Goal: Task Accomplishment & Management: Manage account settings

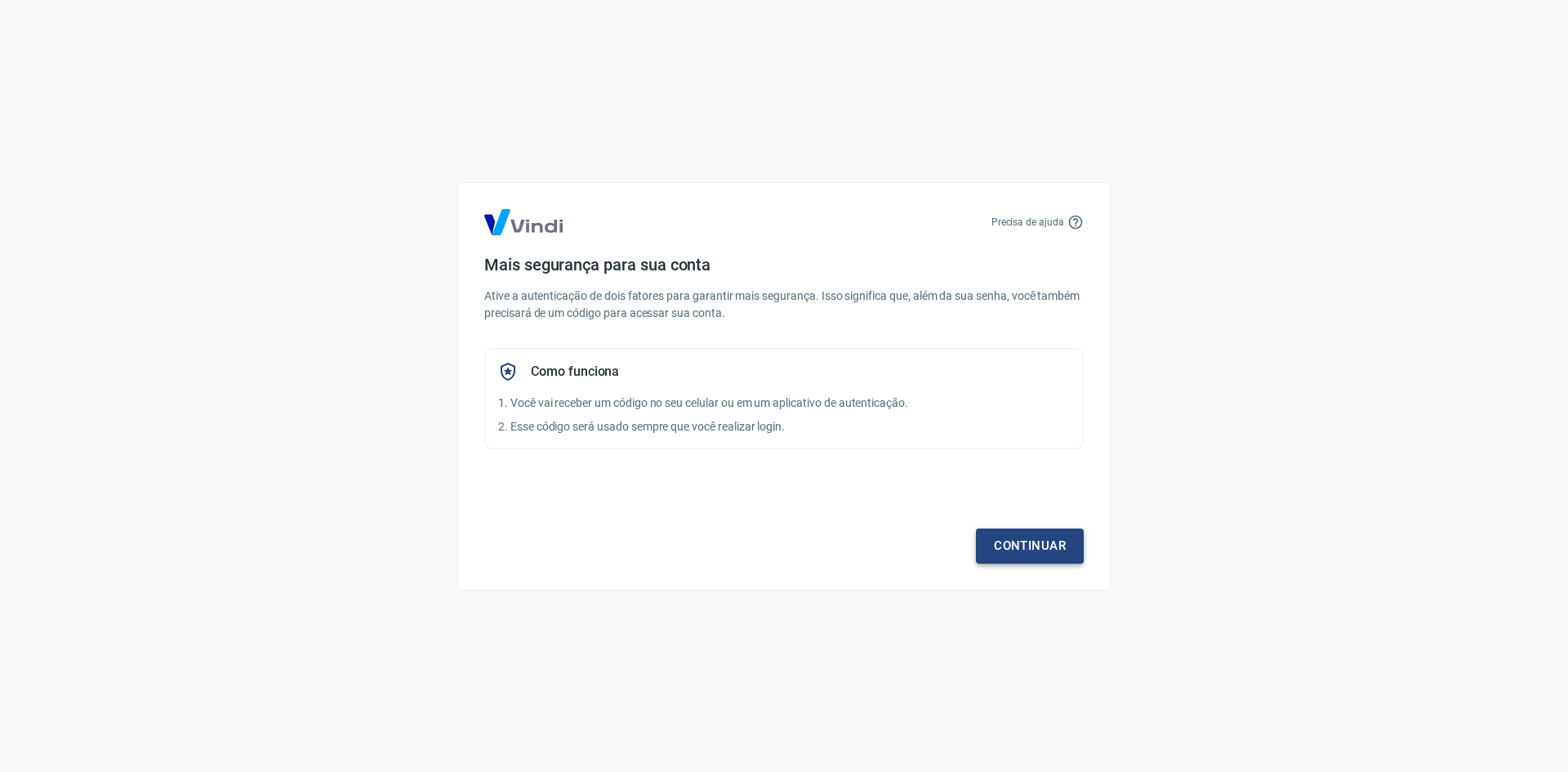
click at [1019, 555] on link "Continuar" at bounding box center [1030, 546] width 107 height 35
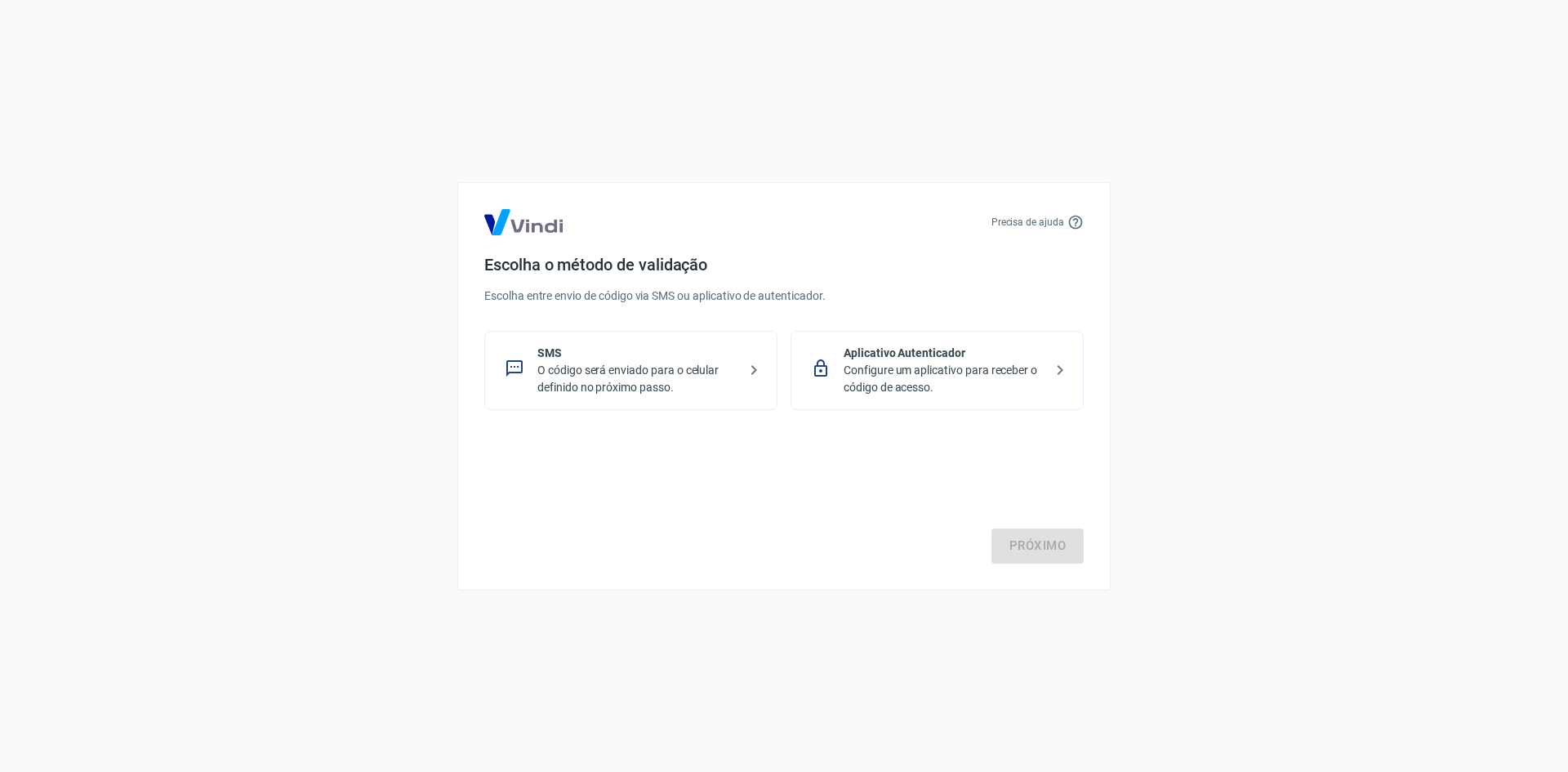
click at [751, 366] on icon at bounding box center [754, 369] width 6 height 10
click at [1044, 552] on link "Próximo" at bounding box center [1038, 546] width 93 height 35
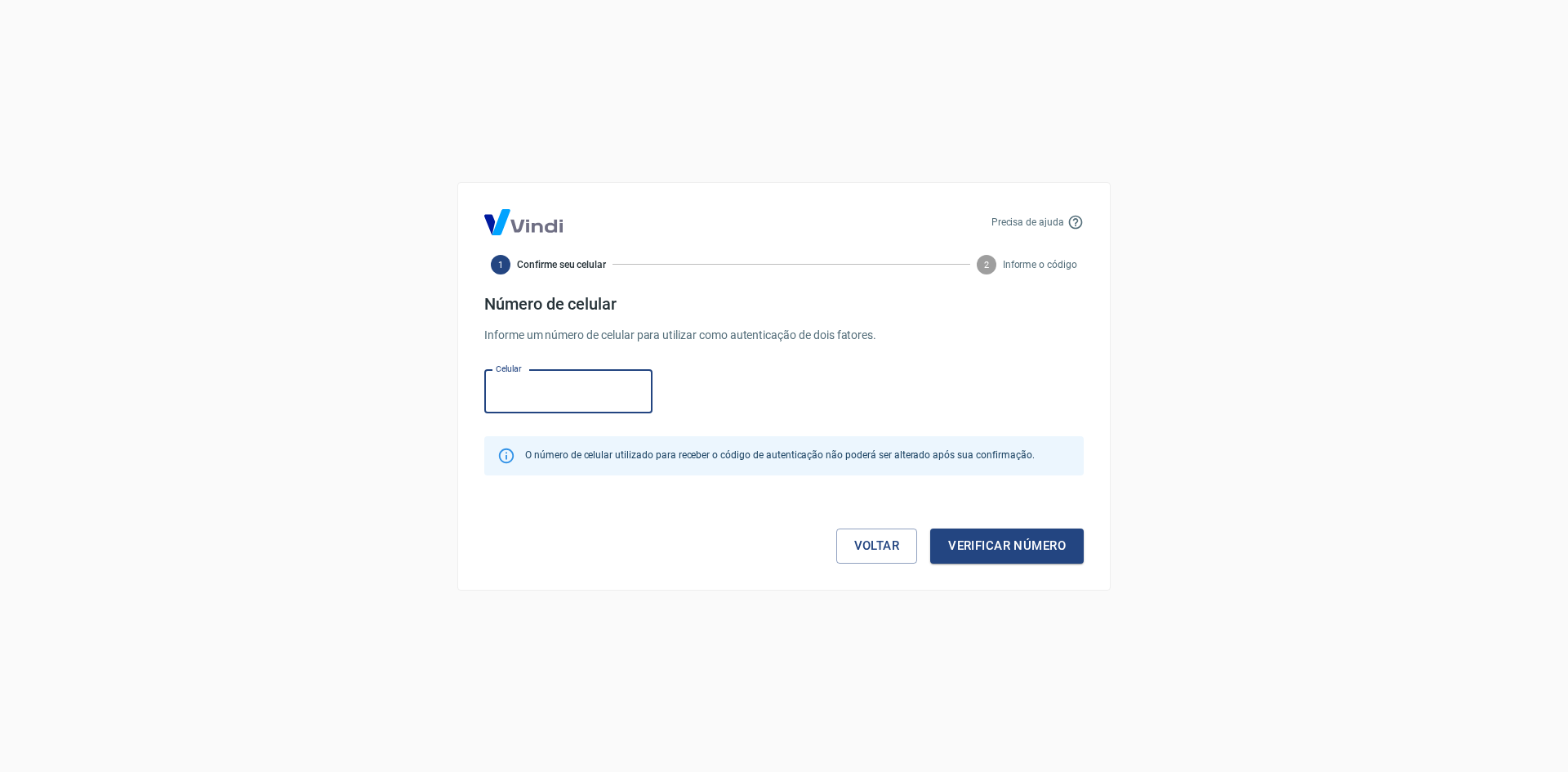
click at [536, 396] on input "Celular" at bounding box center [568, 392] width 168 height 43
type input "[PHONE_NUMBER]"
click at [984, 548] on button "Verificar número" at bounding box center [1007, 546] width 153 height 35
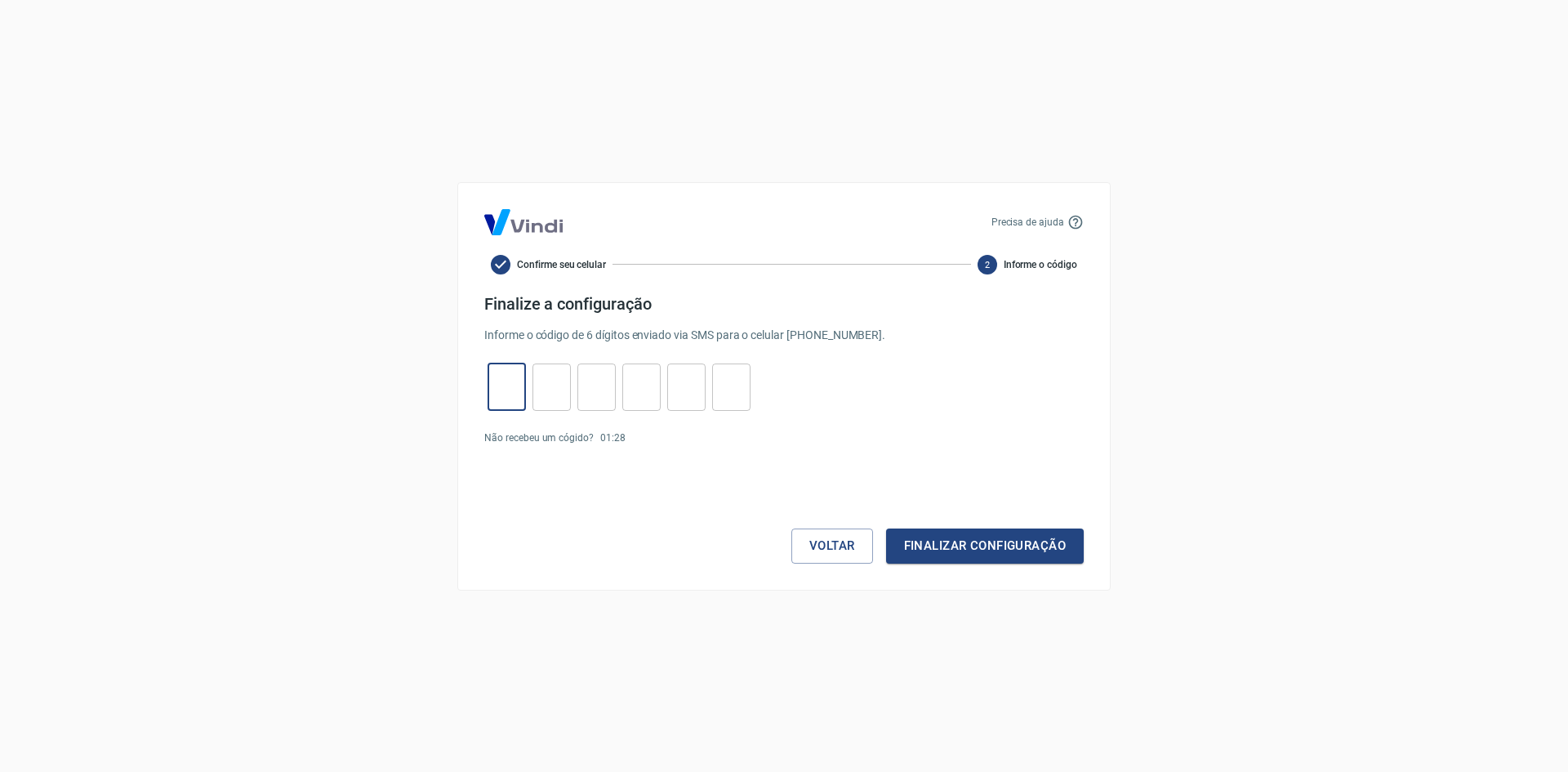
click at [516, 386] on input "tel" at bounding box center [507, 386] width 38 height 36
type input "8"
type input "3"
type input "4"
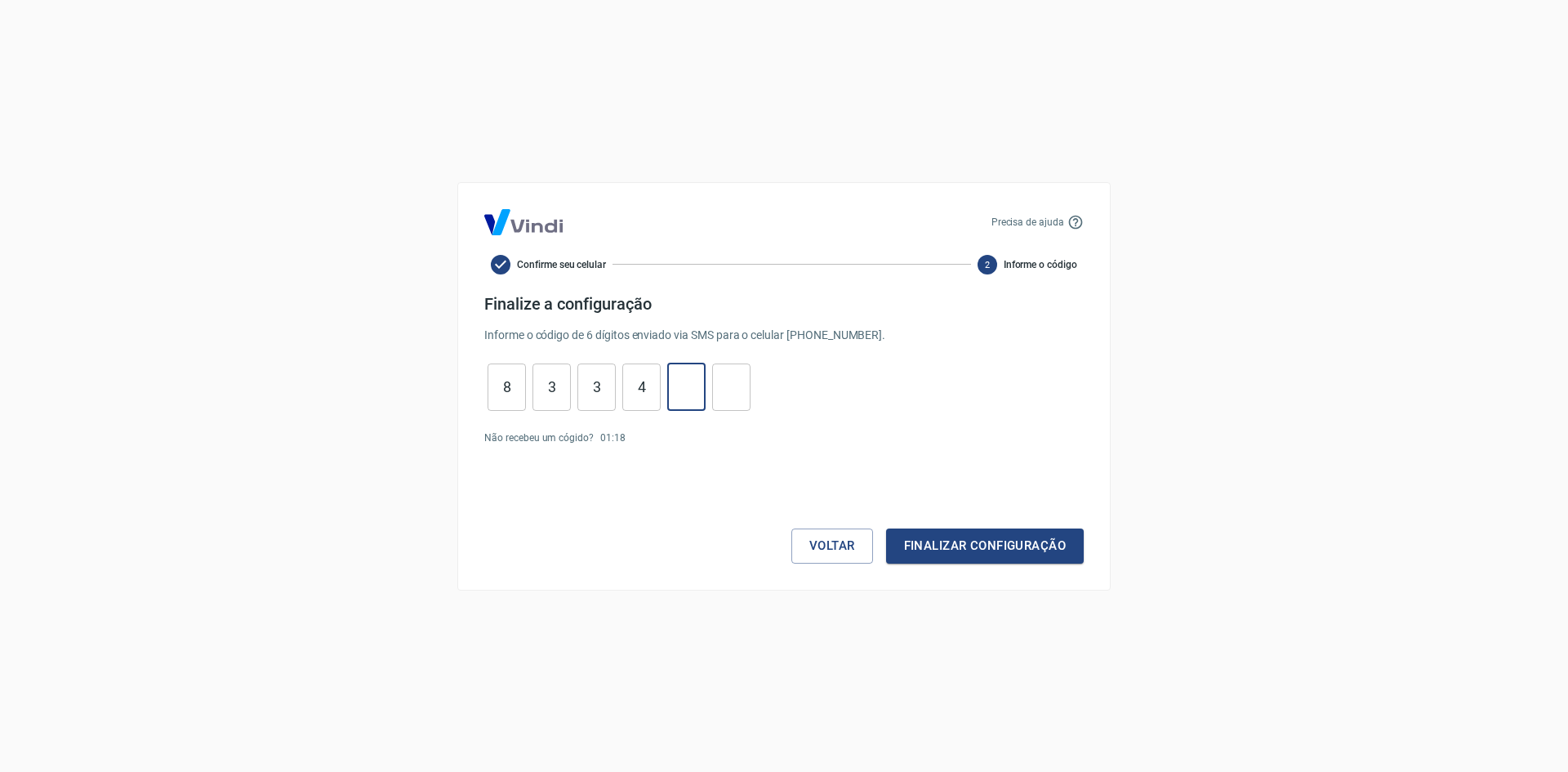
type input "9"
type input "5"
click at [963, 551] on button "Finalizar configuração" at bounding box center [985, 546] width 198 height 35
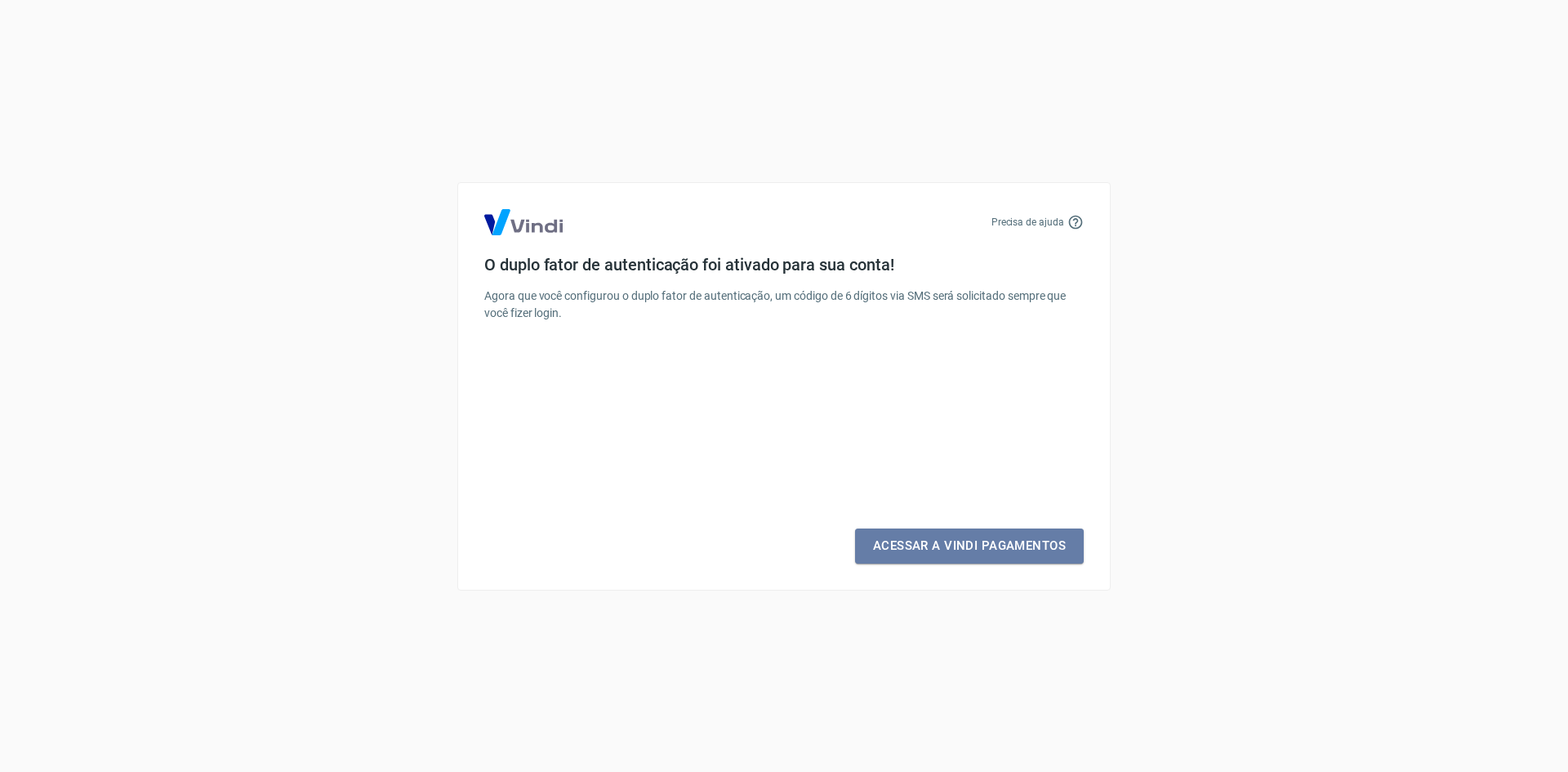
click at [963, 551] on link "Acessar a Vindi Pagamentos" at bounding box center [969, 546] width 229 height 35
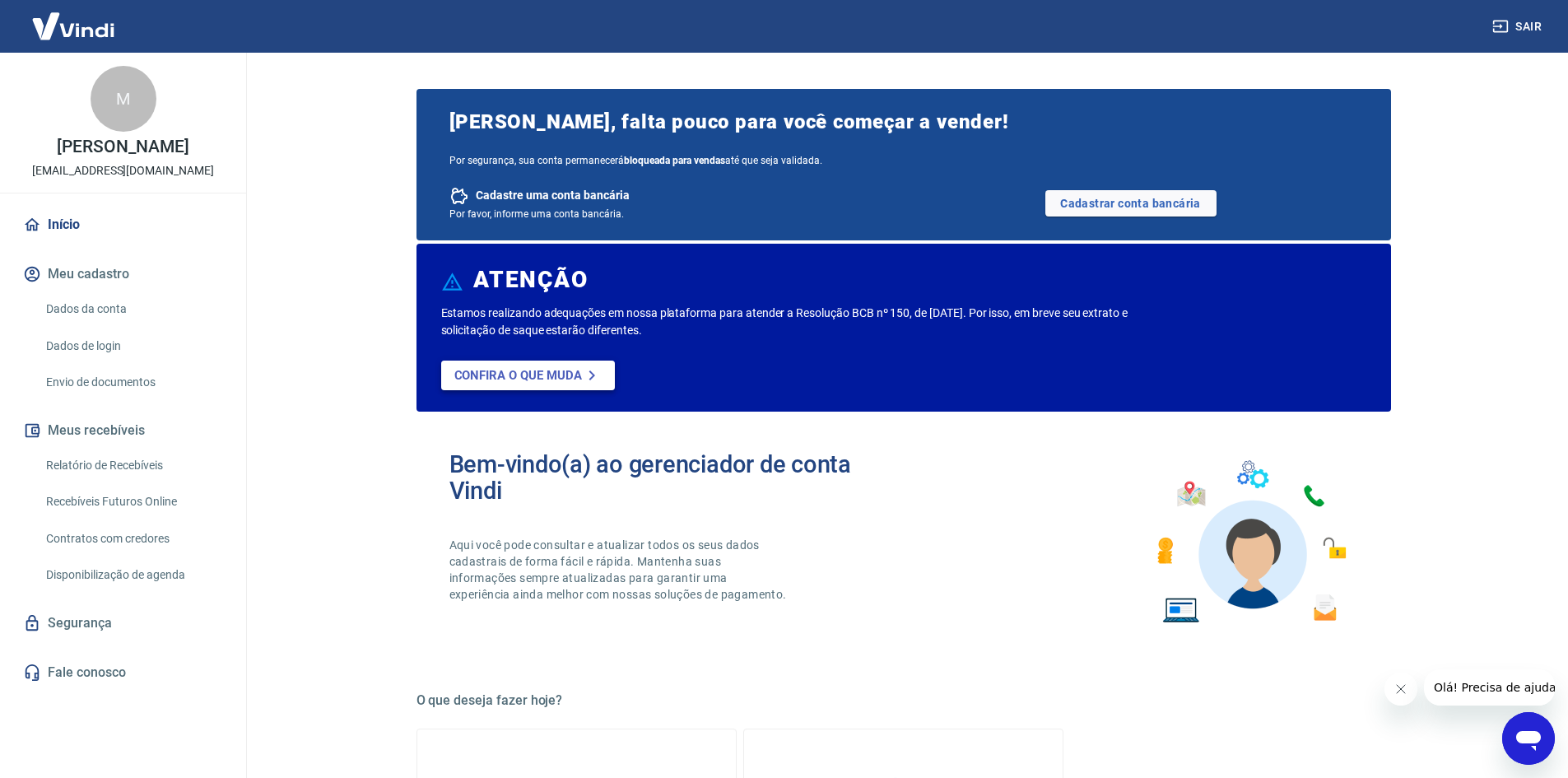
click at [539, 376] on p "Confira o que muda" at bounding box center [518, 375] width 127 height 15
click at [1106, 201] on link "Cadastrar conta bancária" at bounding box center [1131, 203] width 171 height 26
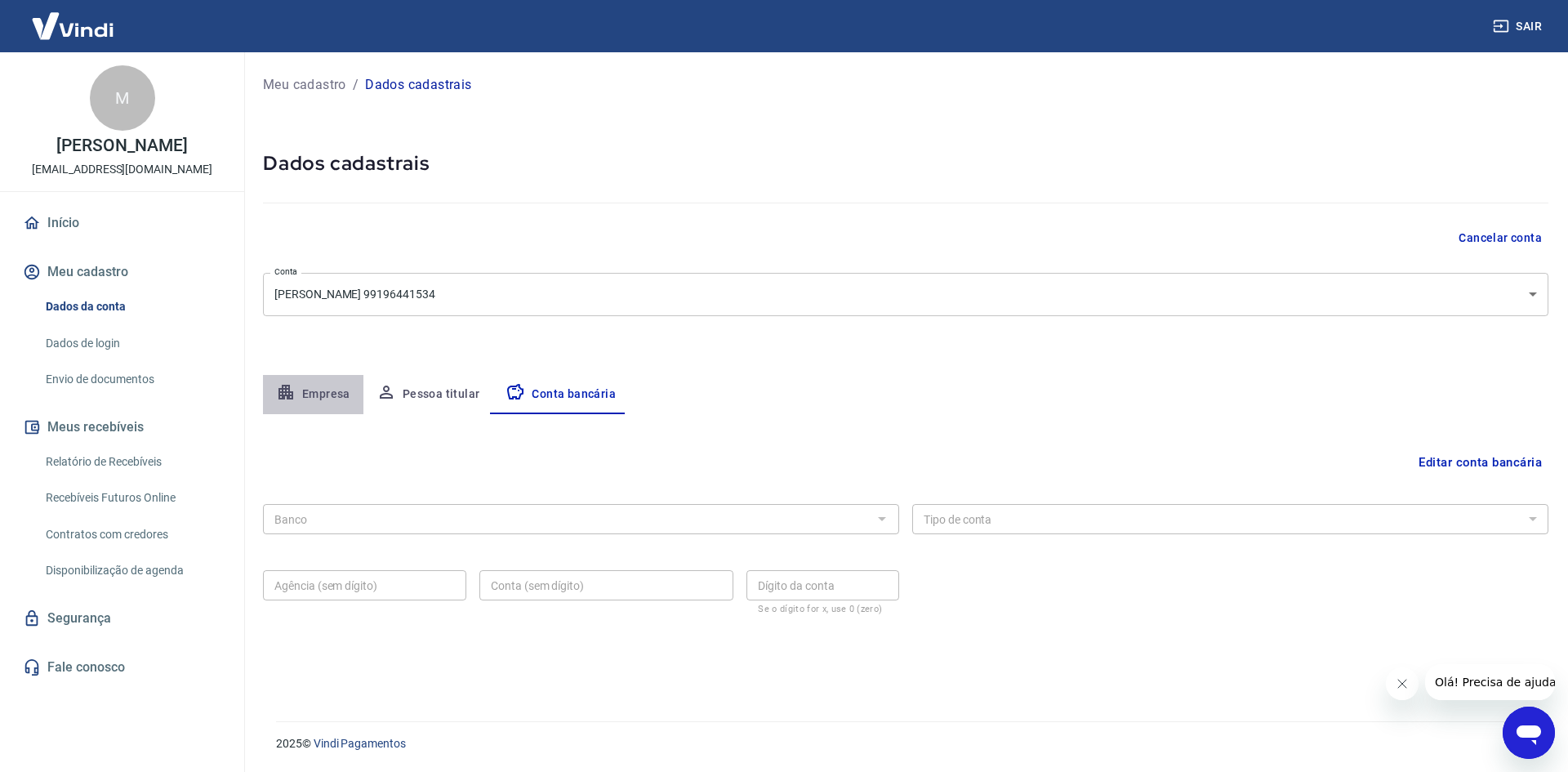
click at [322, 397] on button "Empresa" at bounding box center [314, 394] width 100 height 39
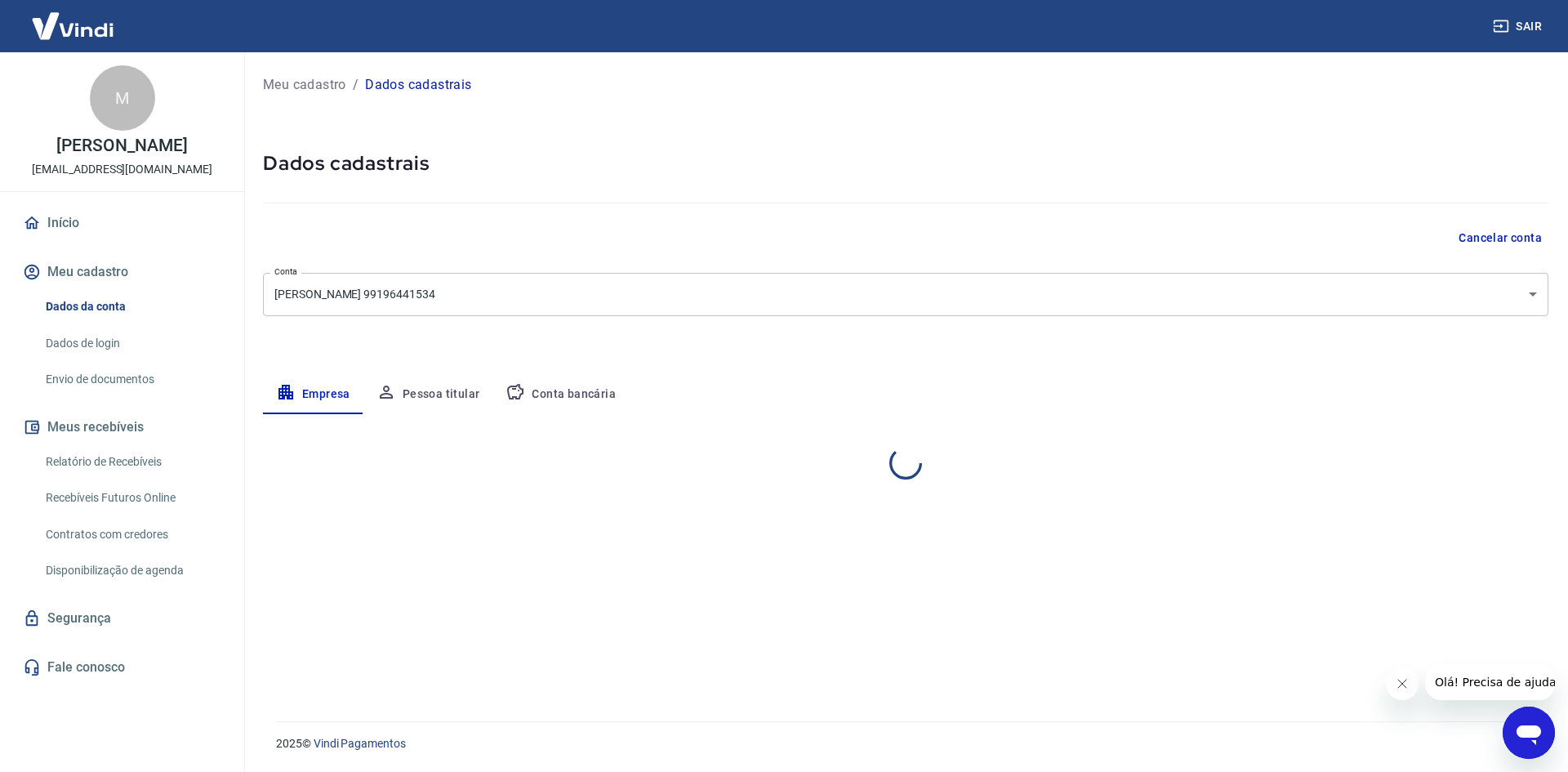
select select "BA"
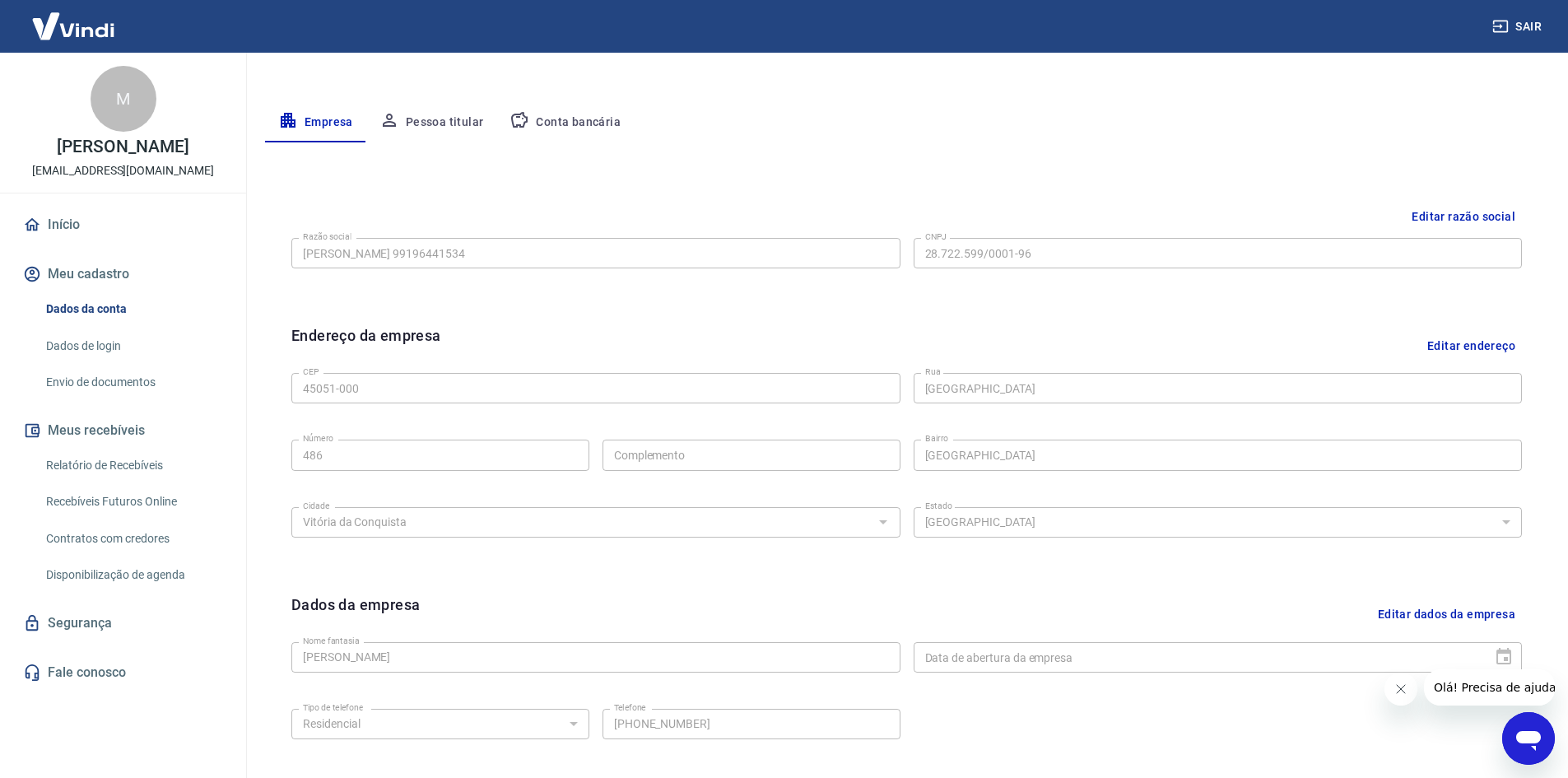
scroll to position [329, 0]
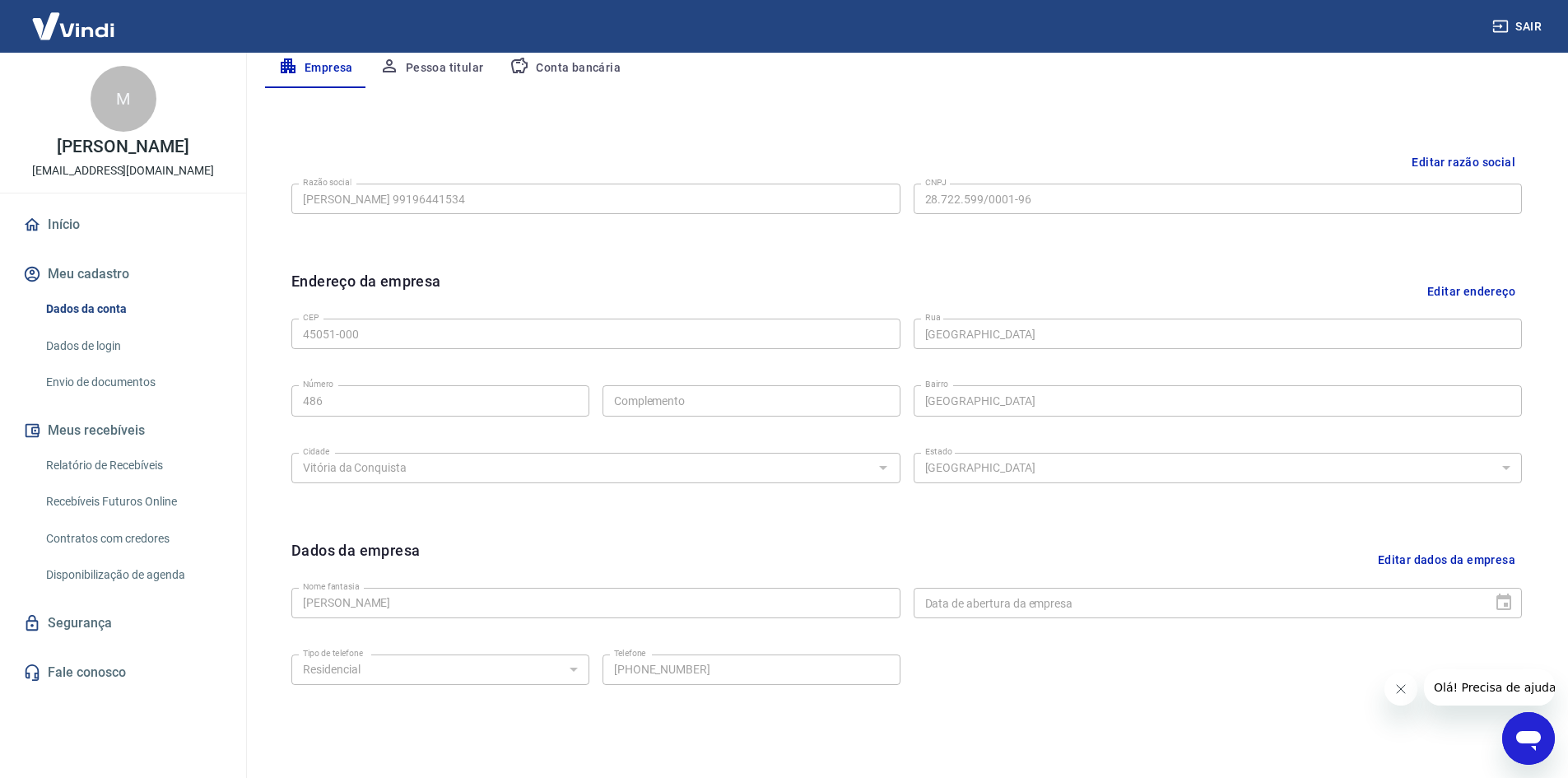
click at [1481, 560] on button "Editar dados da empresa" at bounding box center [1447, 561] width 151 height 42
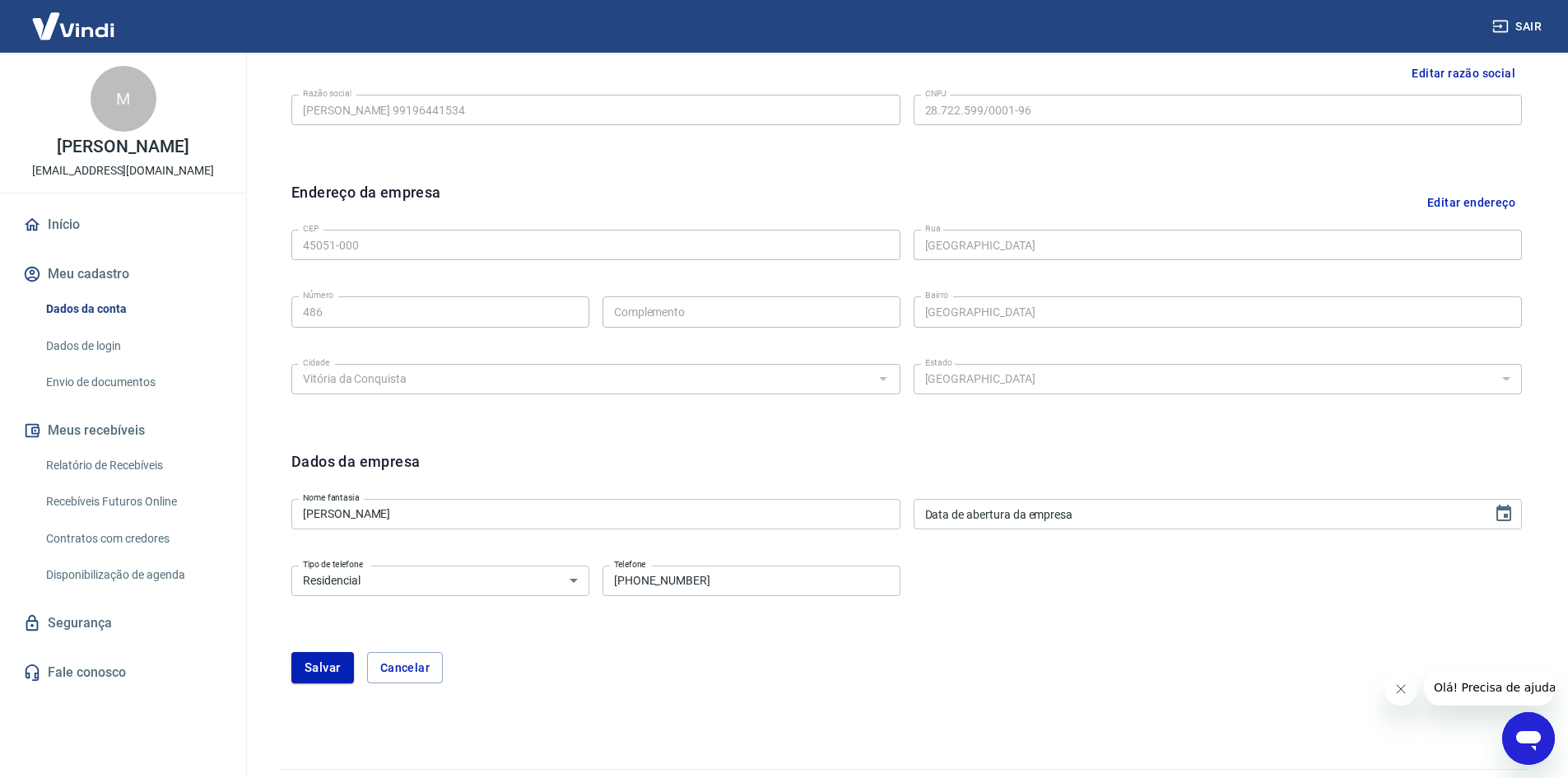
scroll to position [460, 0]
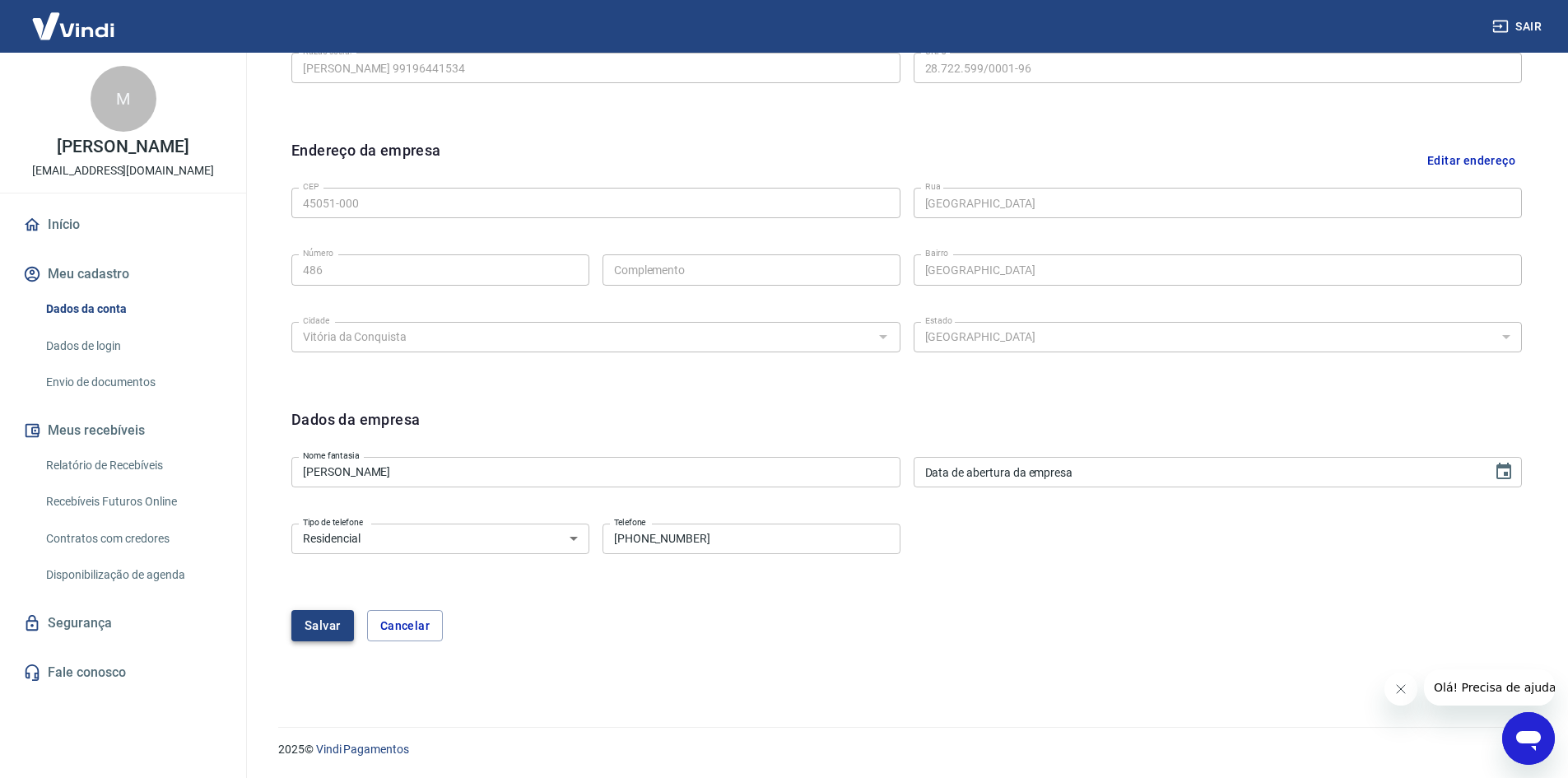
click at [309, 628] on button "Salvar" at bounding box center [323, 626] width 63 height 31
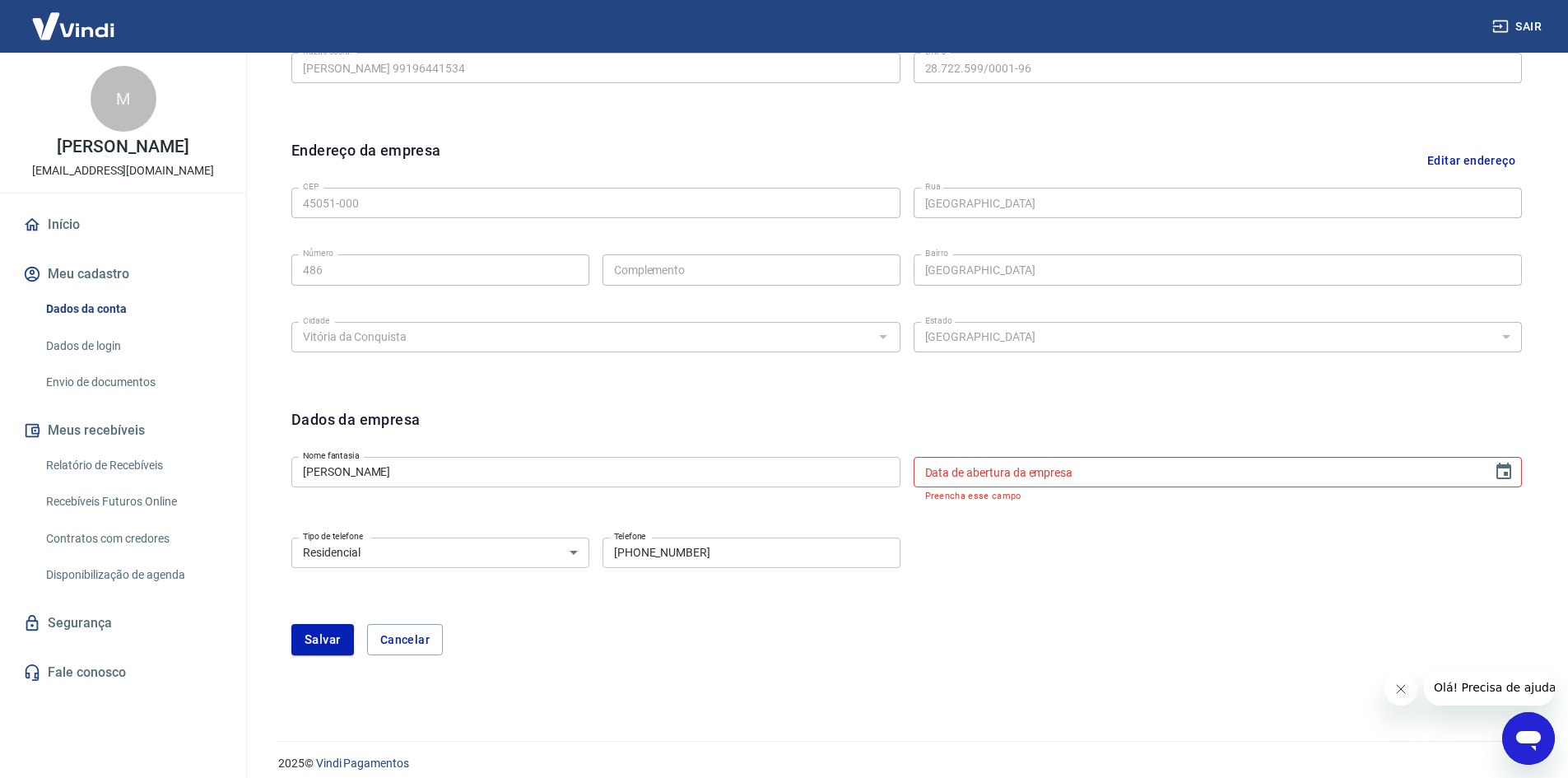
type input "DD/MM/YYYY"
click at [1142, 469] on input "DD/MM/YYYY" at bounding box center [1198, 472] width 568 height 31
click at [390, 637] on button "Cancelar" at bounding box center [405, 640] width 76 height 31
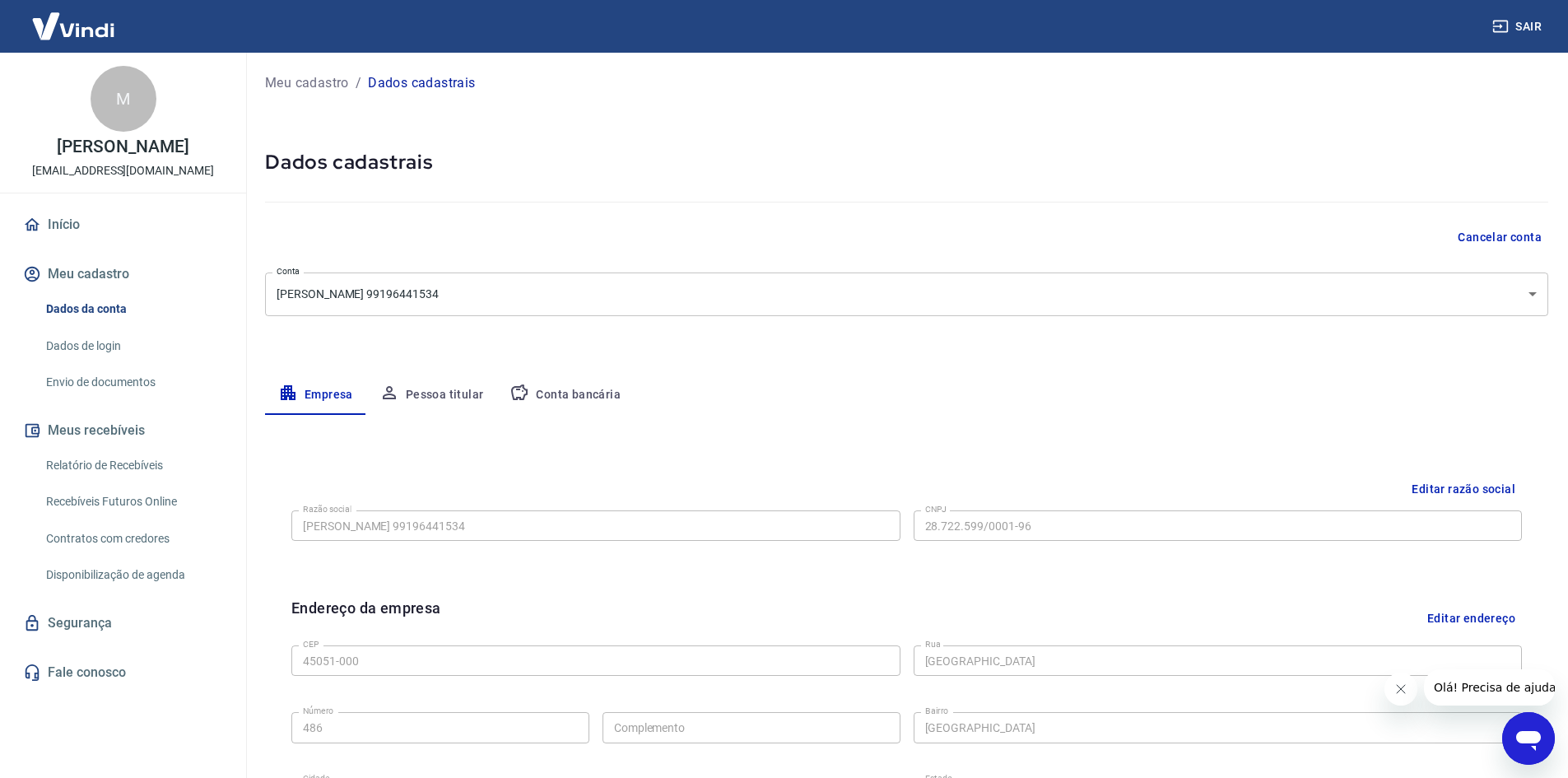
scroll to position [0, 0]
click at [449, 399] on button "Pessoa titular" at bounding box center [432, 397] width 131 height 39
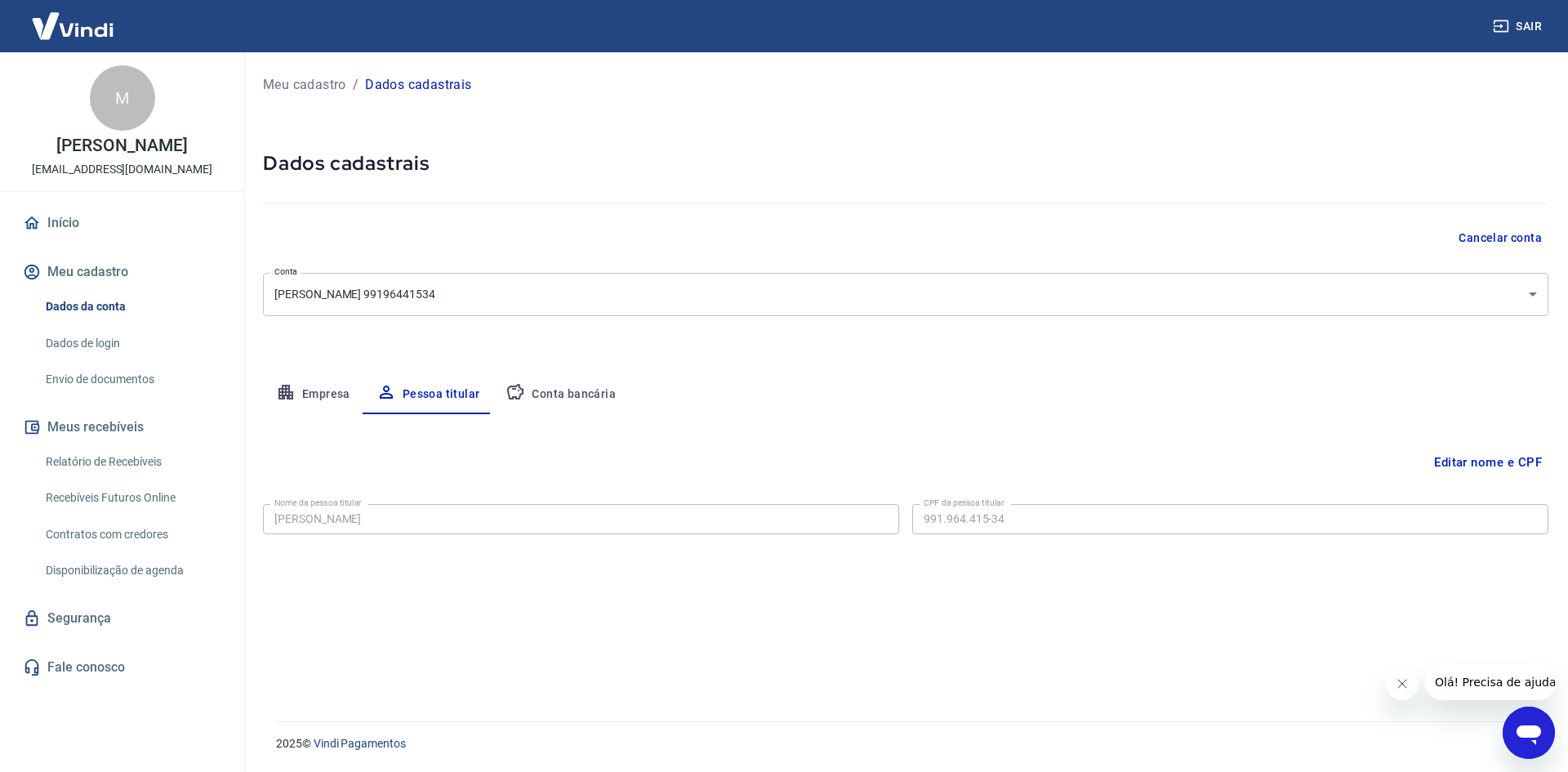
click at [586, 399] on button "Conta bancária" at bounding box center [560, 394] width 136 height 39
click at [1508, 459] on button "Editar conta bancária" at bounding box center [1480, 463] width 136 height 31
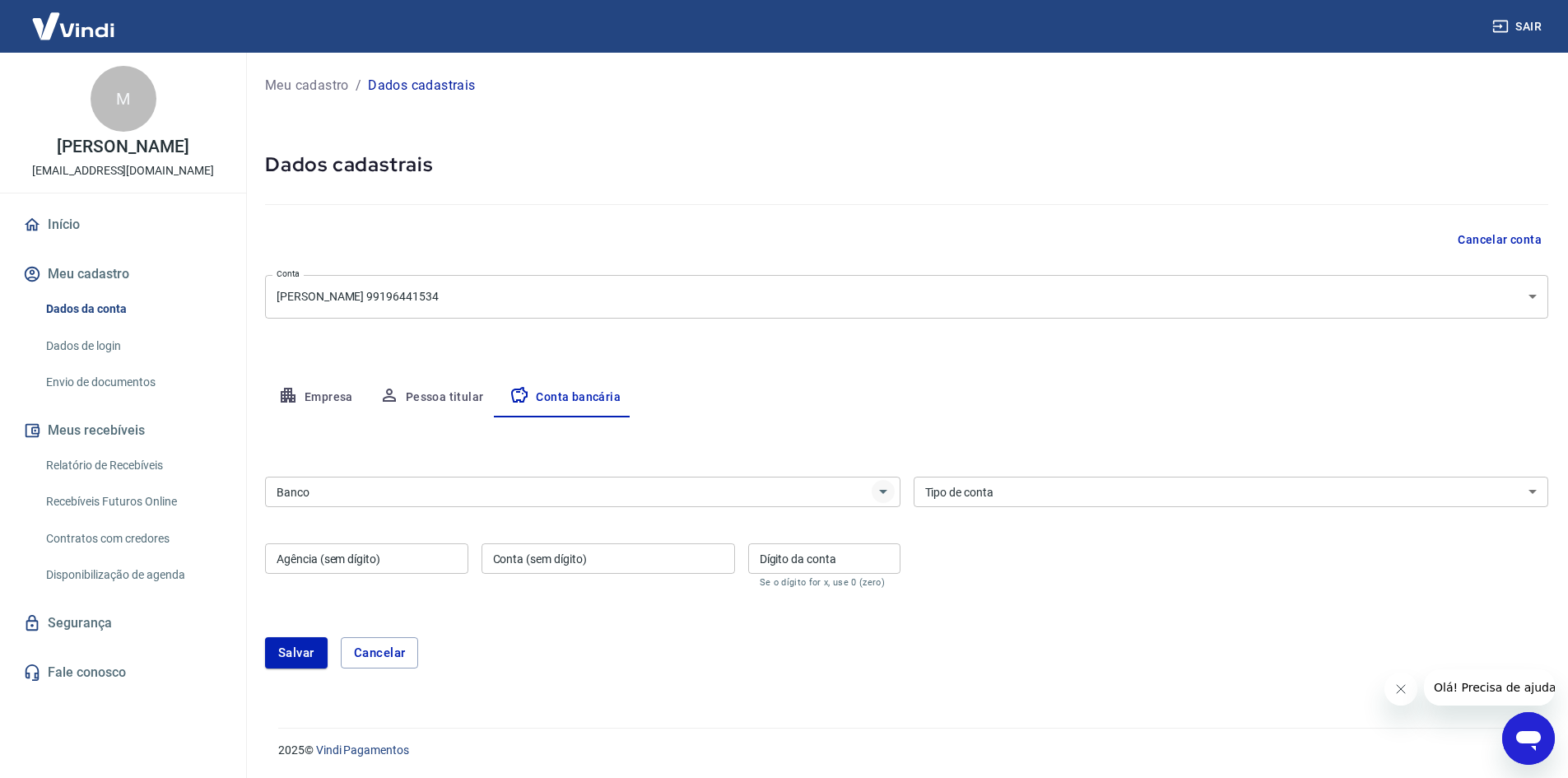
click at [888, 501] on icon "Abrir" at bounding box center [883, 492] width 20 height 20
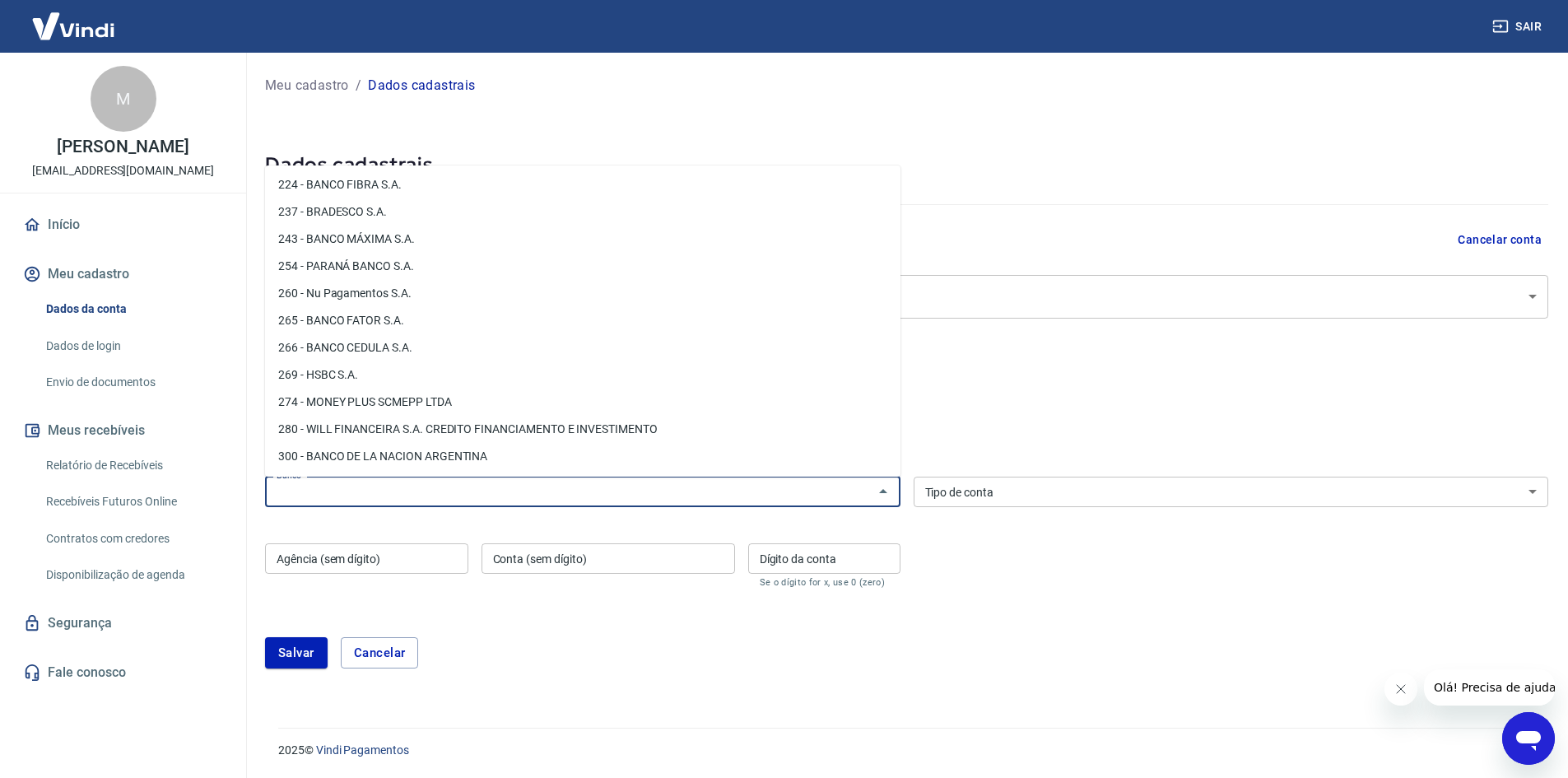
scroll to position [1235, 0]
click at [396, 301] on li "260 - Nu Pagamentos S.A." at bounding box center [583, 299] width 636 height 27
type input "260 - Nu Pagamentos S.A."
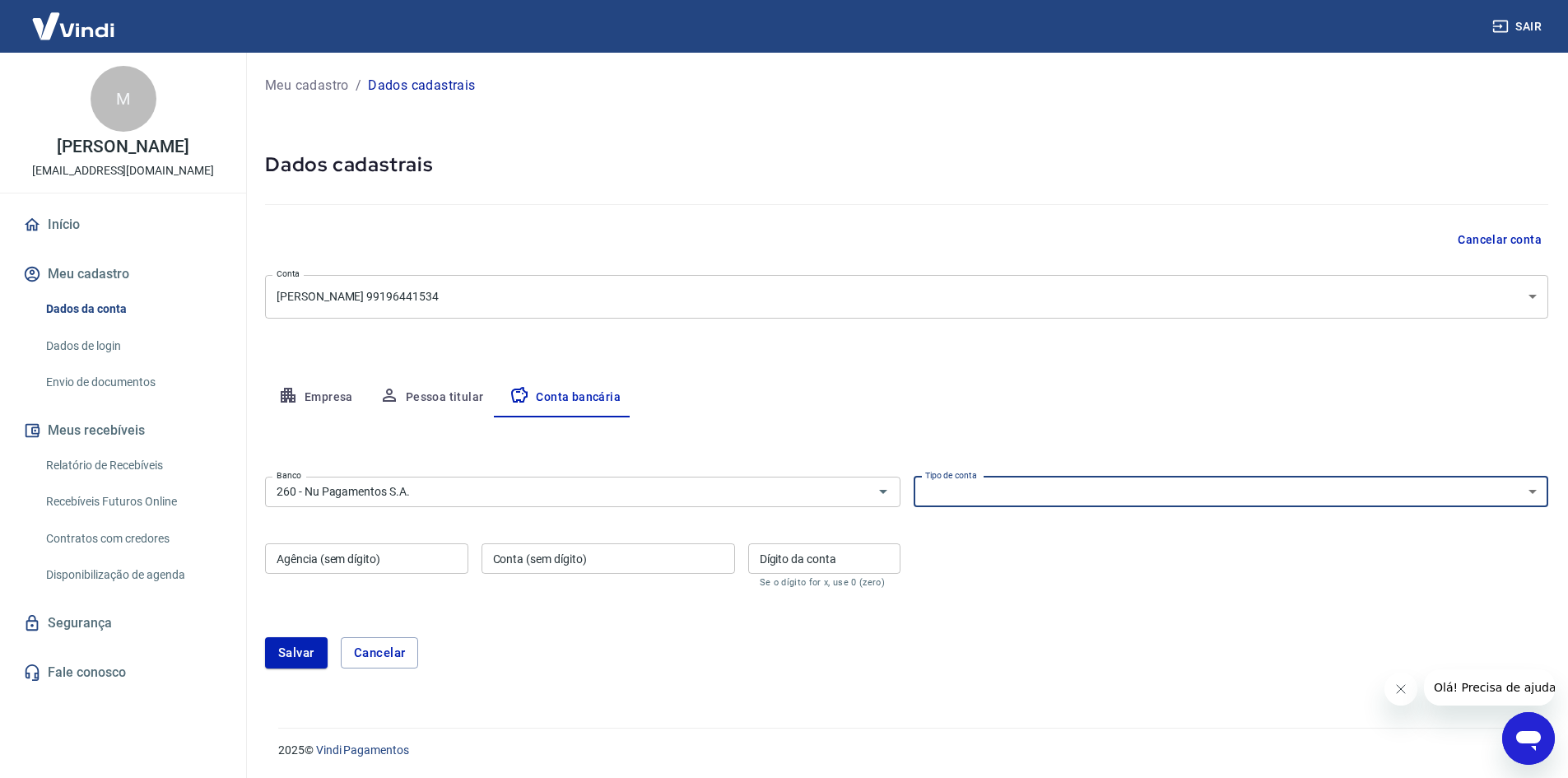
click at [1538, 499] on select "Conta Corrente Conta Poupança" at bounding box center [1232, 492] width 636 height 31
select select "1"
click at [914, 477] on select "Conta Corrente Conta Poupança" at bounding box center [1232, 492] width 636 height 31
click at [320, 564] on input "Agência (sem dígito)" at bounding box center [367, 558] width 203 height 31
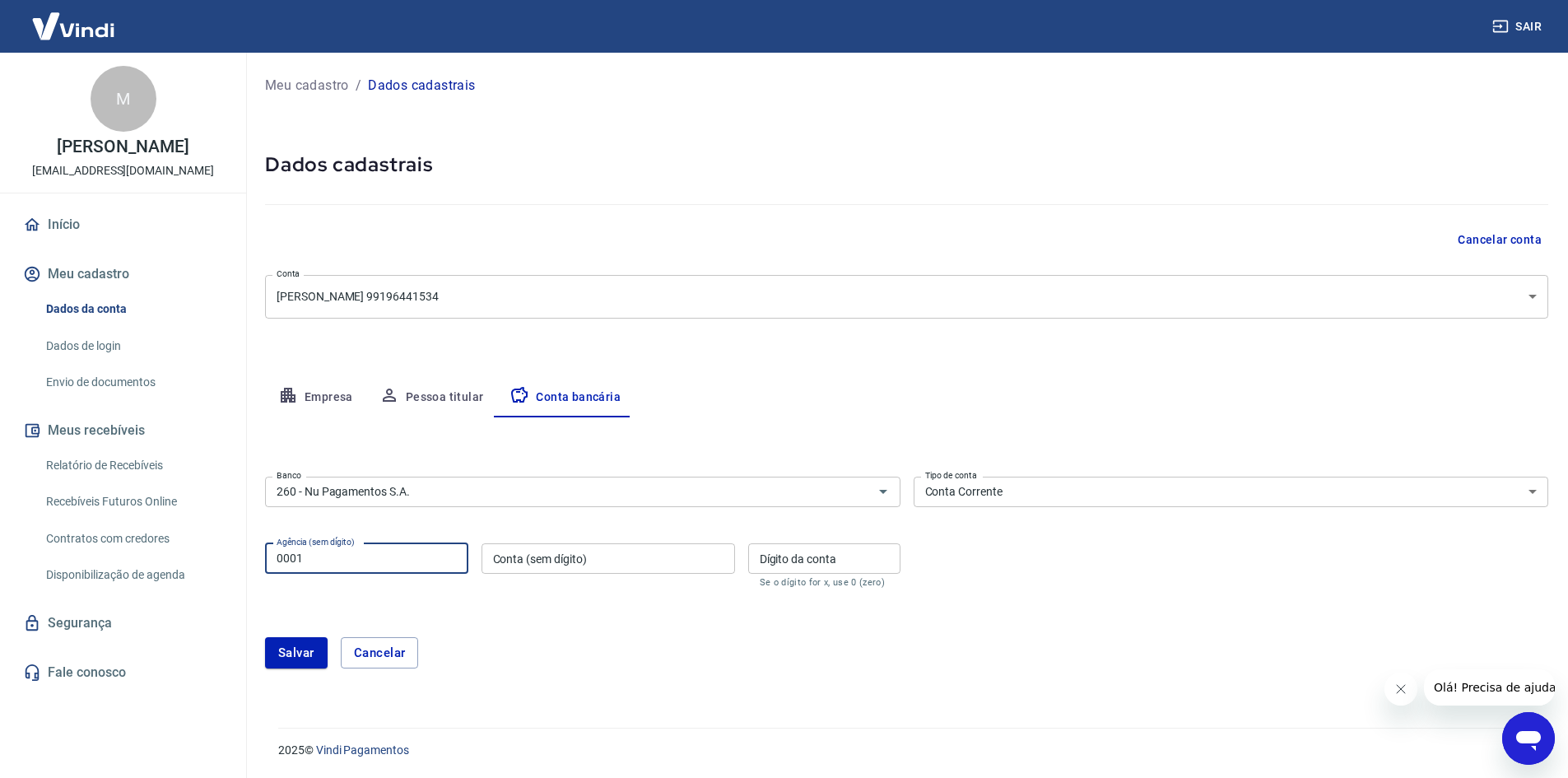
type input "0001"
click at [503, 555] on input "Conta (sem dígito)" at bounding box center [609, 558] width 253 height 31
type input "1572401"
click at [815, 553] on input "Dígito da conta" at bounding box center [824, 558] width 152 height 31
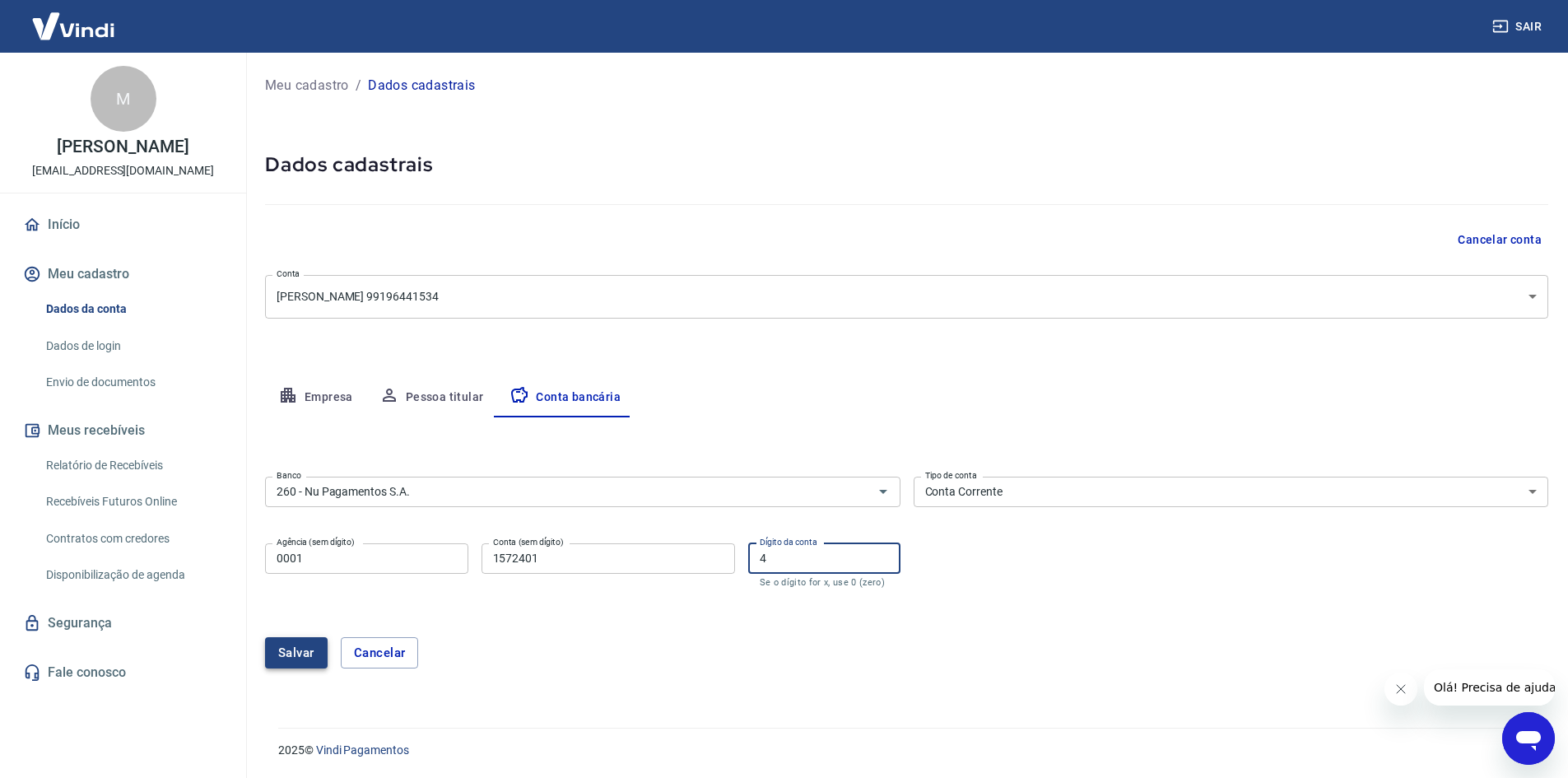
type input "4"
click at [282, 652] on button "Salvar" at bounding box center [297, 653] width 63 height 31
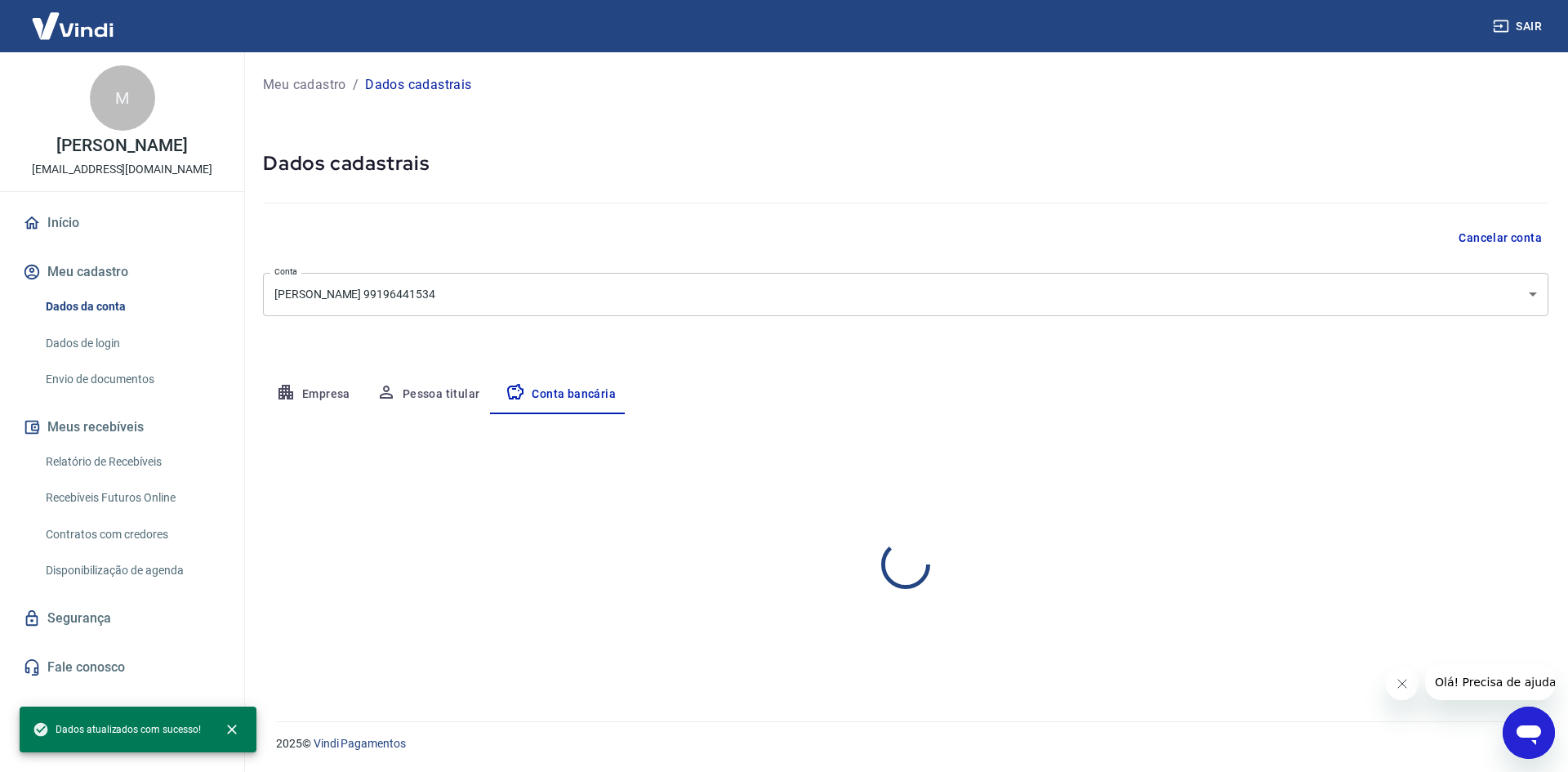
select select "1"
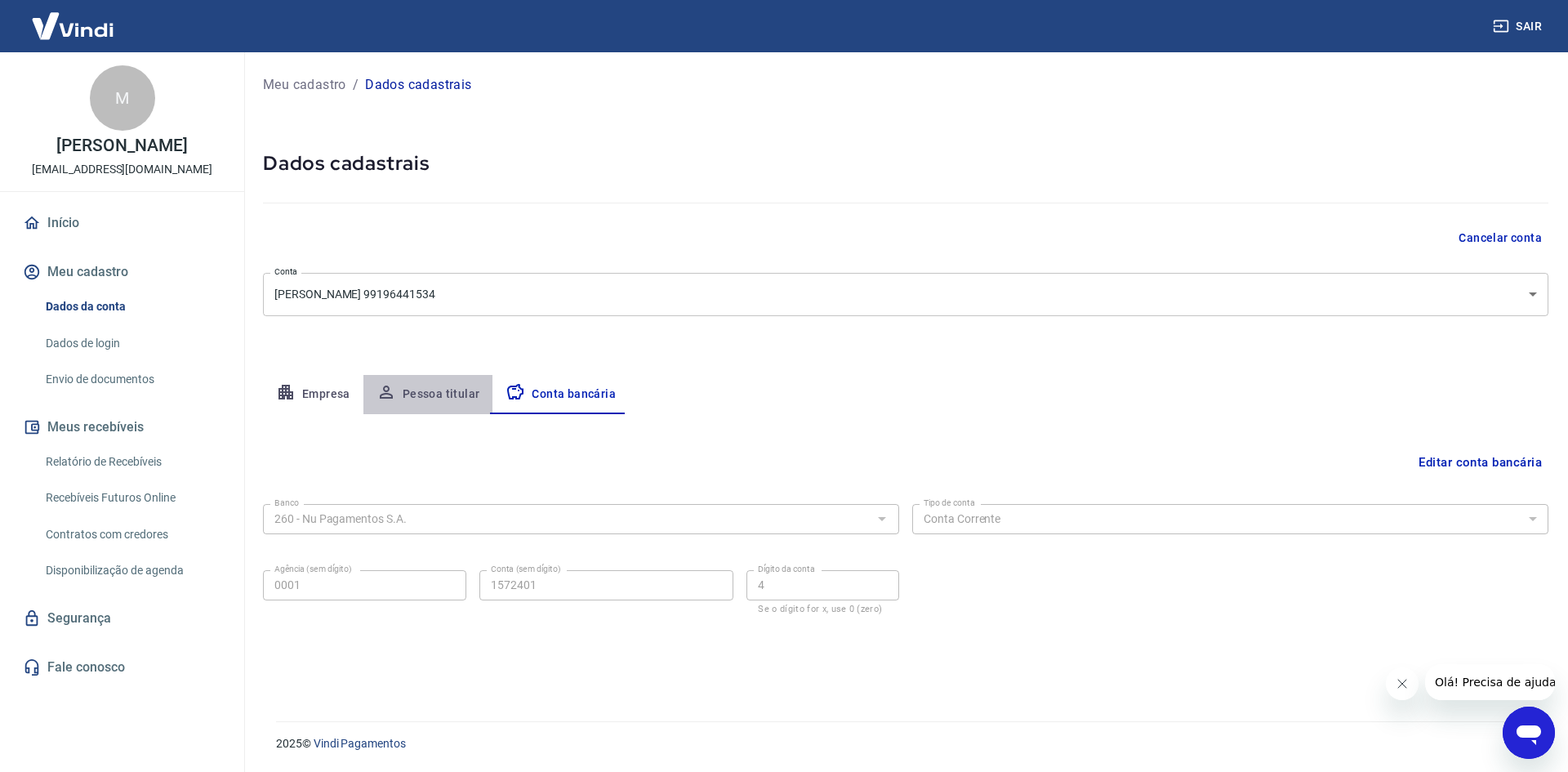
click at [449, 386] on button "Pessoa titular" at bounding box center [429, 394] width 130 height 39
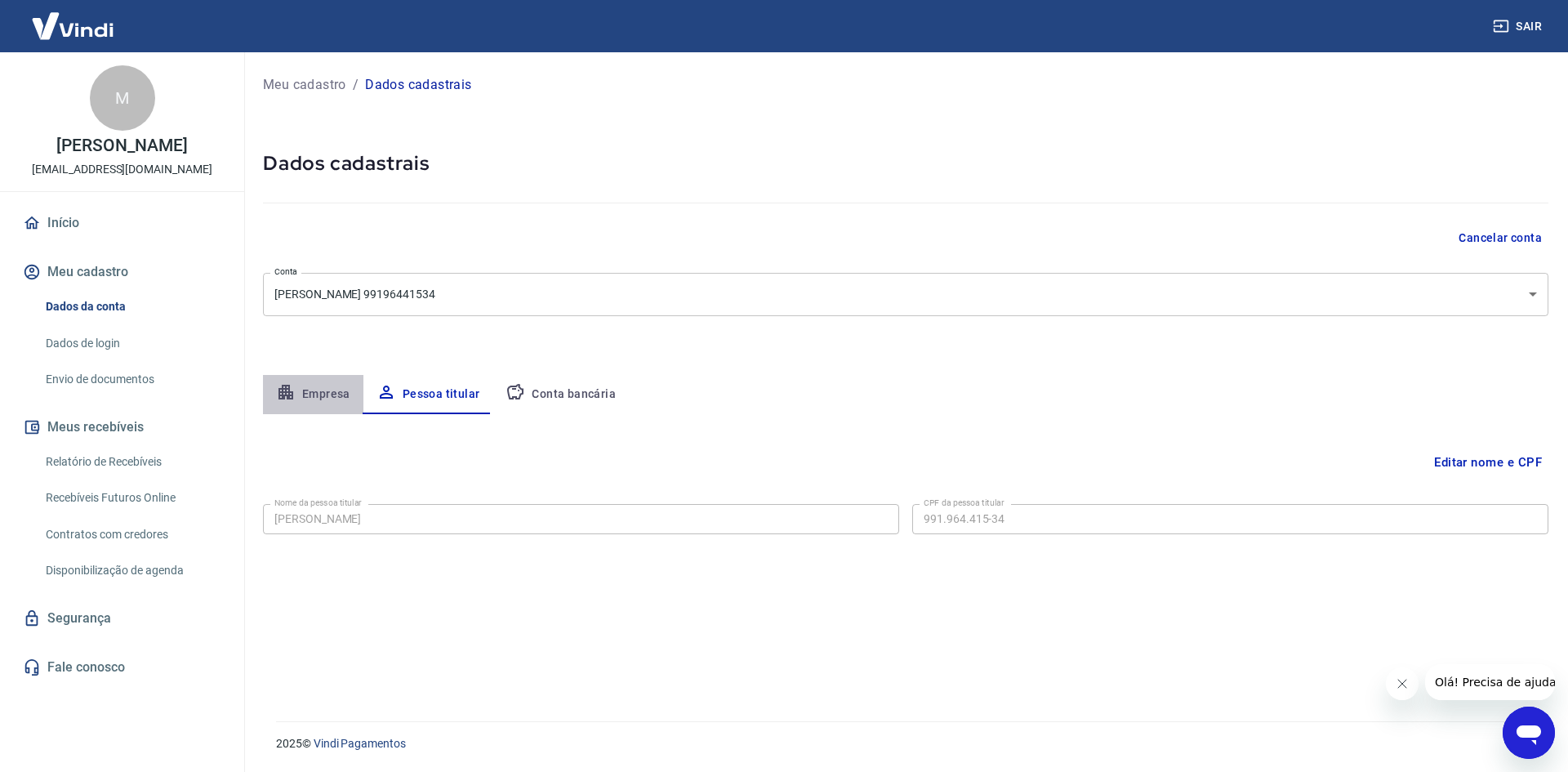
click at [321, 392] on button "Empresa" at bounding box center [314, 394] width 100 height 39
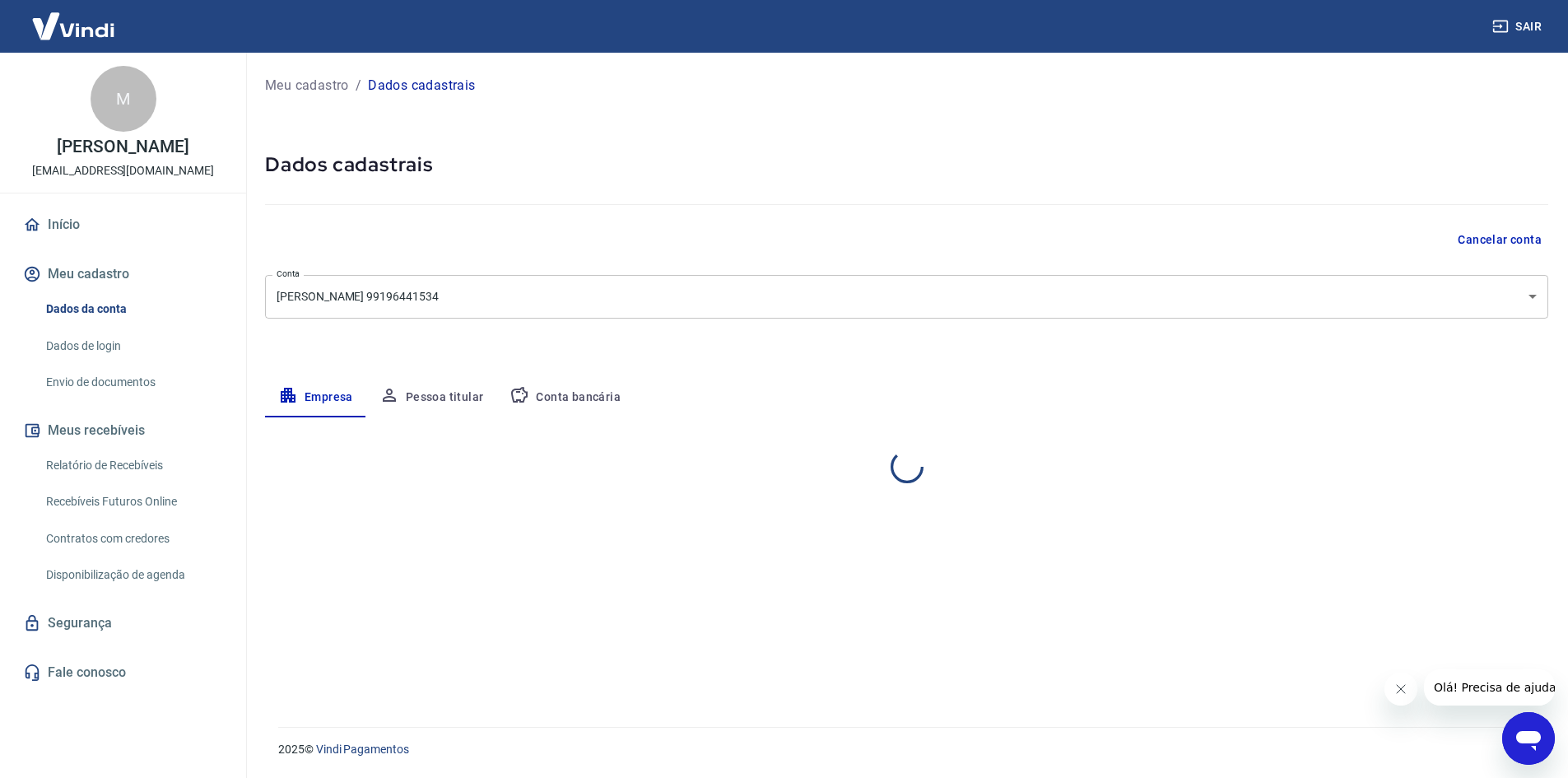
select select "BA"
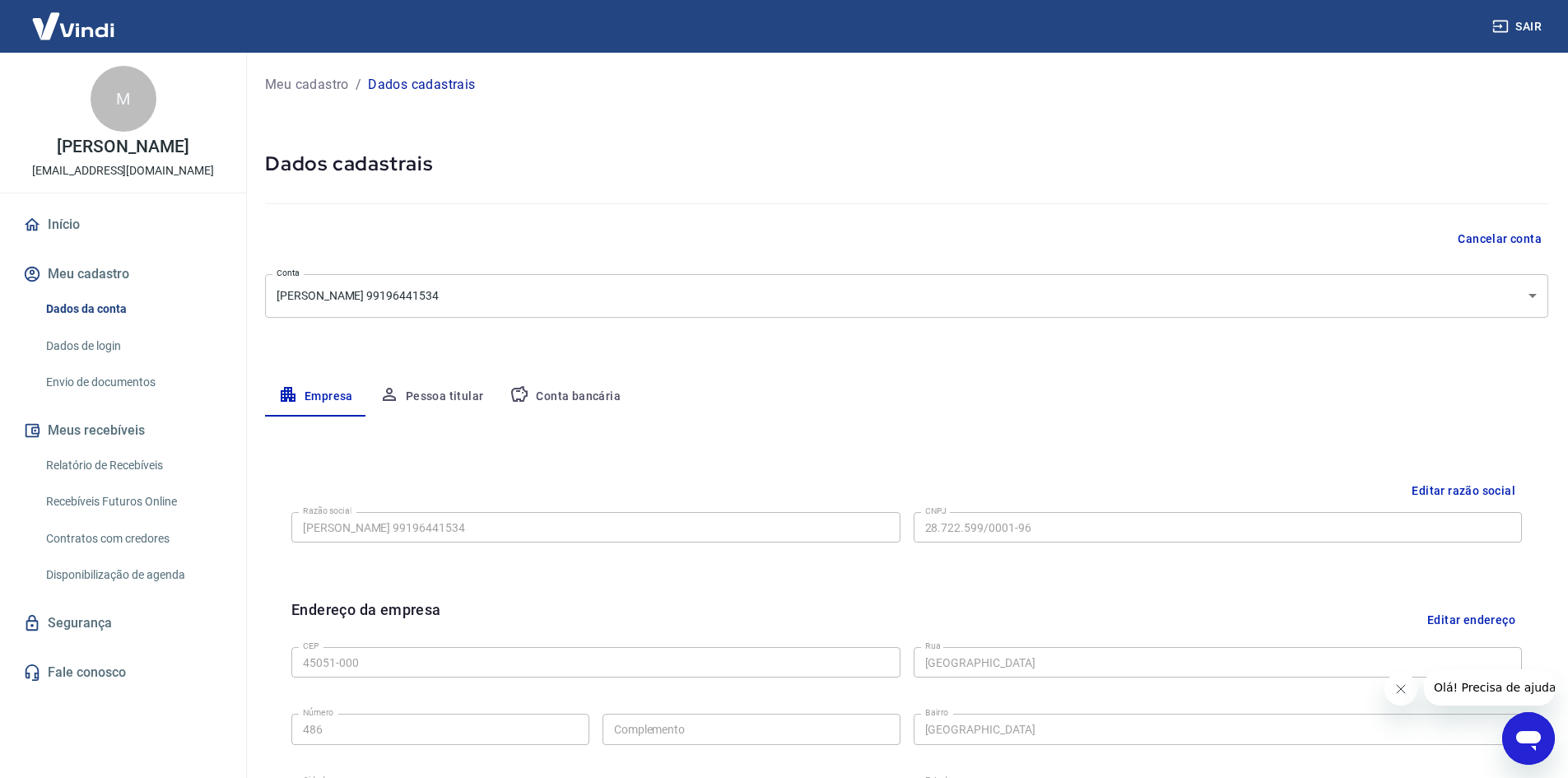
scroll to position [0, 0]
click at [65, 236] on link "Início" at bounding box center [123, 224] width 207 height 36
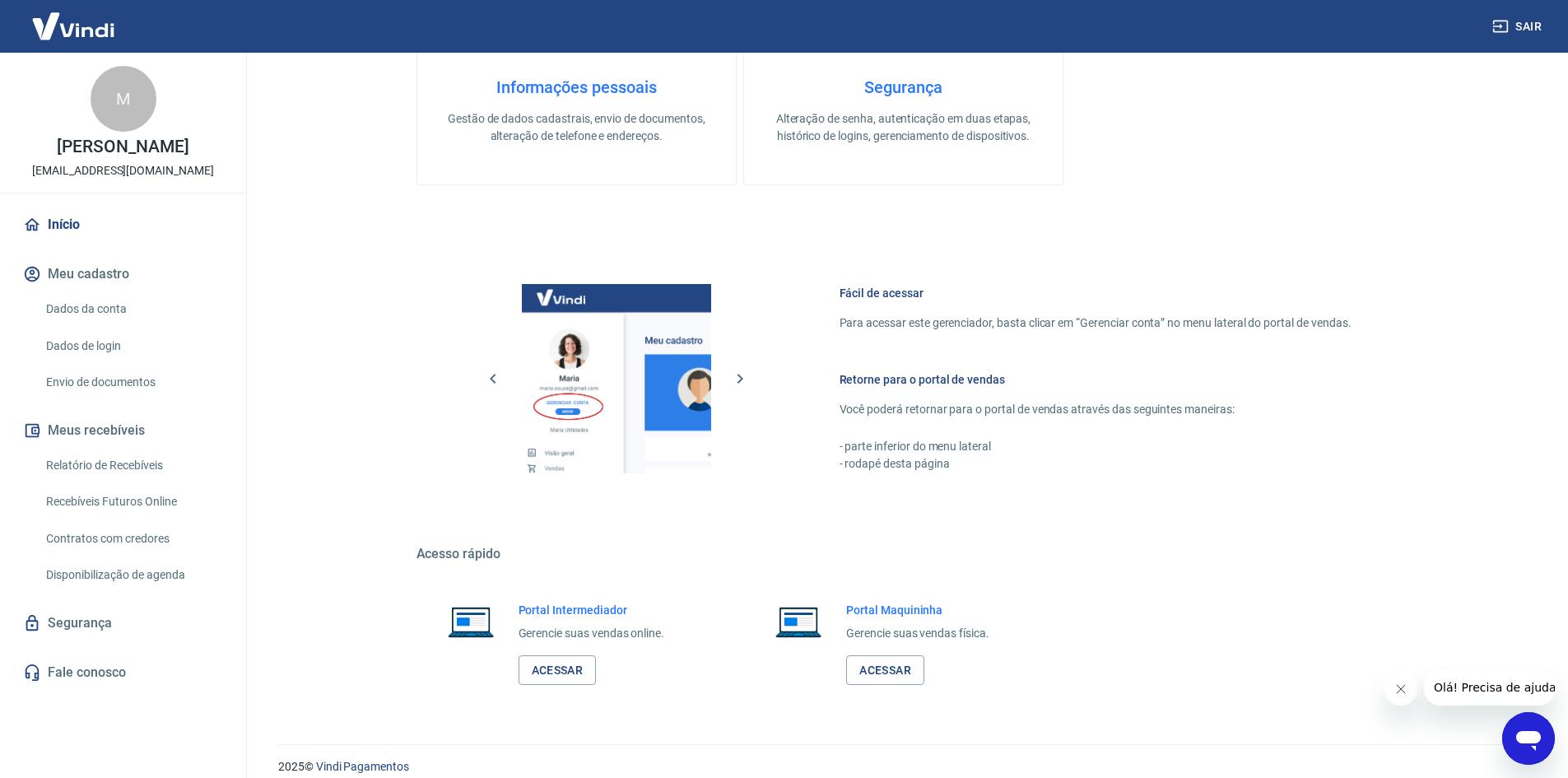
scroll to position [676, 0]
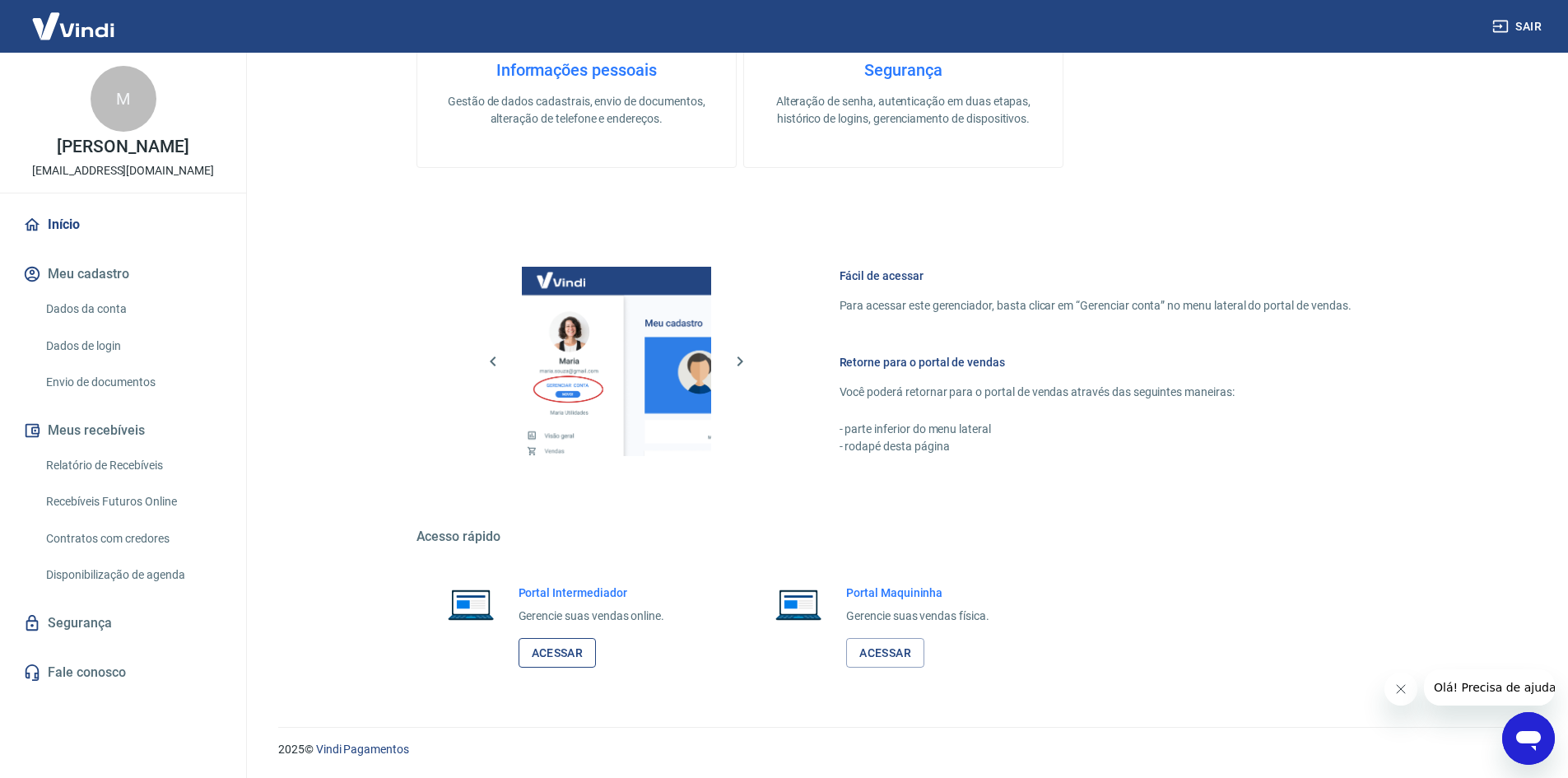
click at [566, 656] on link "Acessar" at bounding box center [558, 653] width 79 height 31
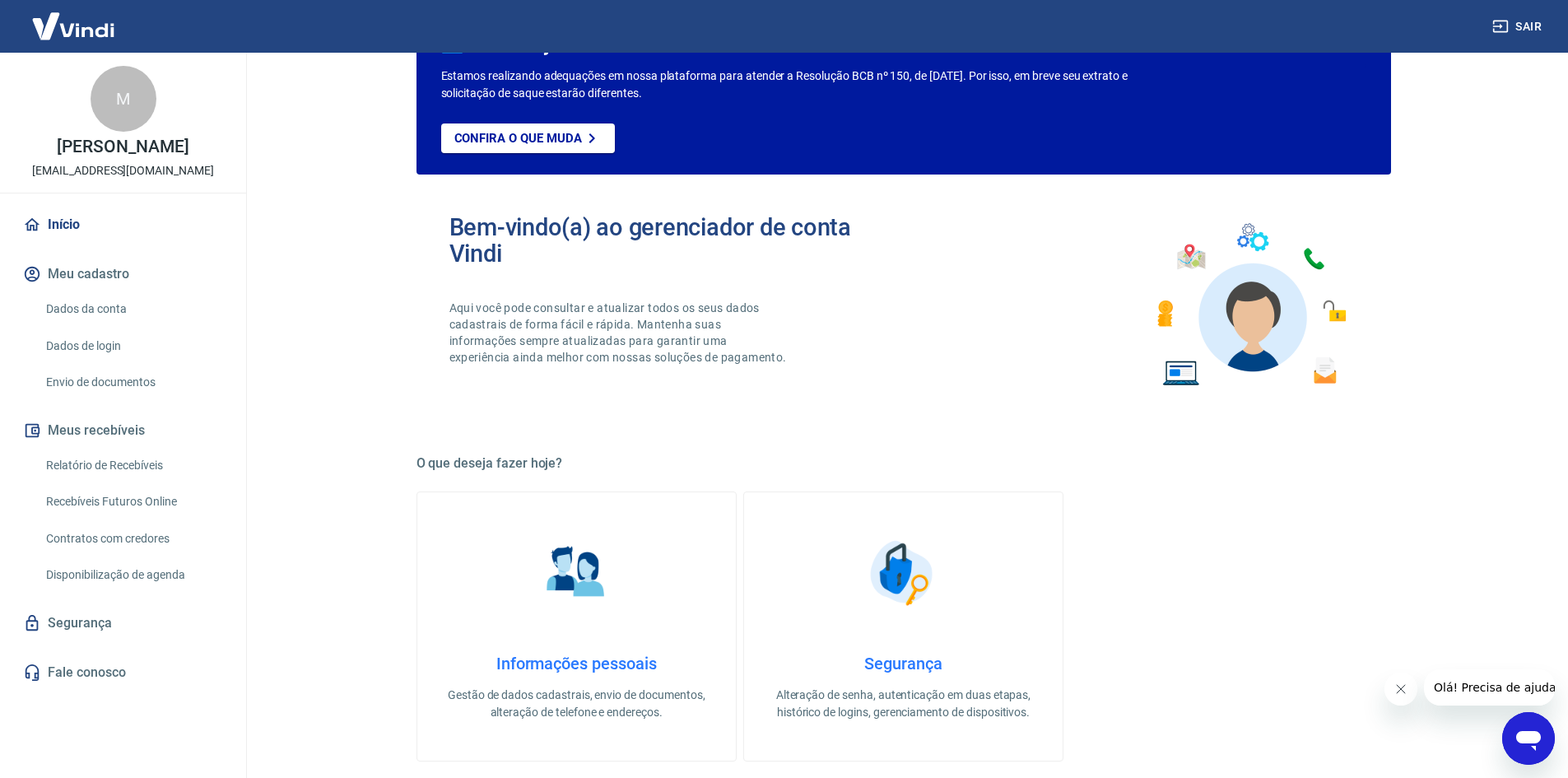
scroll to position [165, 0]
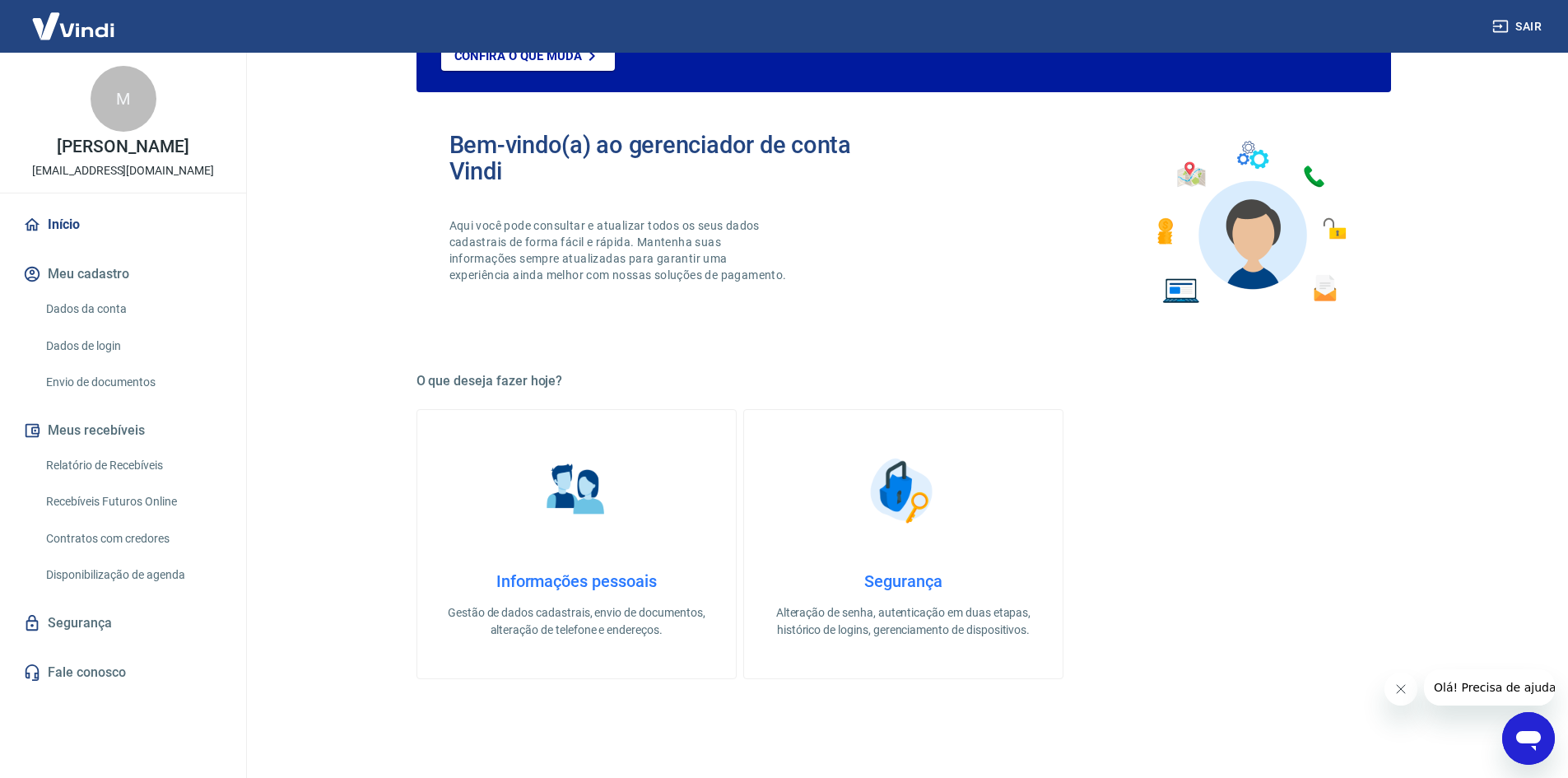
click at [623, 588] on h4 "Informações pessoais" at bounding box center [576, 581] width 266 height 20
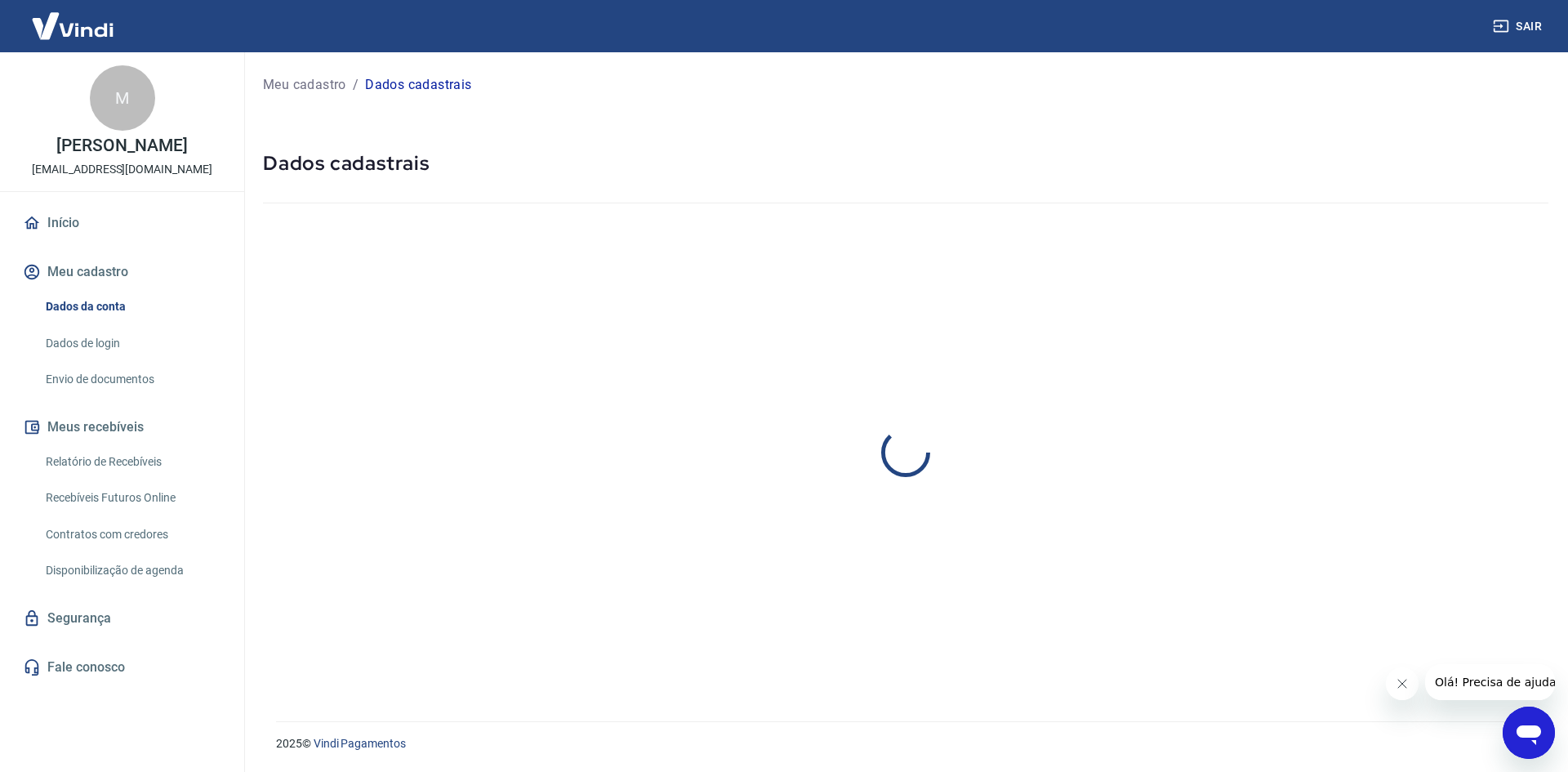
select select "BA"
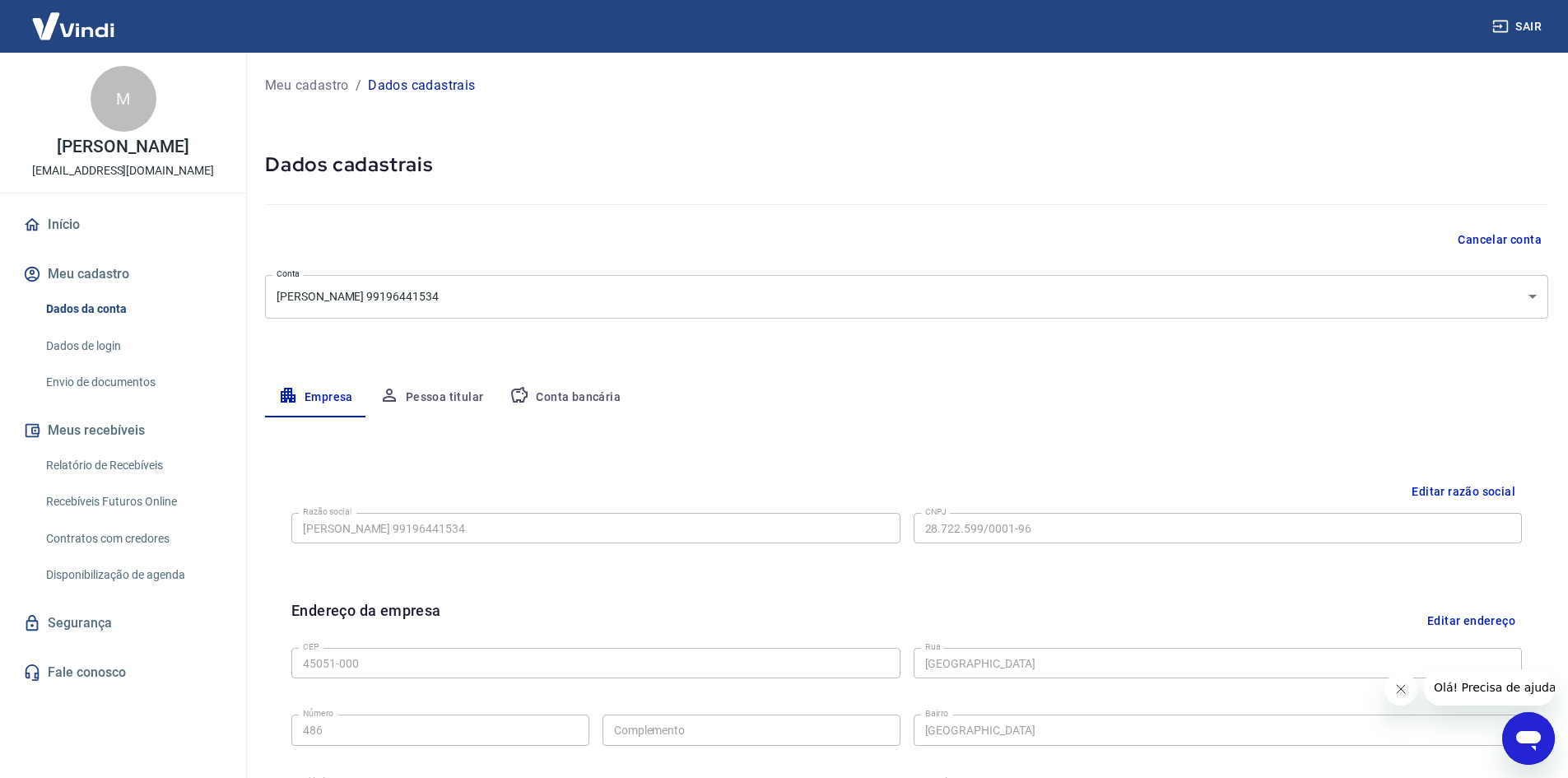
scroll to position [165, 0]
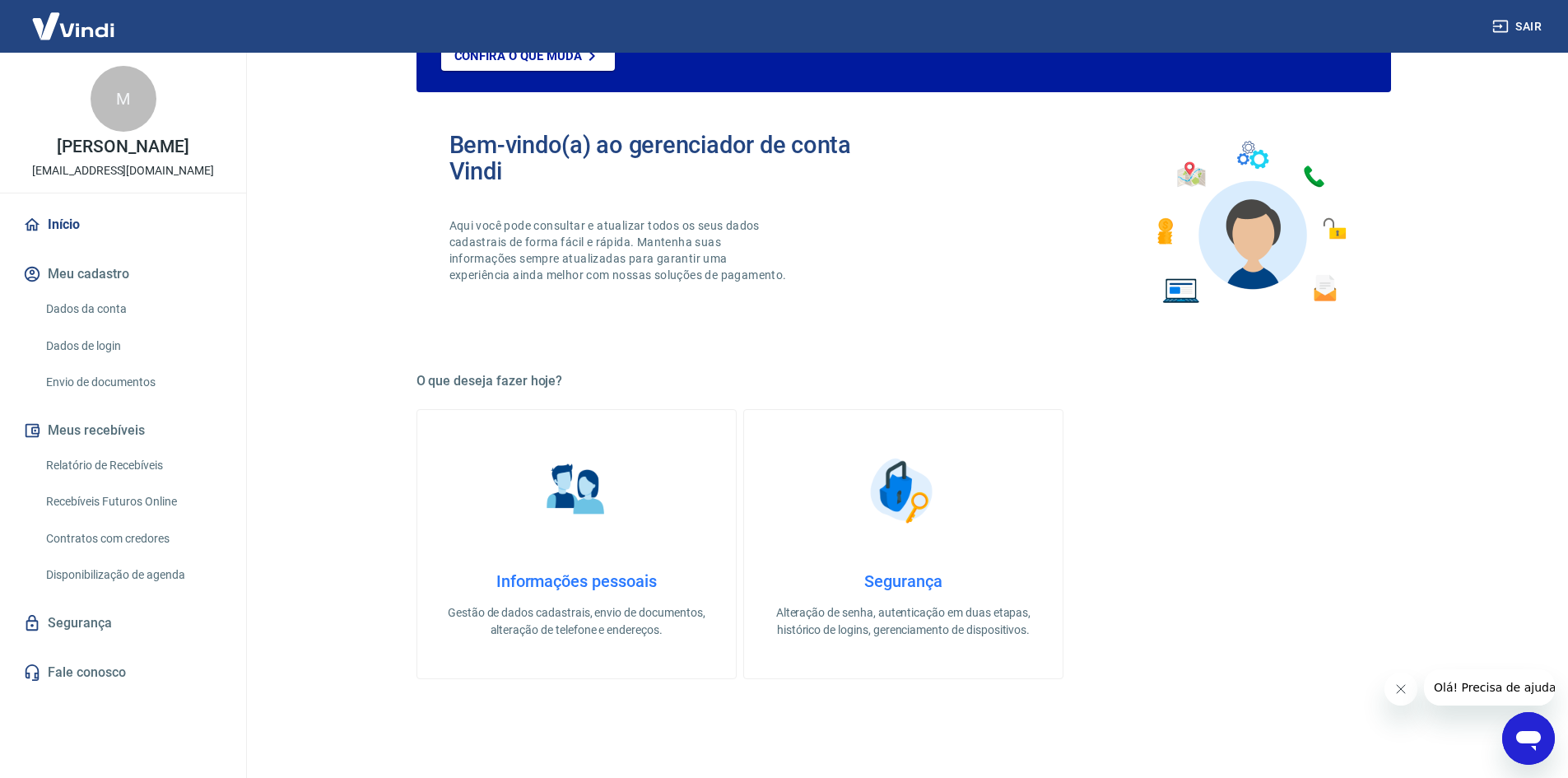
click at [116, 326] on link "Dados da conta" at bounding box center [133, 309] width 187 height 34
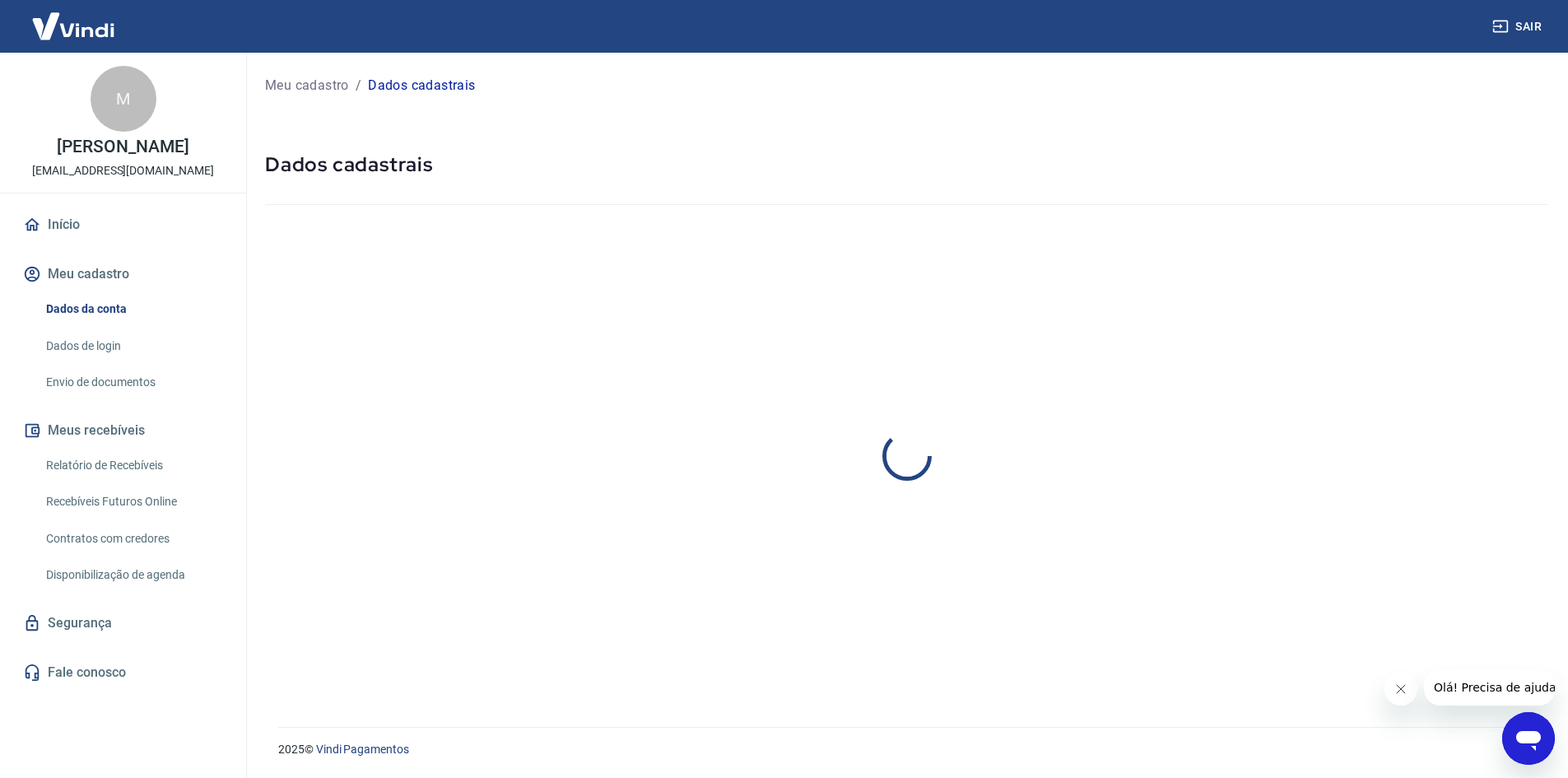
select select "BA"
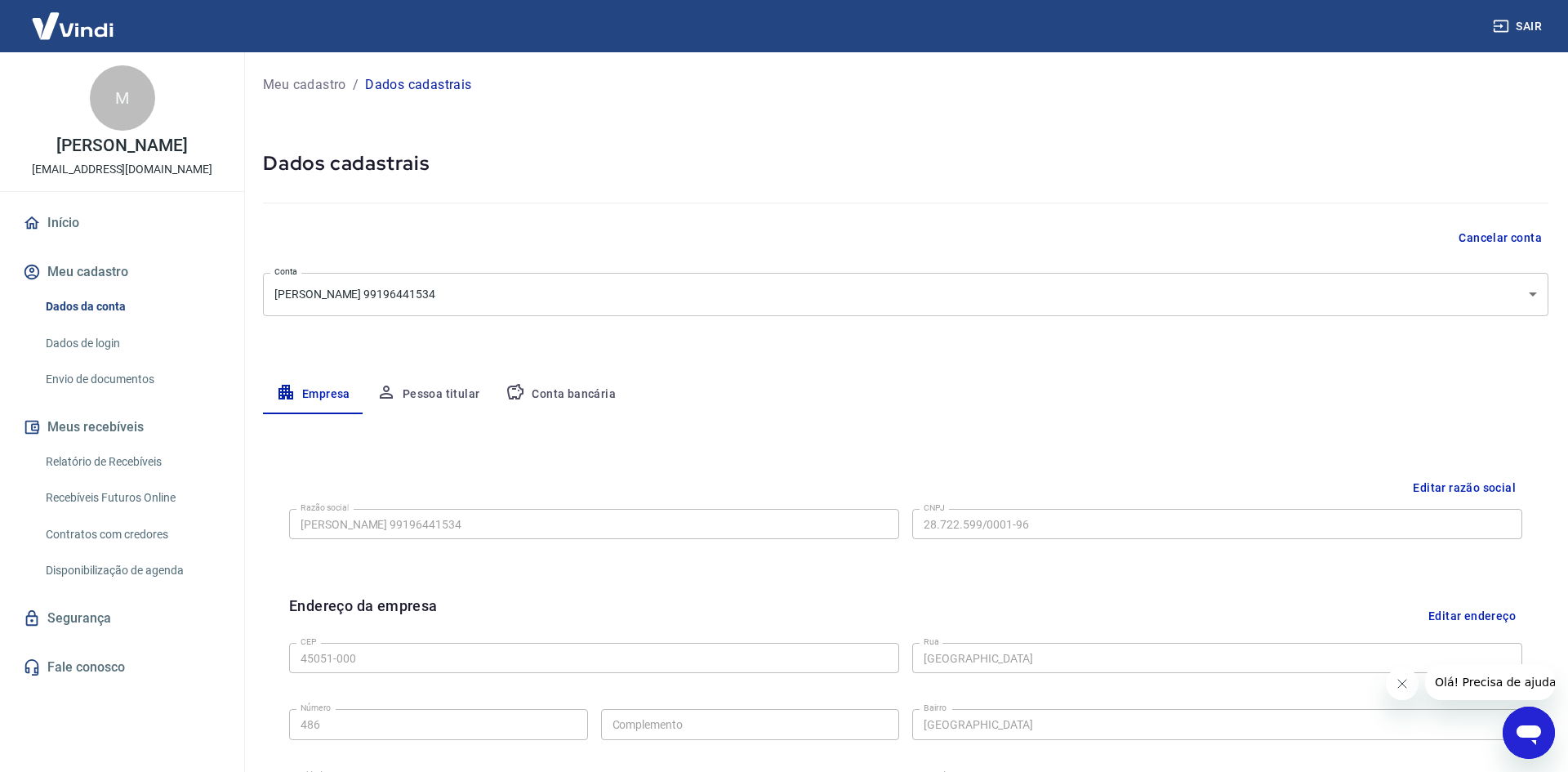
click at [1523, 297] on body "Sair M Marta Maria Carvalho de Assunção carvalhomarta@outlook.com Início Meu ca…" at bounding box center [784, 386] width 1568 height 772
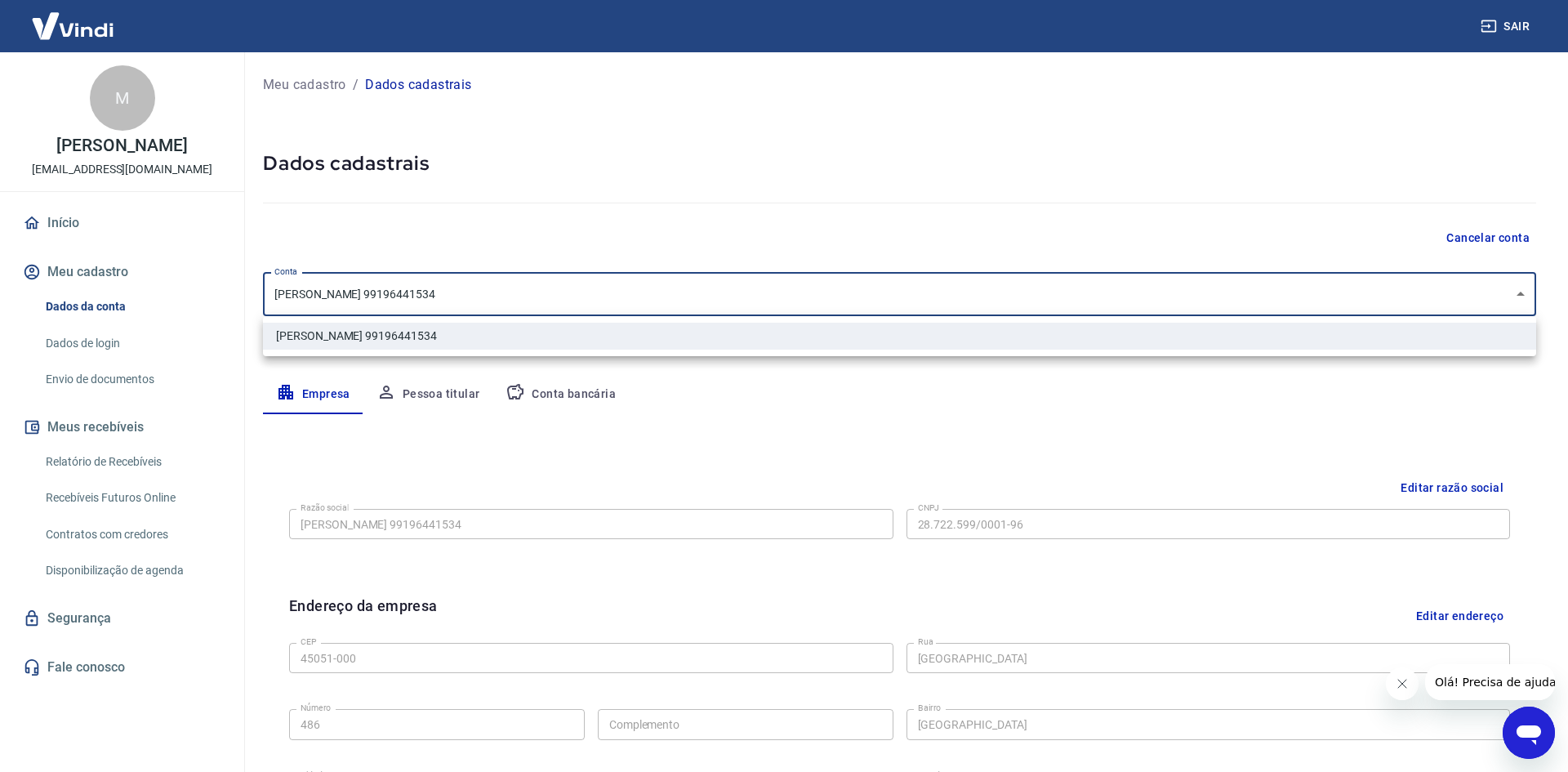
click at [1523, 297] on div at bounding box center [784, 386] width 1568 height 772
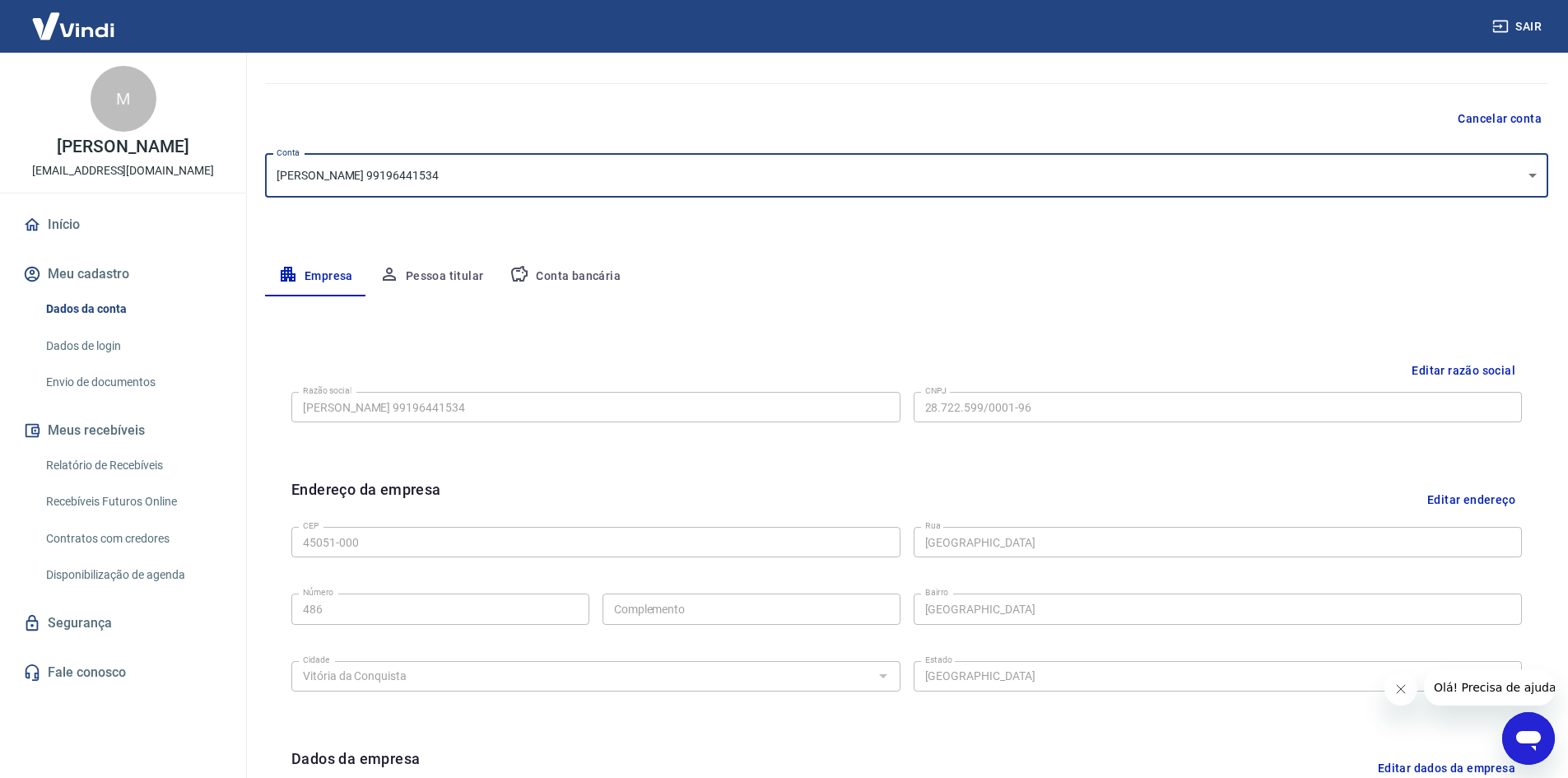
scroll to position [79, 0]
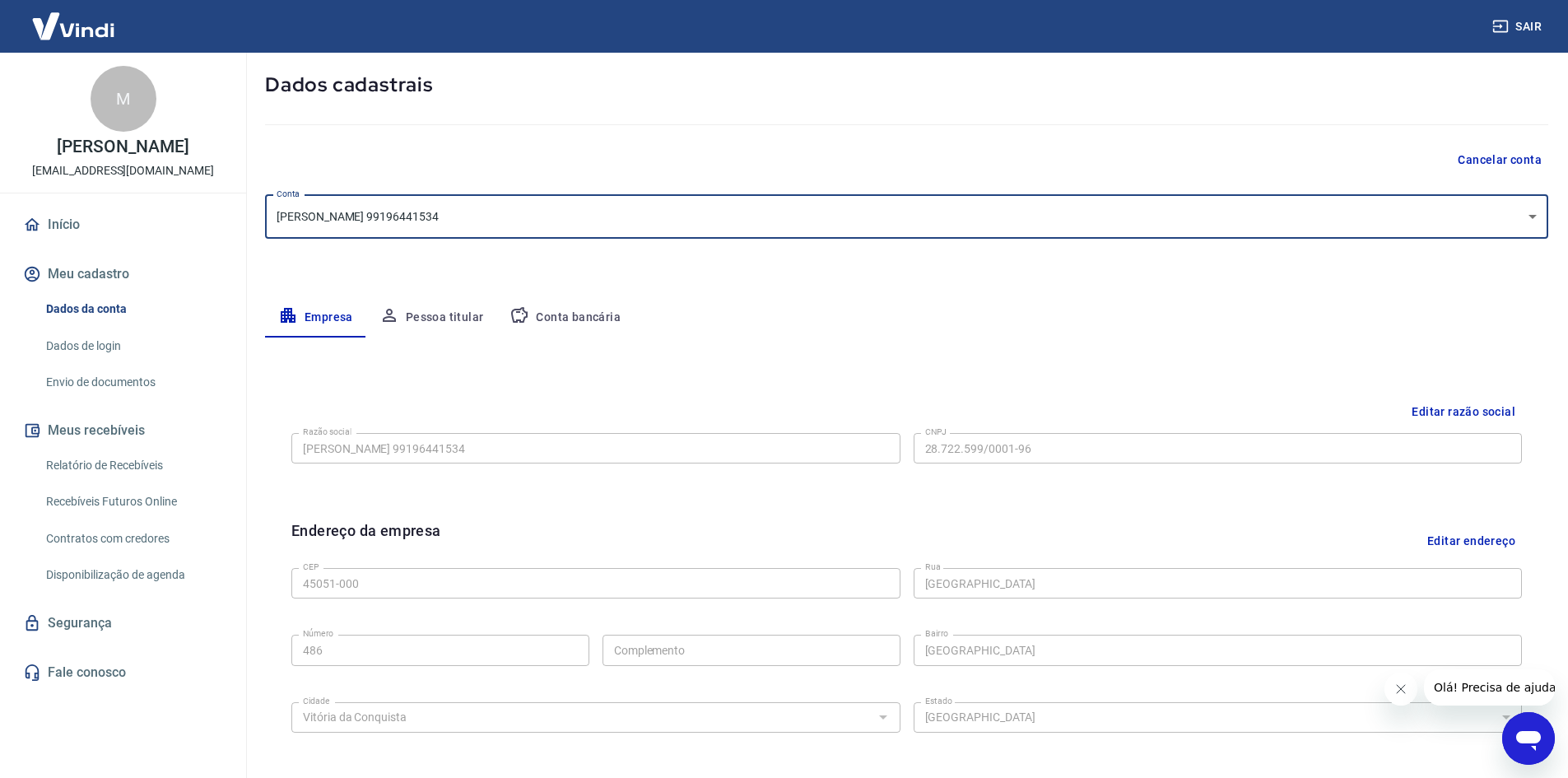
click at [462, 314] on button "Pessoa titular" at bounding box center [432, 317] width 131 height 39
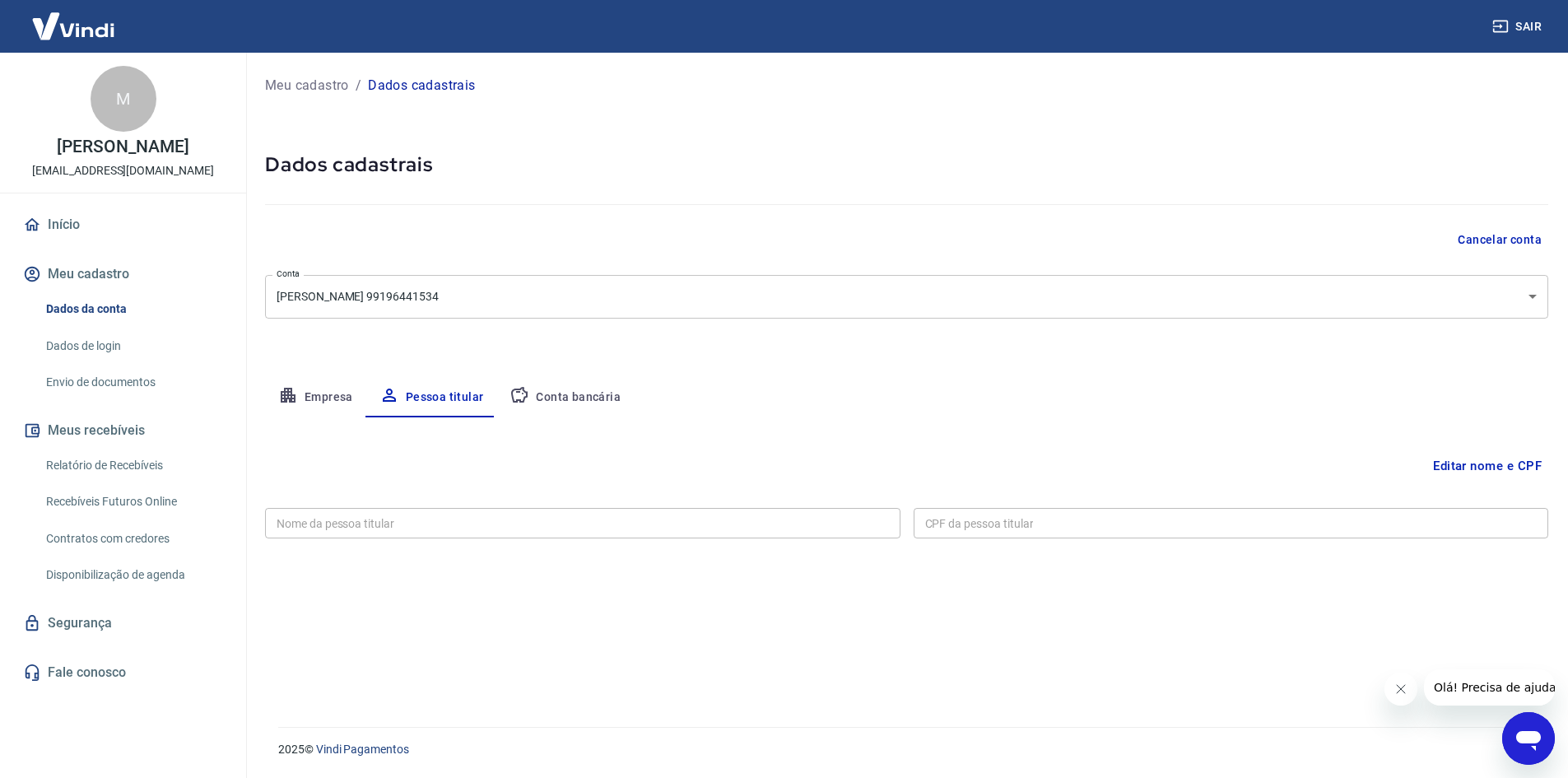
scroll to position [0, 0]
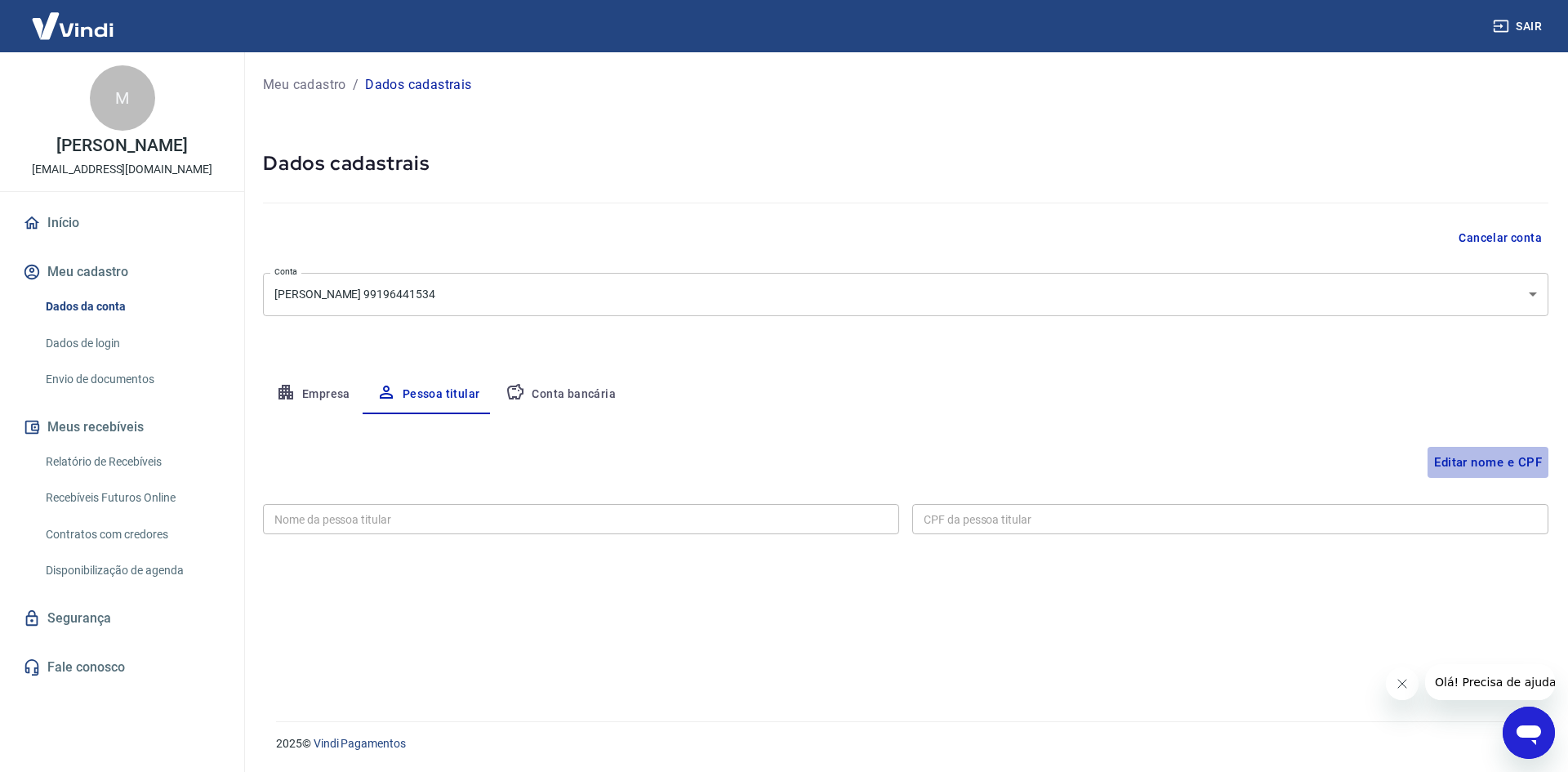
click at [1512, 462] on button "Editar nome e CPF" at bounding box center [1488, 463] width 121 height 31
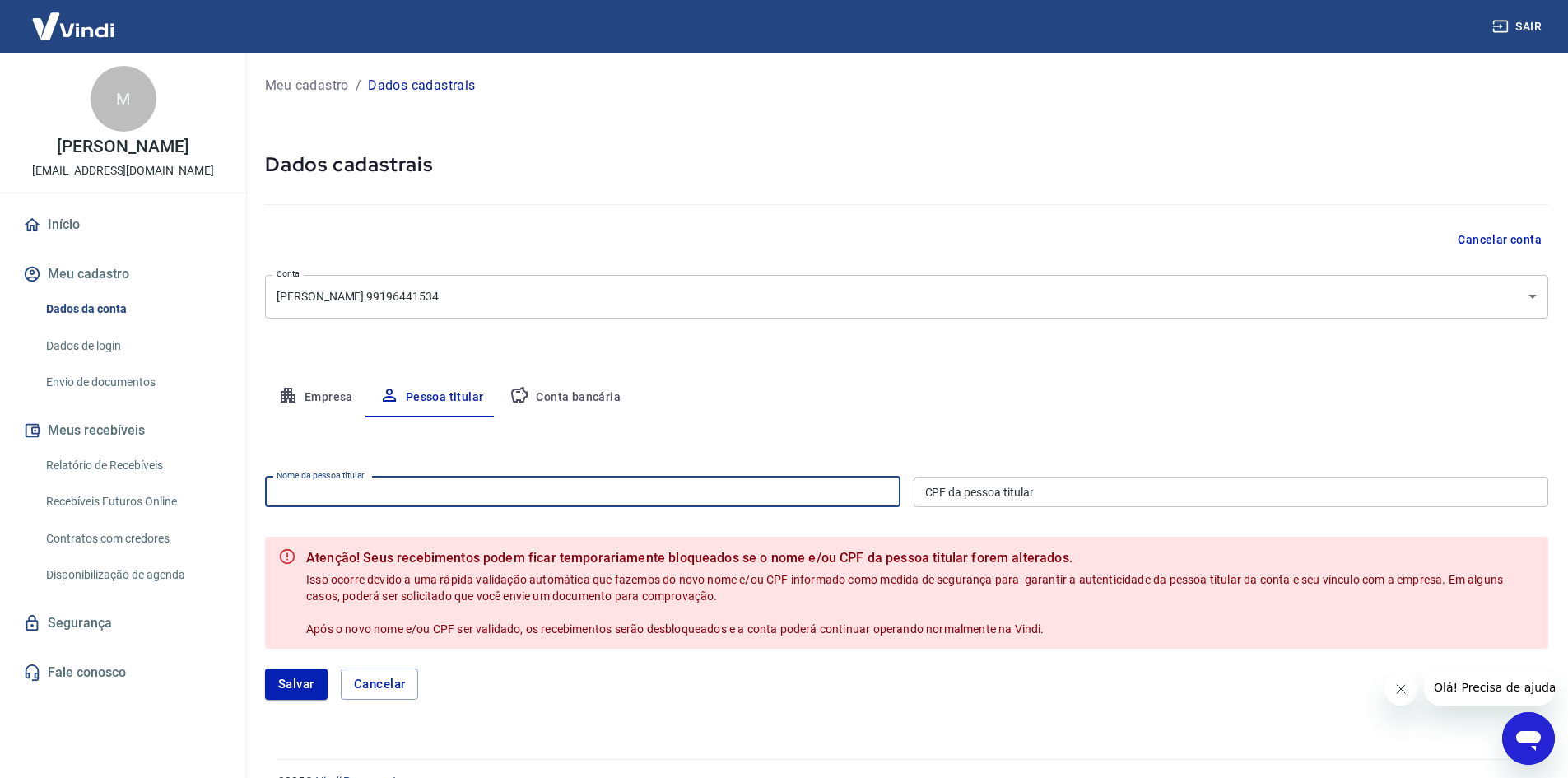
click at [442, 497] on input "Nome da pessoa titular" at bounding box center [583, 492] width 636 height 31
click at [440, 495] on input "Nome da pessoa titular" at bounding box center [583, 492] width 636 height 31
type input "marta maria carvalho de assunção"
click at [1177, 497] on input "CPF da pessoa titular" at bounding box center [1232, 492] width 636 height 31
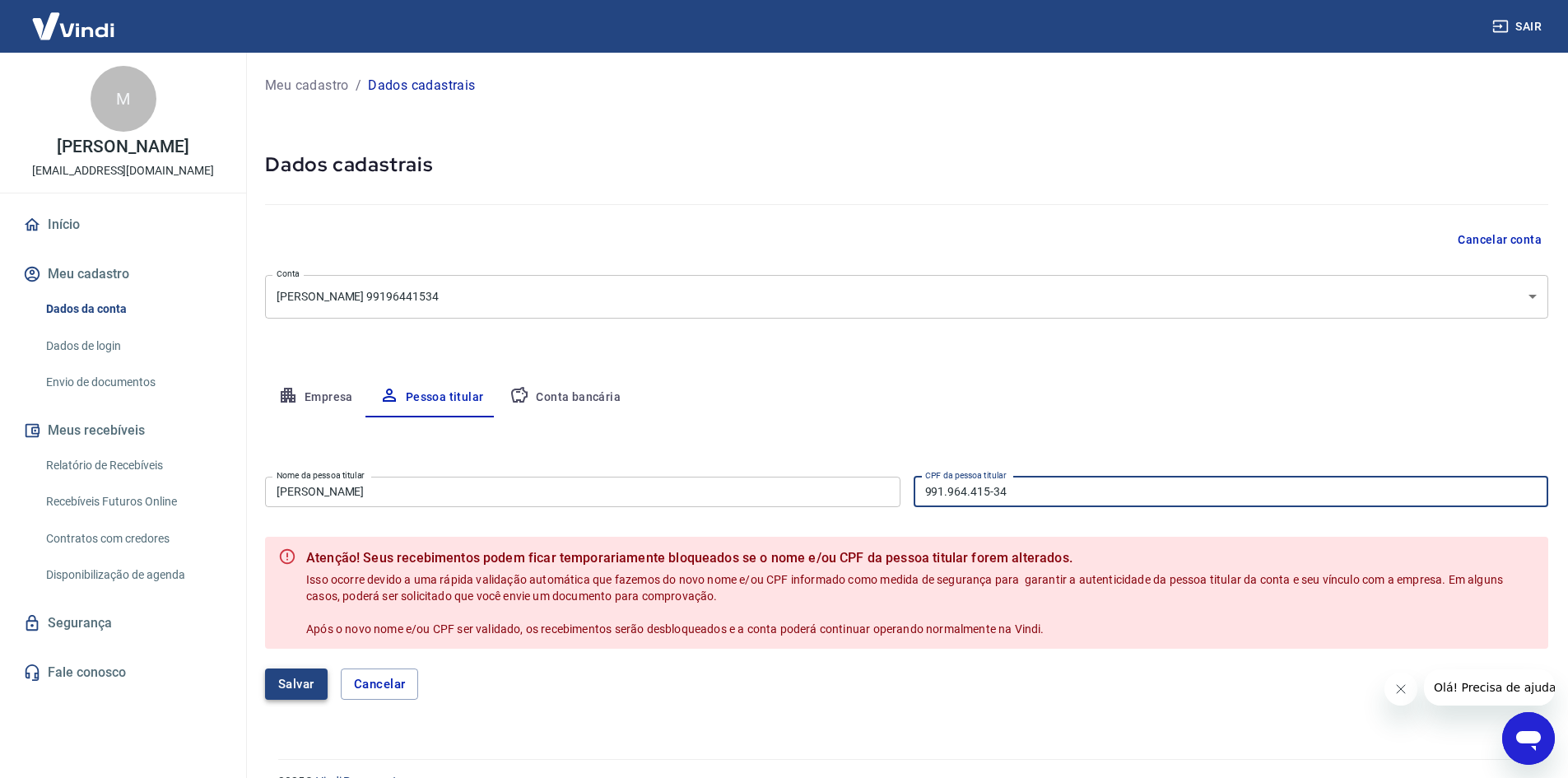
type input "991.964.415-34"
click at [279, 685] on button "Salvar" at bounding box center [297, 685] width 63 height 31
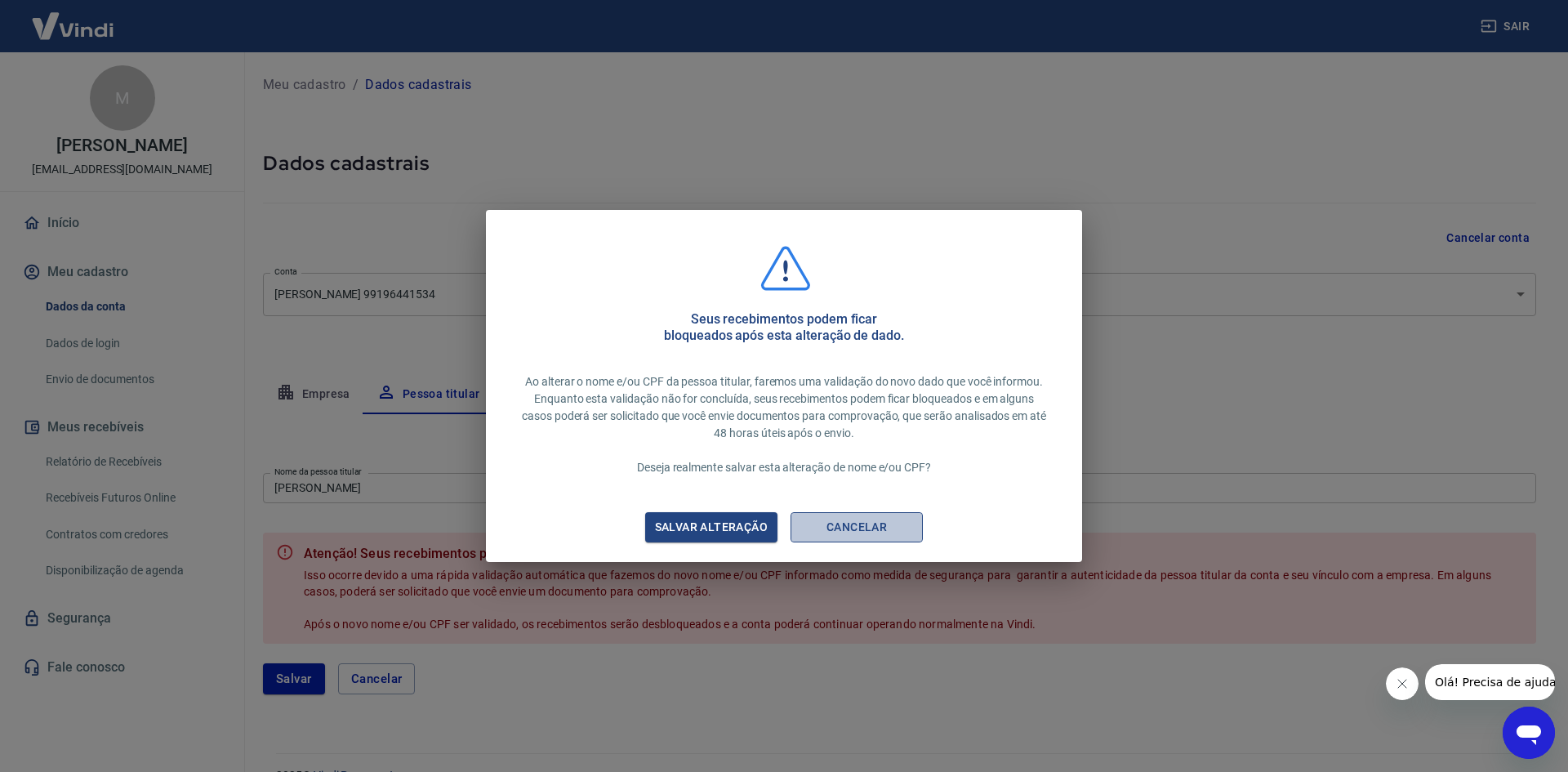
click at [836, 534] on button "Cancelar" at bounding box center [857, 527] width 133 height 30
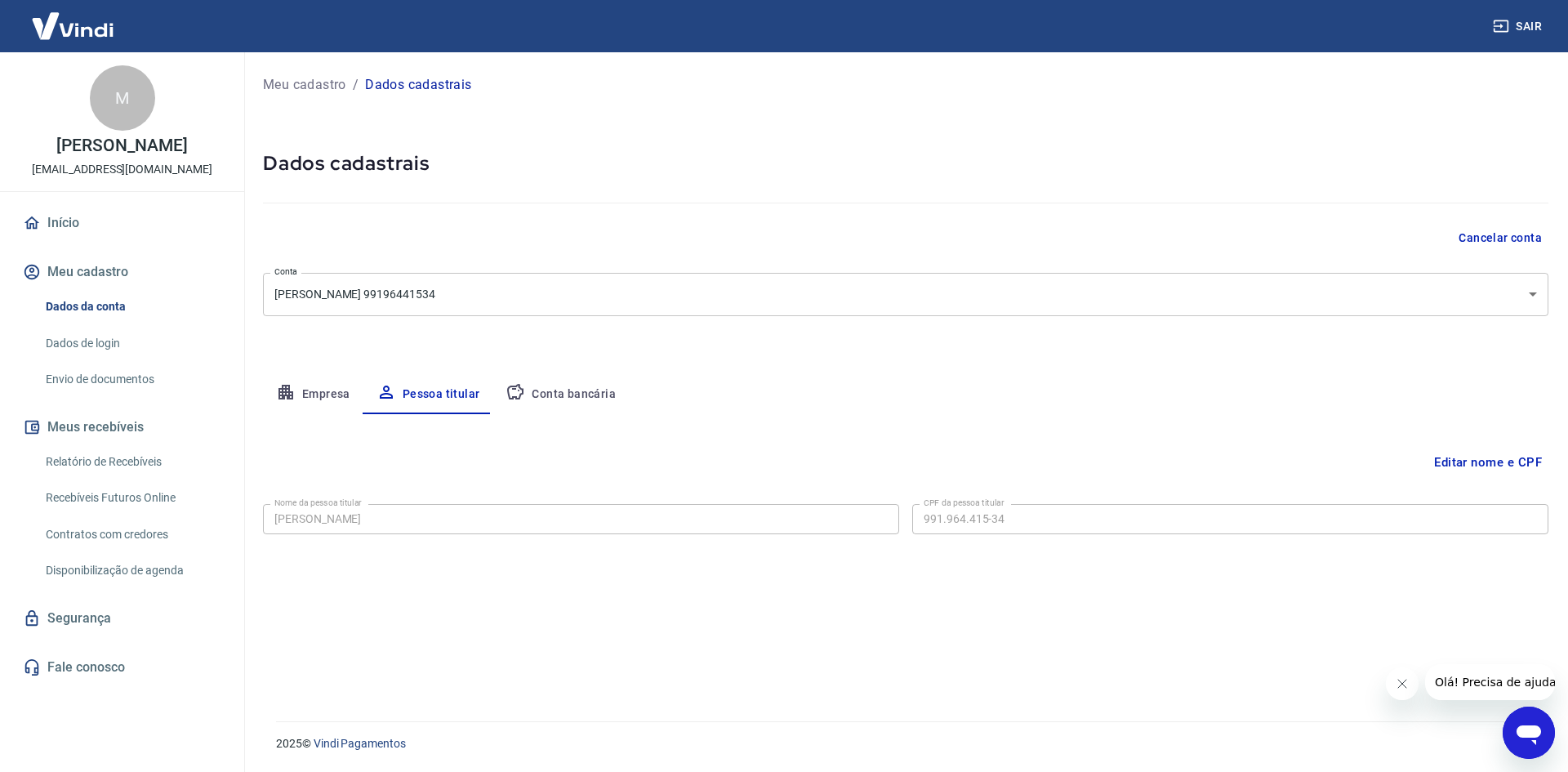
click at [579, 399] on button "Conta bancária" at bounding box center [560, 394] width 136 height 39
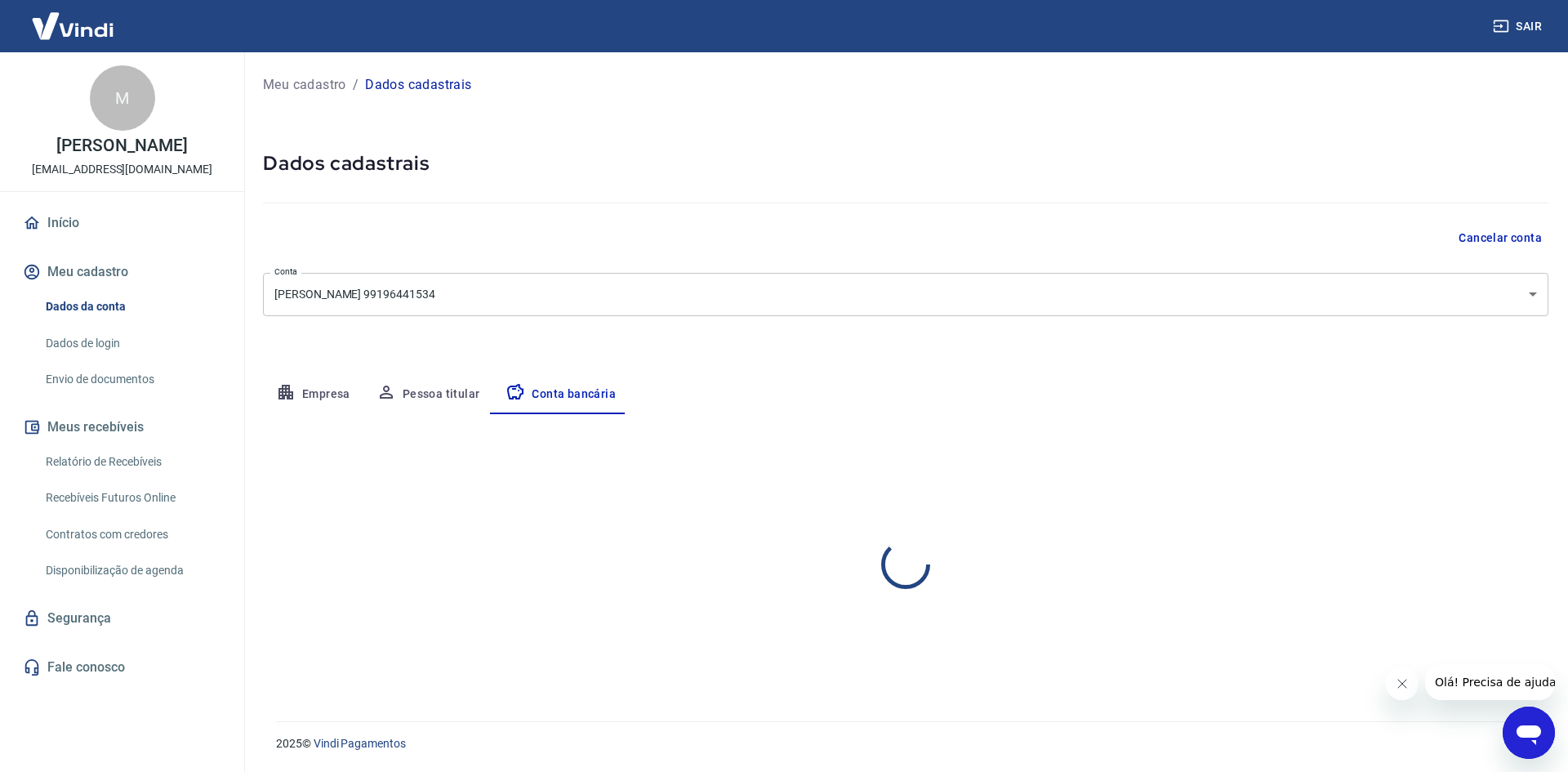
select select "1"
click at [103, 357] on link "Dados de login" at bounding box center [132, 343] width 185 height 34
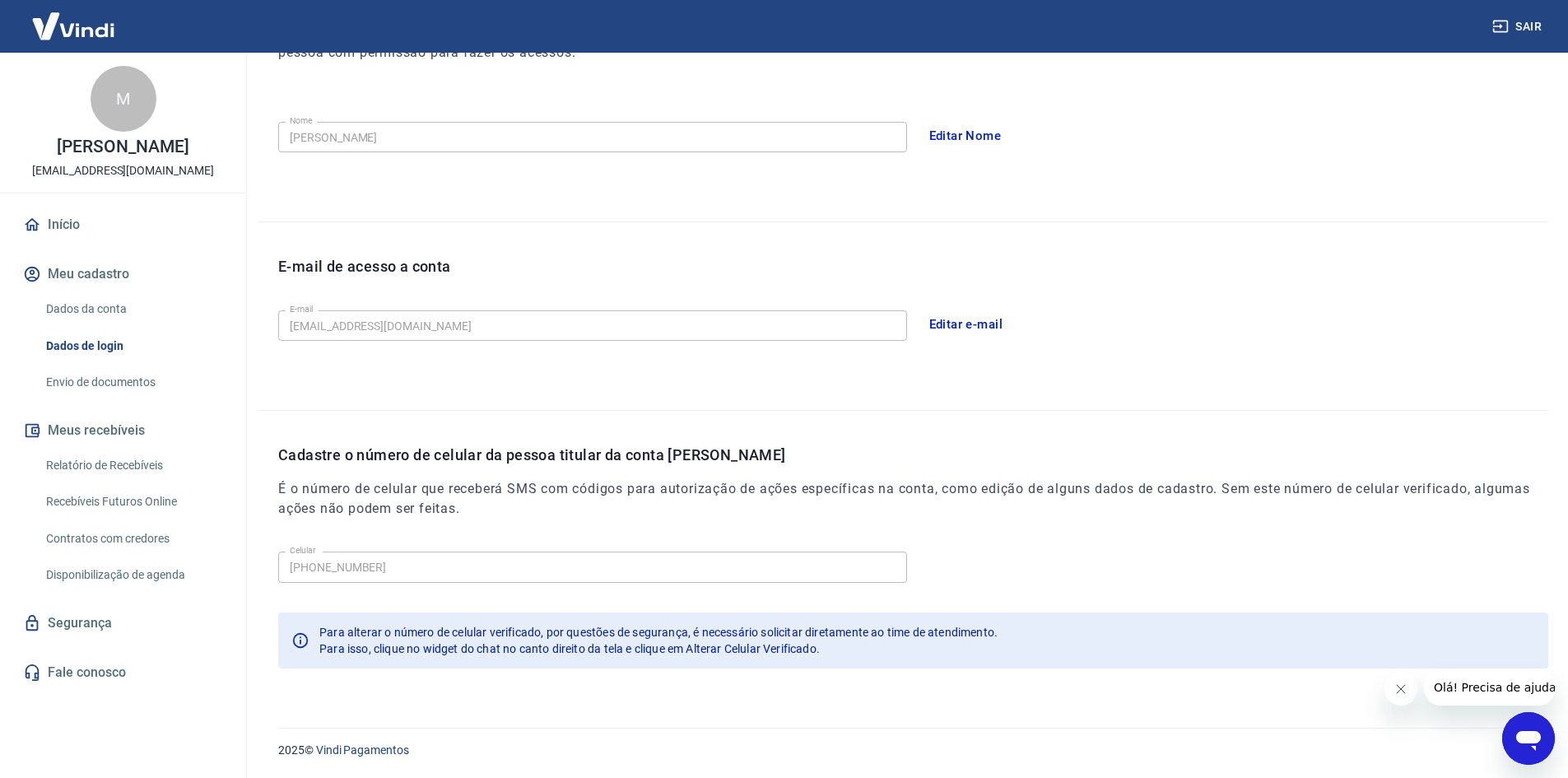
scroll to position [277, 0]
click at [150, 398] on link "Envio de documentos" at bounding box center [133, 382] width 187 height 34
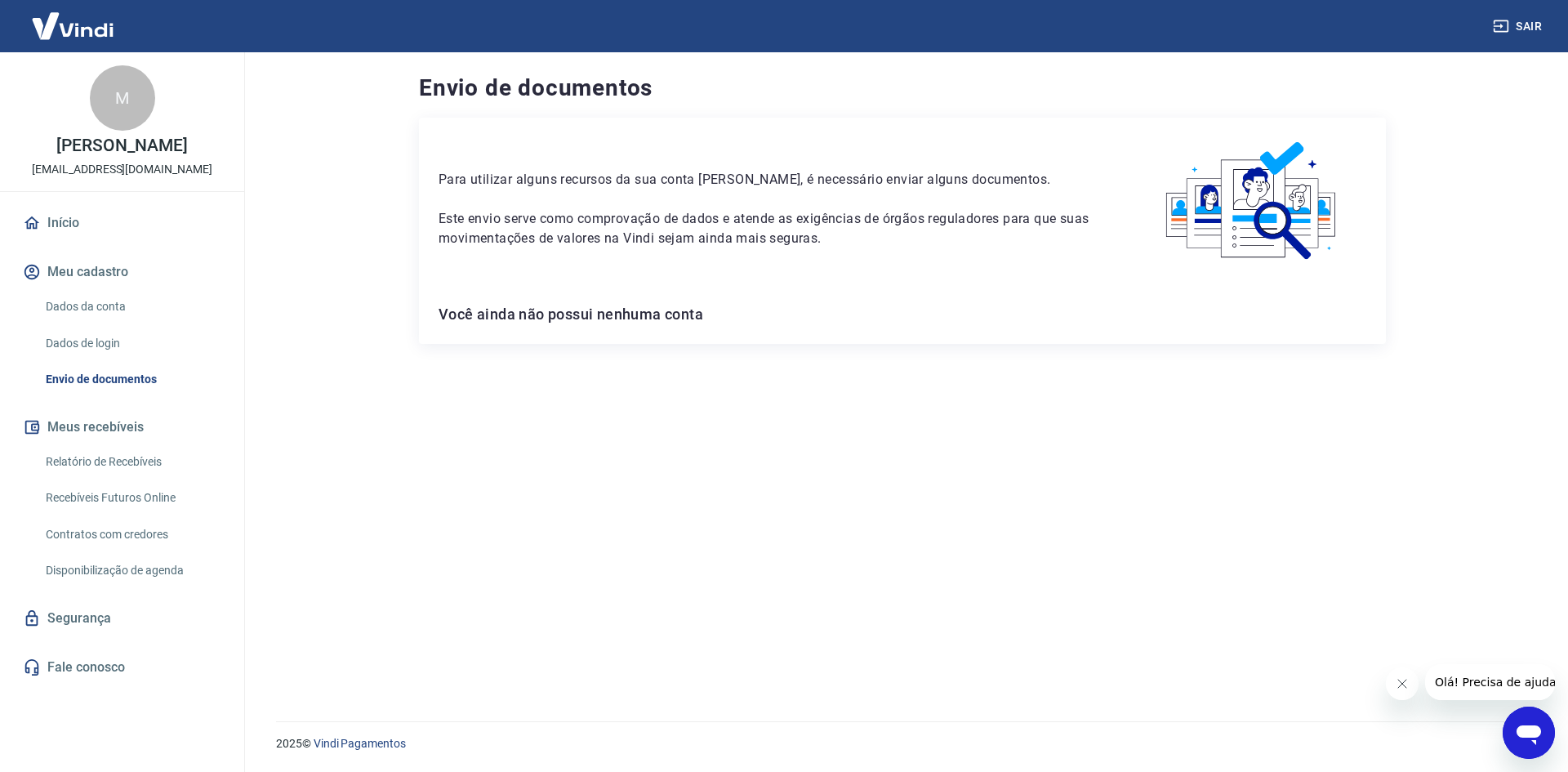
click at [1361, 139] on img at bounding box center [1252, 201] width 228 height 128
click at [609, 305] on h6 "Você ainda não possui nenhuma conta" at bounding box center [902, 315] width 928 height 20
click at [88, 323] on link "Dados da conta" at bounding box center [132, 307] width 185 height 34
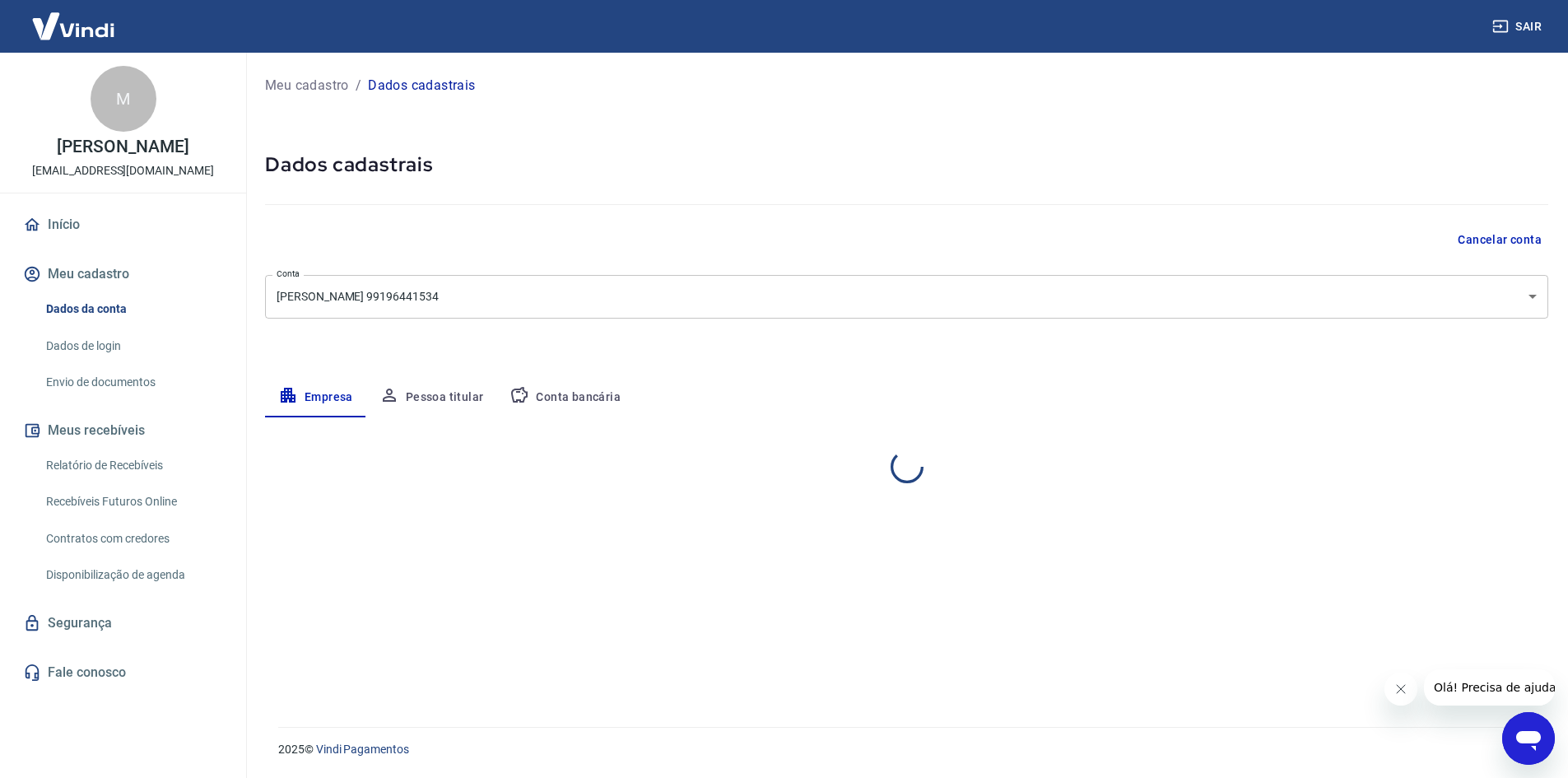
select select "BA"
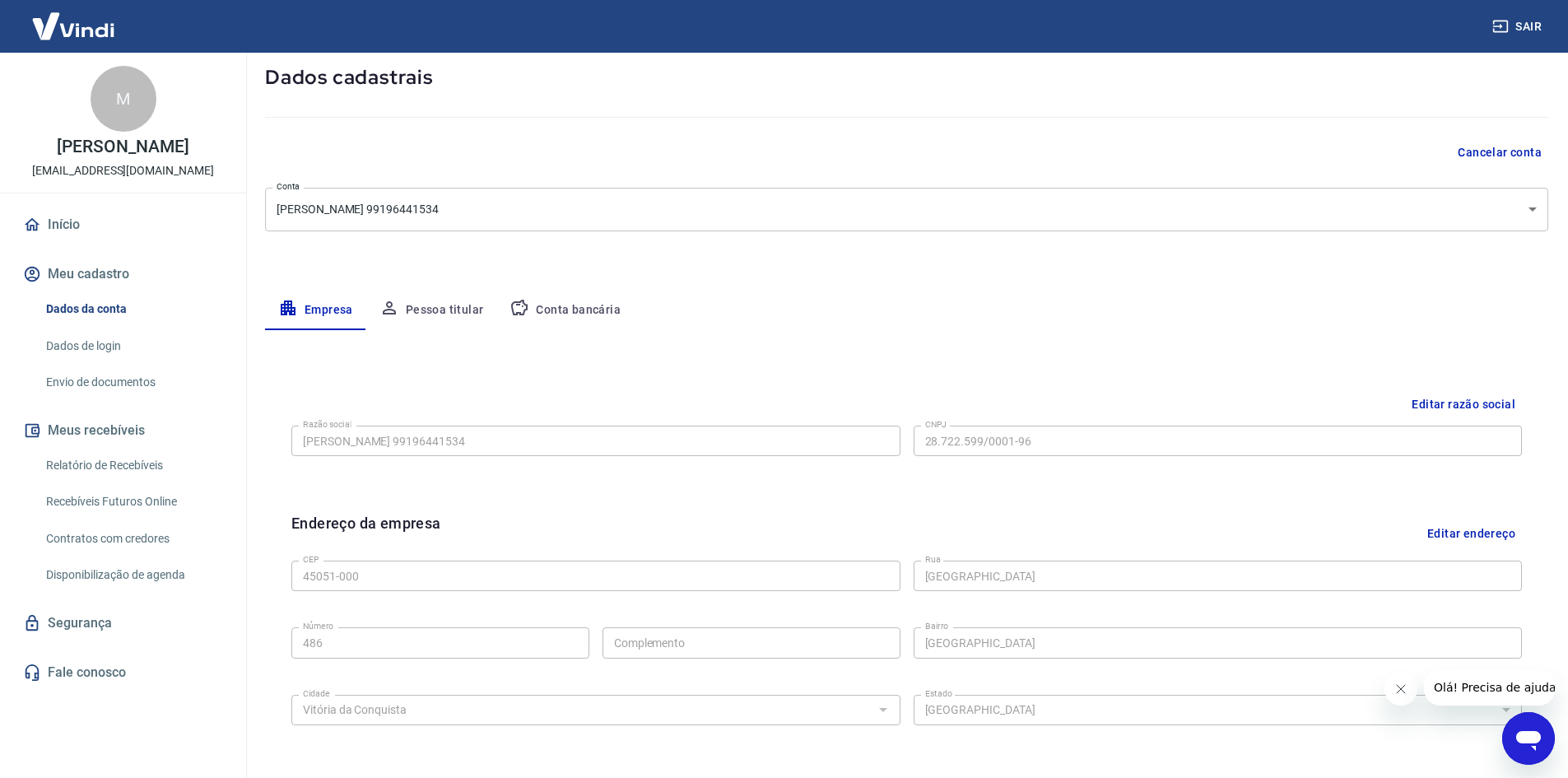
scroll to position [79, 0]
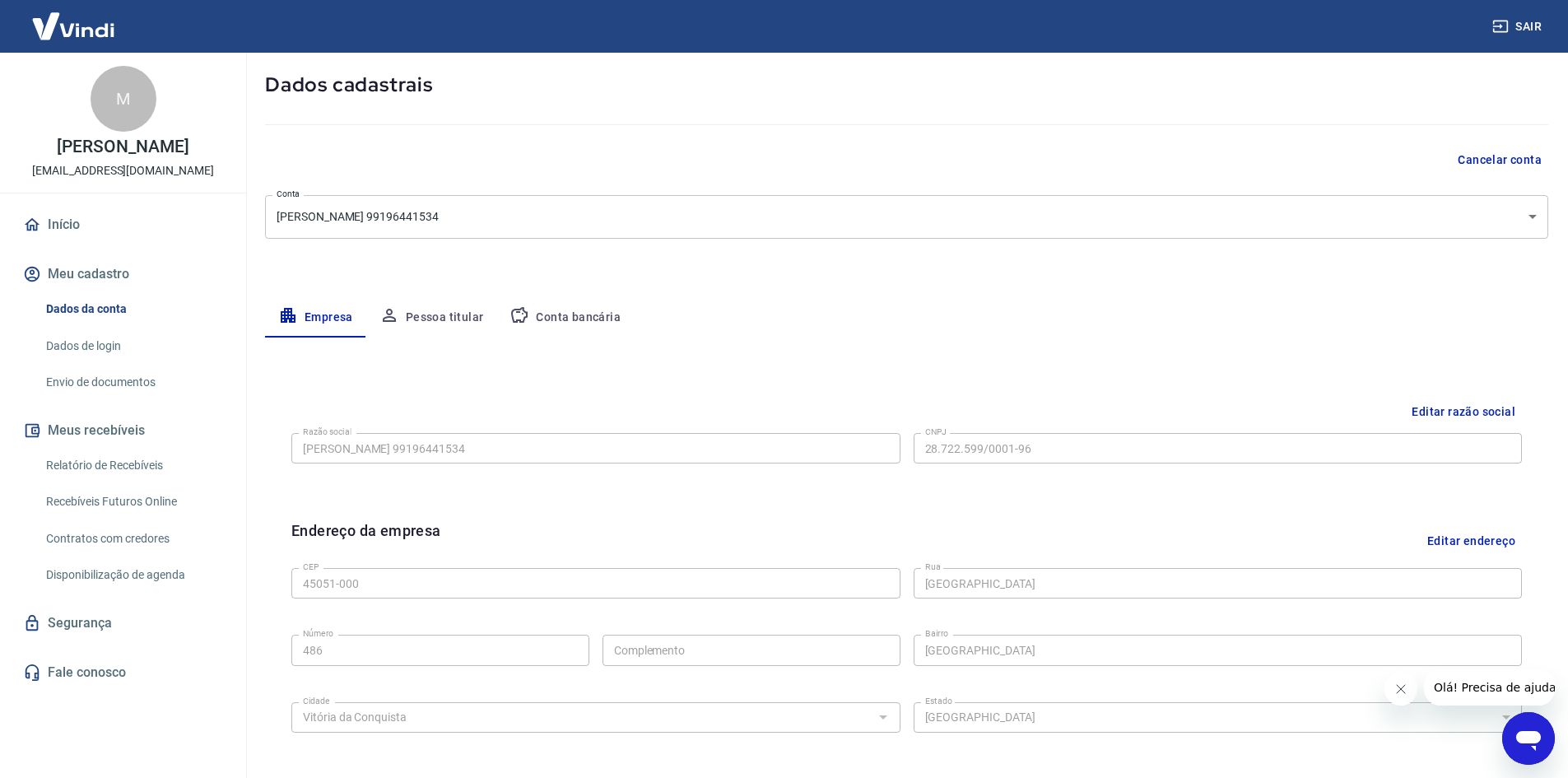
click at [453, 322] on button "Pessoa titular" at bounding box center [432, 317] width 131 height 39
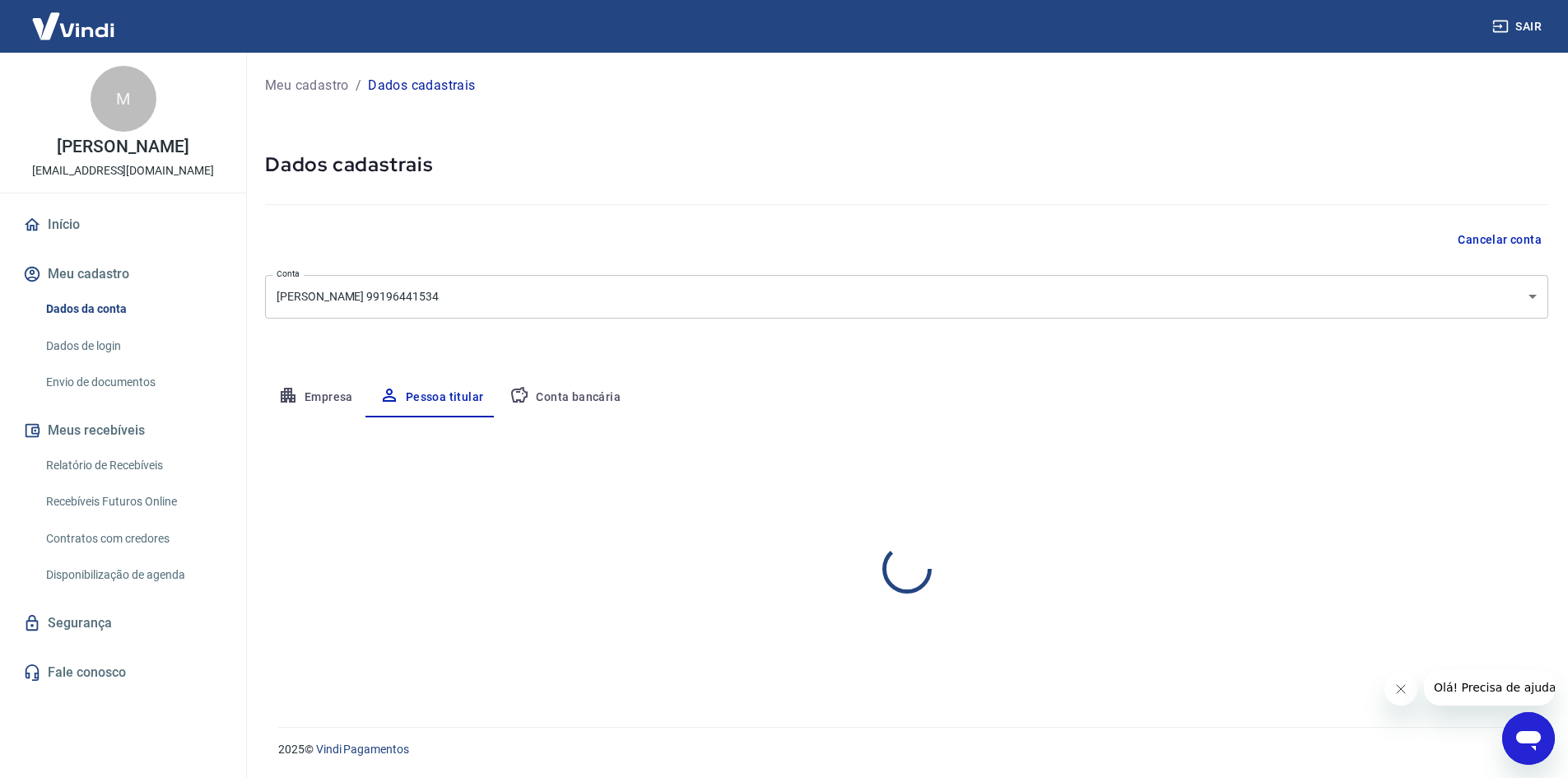
scroll to position [0, 0]
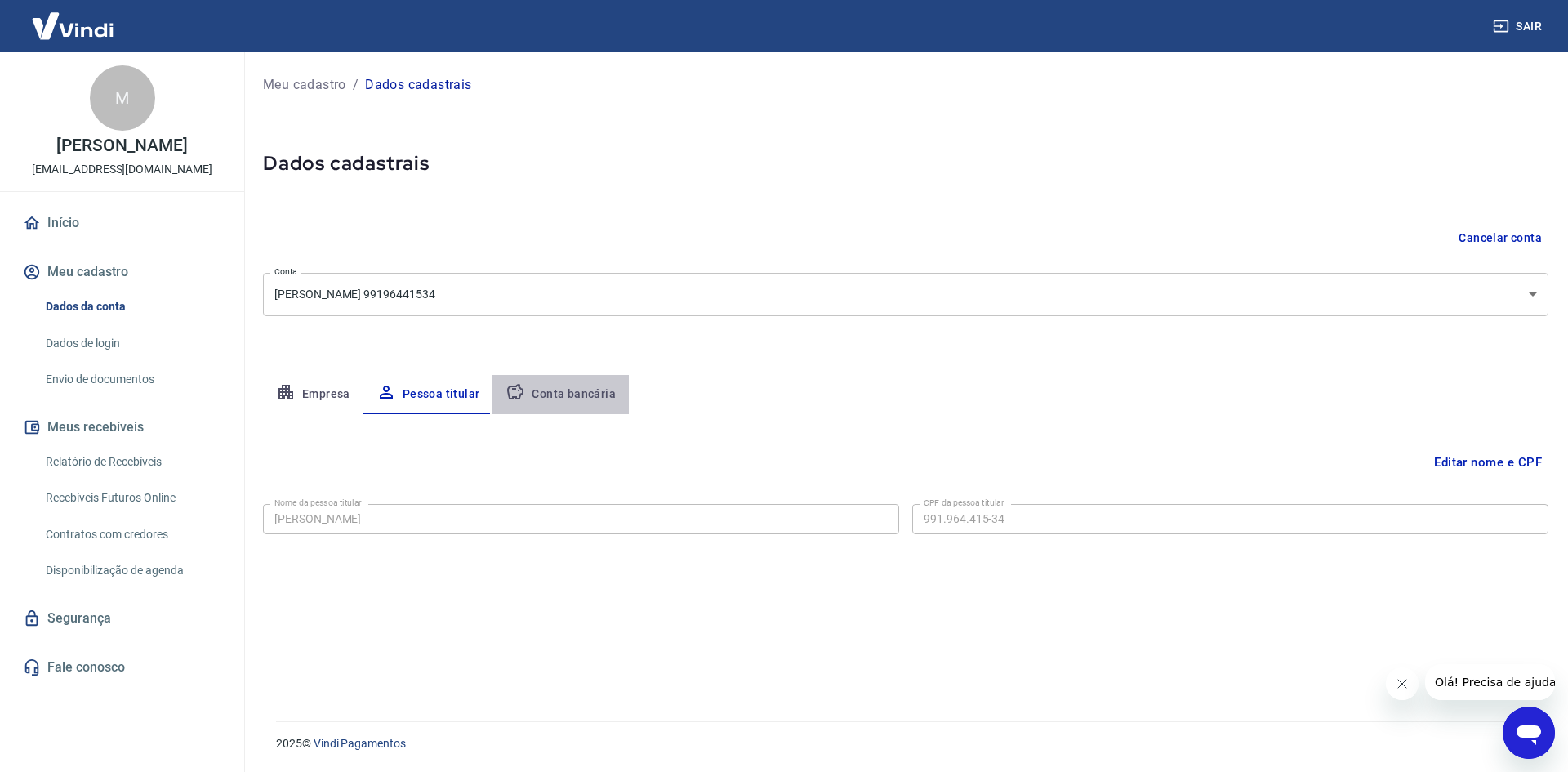
click at [564, 393] on button "Conta bancária" at bounding box center [560, 394] width 136 height 39
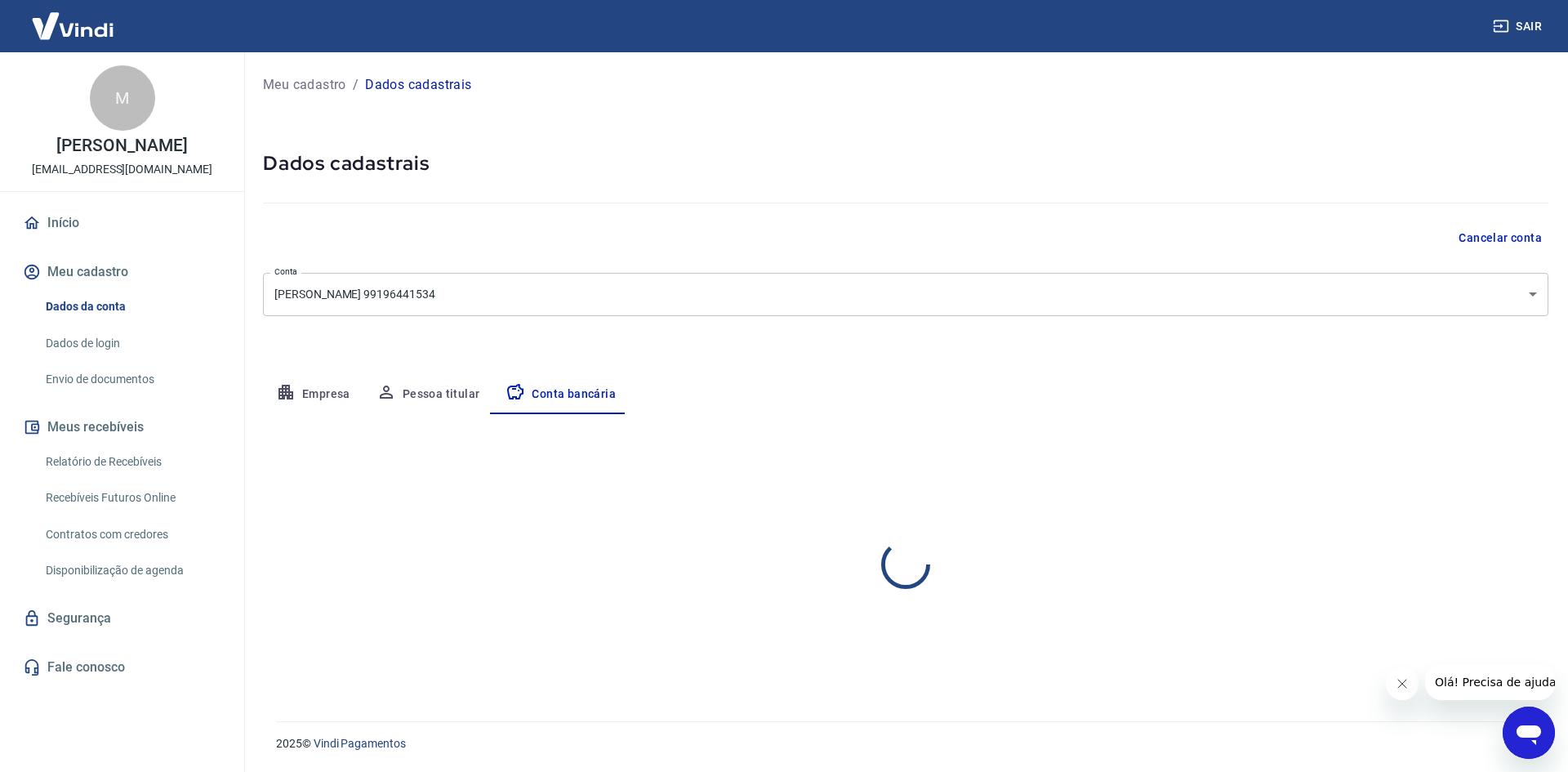
select select "1"
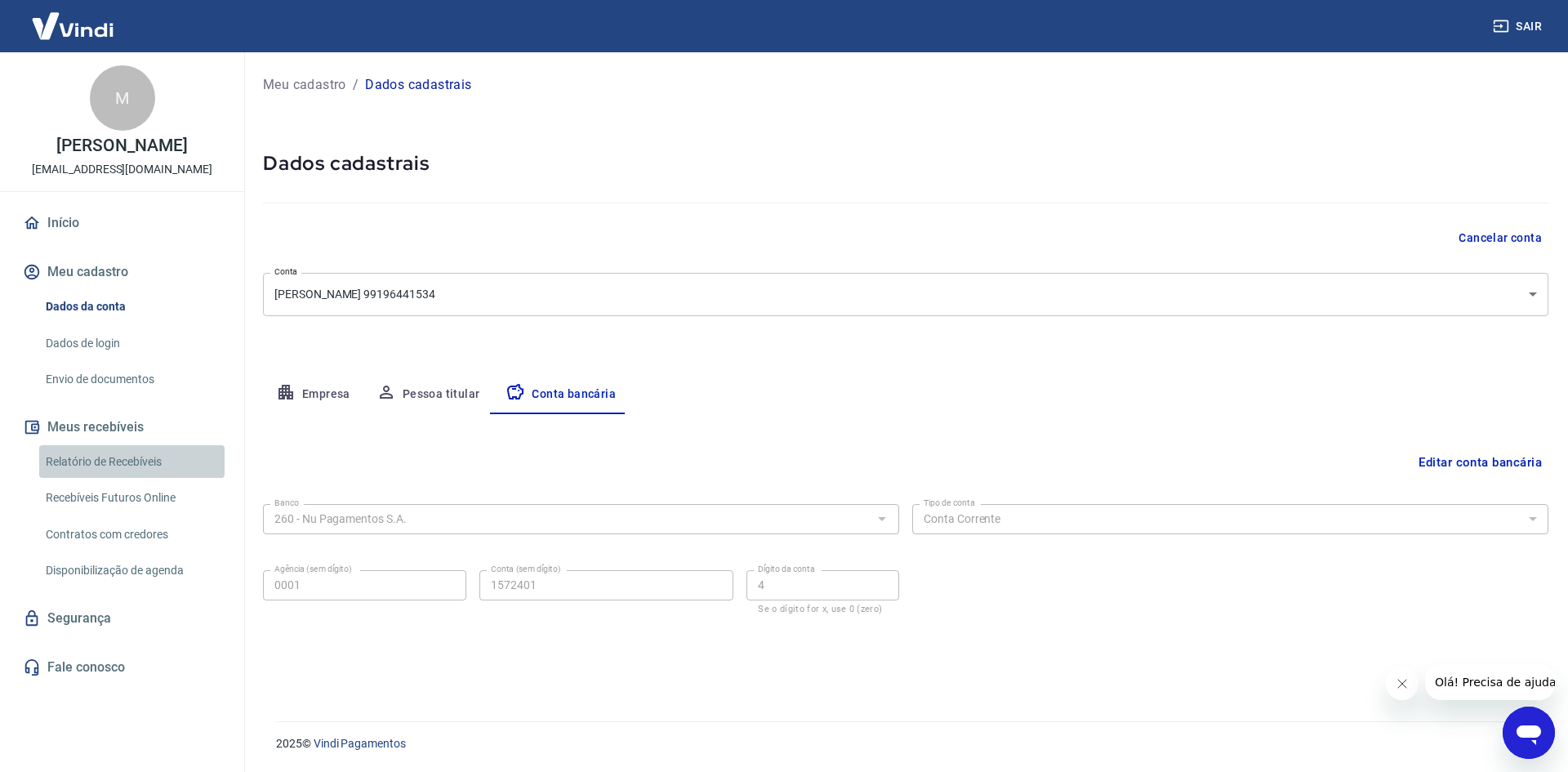
click at [81, 479] on link "Relatório de Recebíveis" at bounding box center [132, 462] width 185 height 34
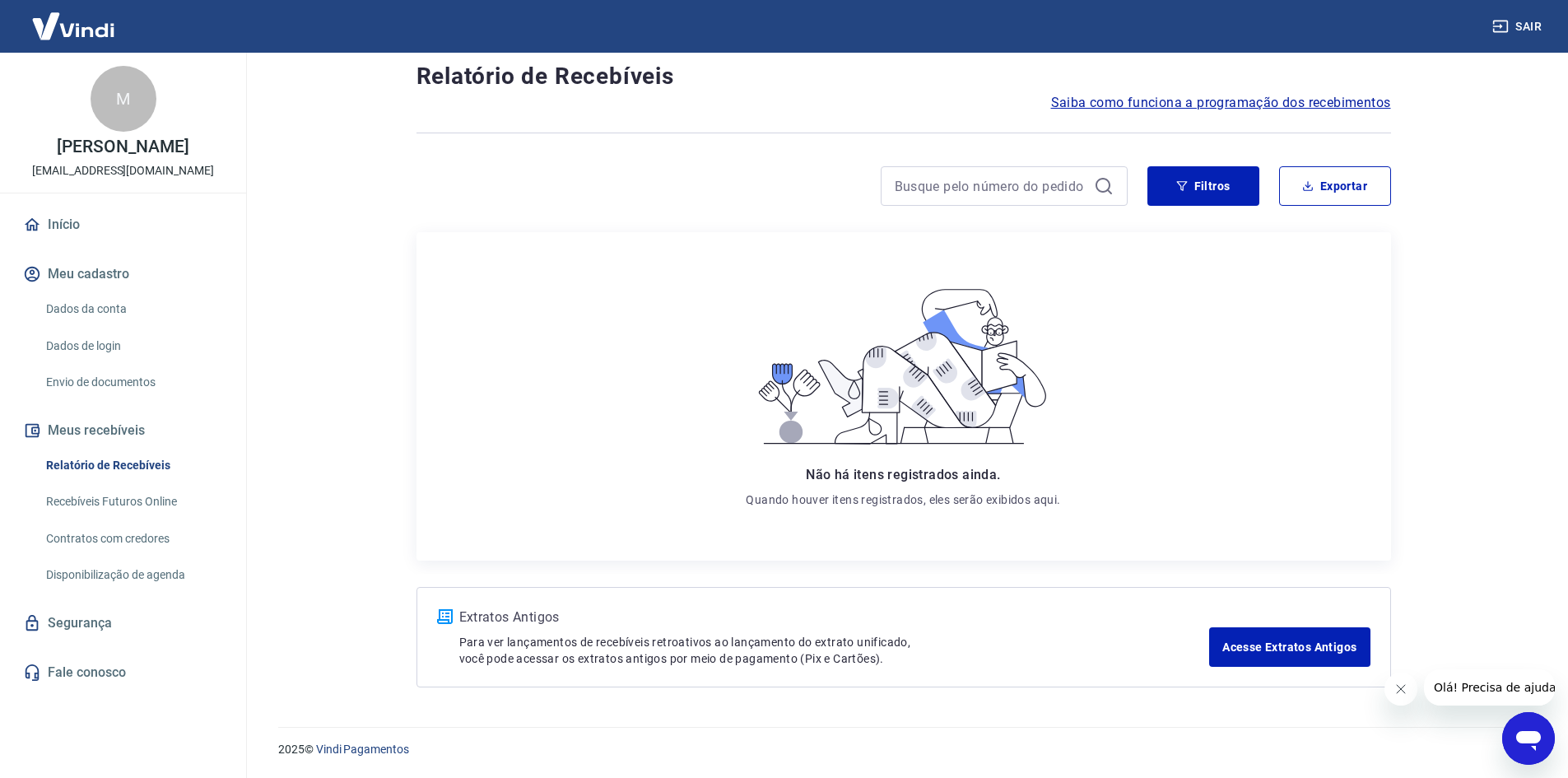
scroll to position [39, 0]
click at [149, 519] on link "Recebíveis Futuros Online" at bounding box center [133, 501] width 187 height 34
click at [130, 555] on link "Contratos com credores" at bounding box center [133, 539] width 187 height 34
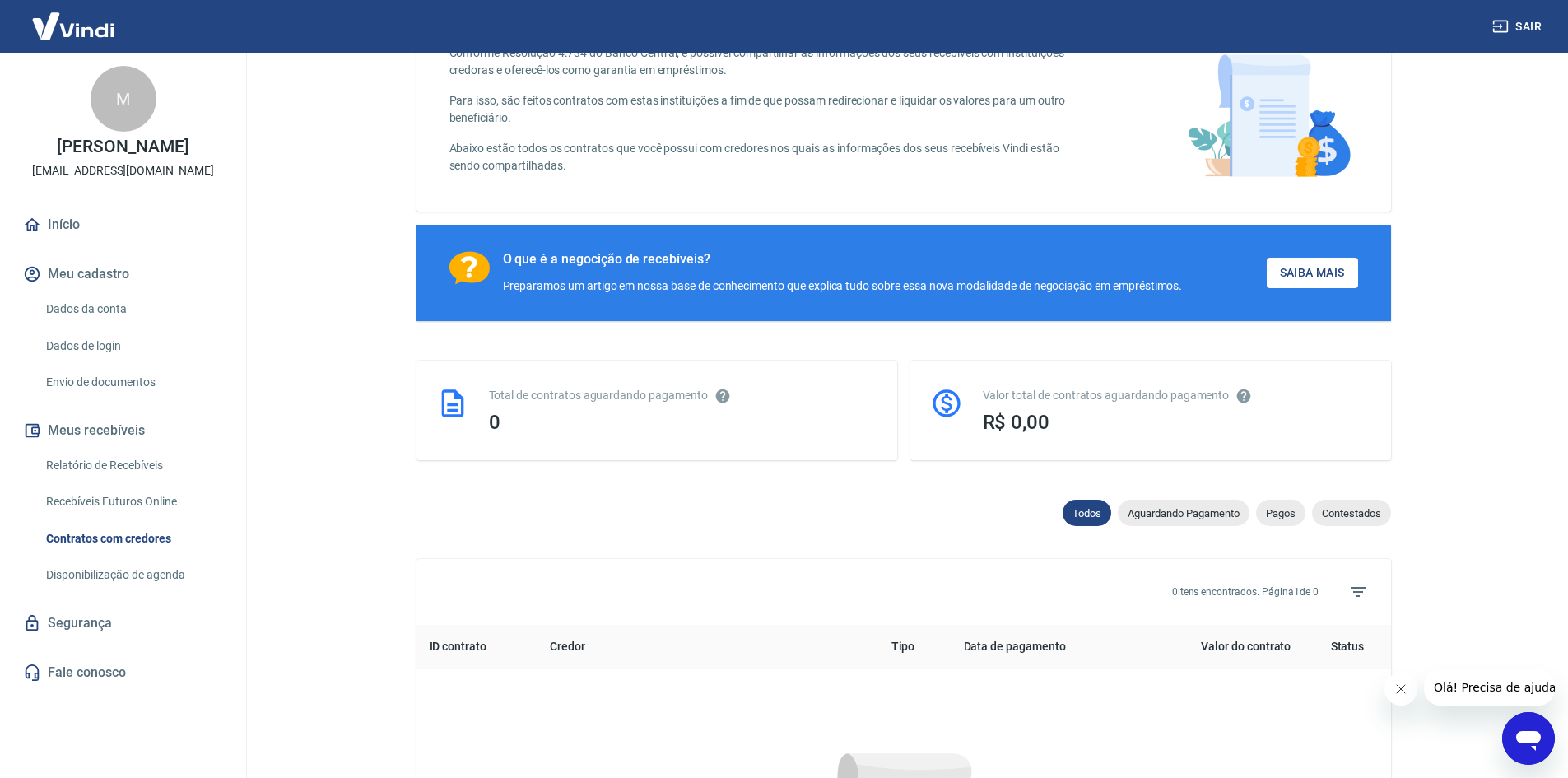
scroll to position [584, 0]
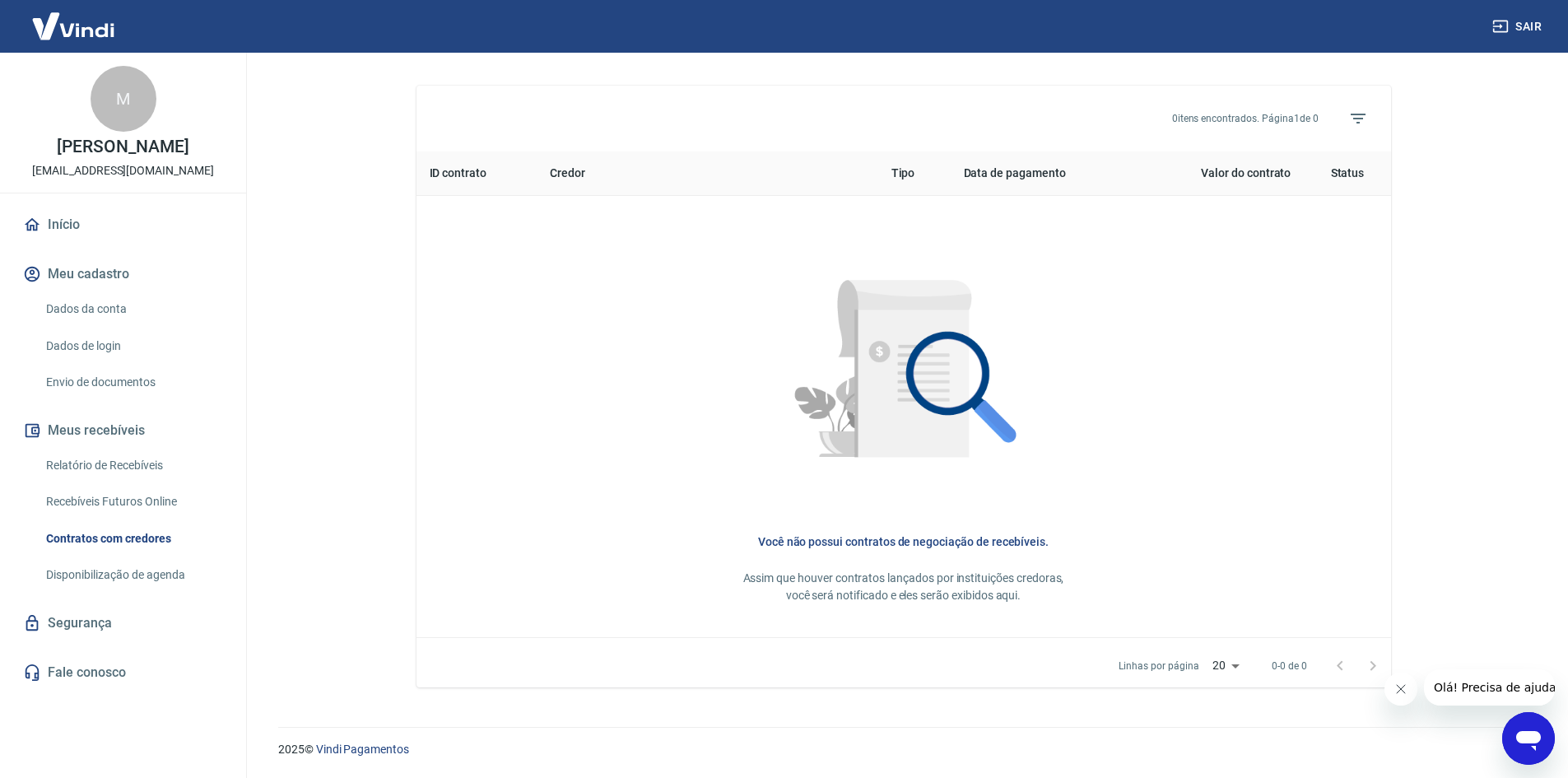
click at [152, 589] on link "Disponibilização de agenda" at bounding box center [133, 575] width 187 height 34
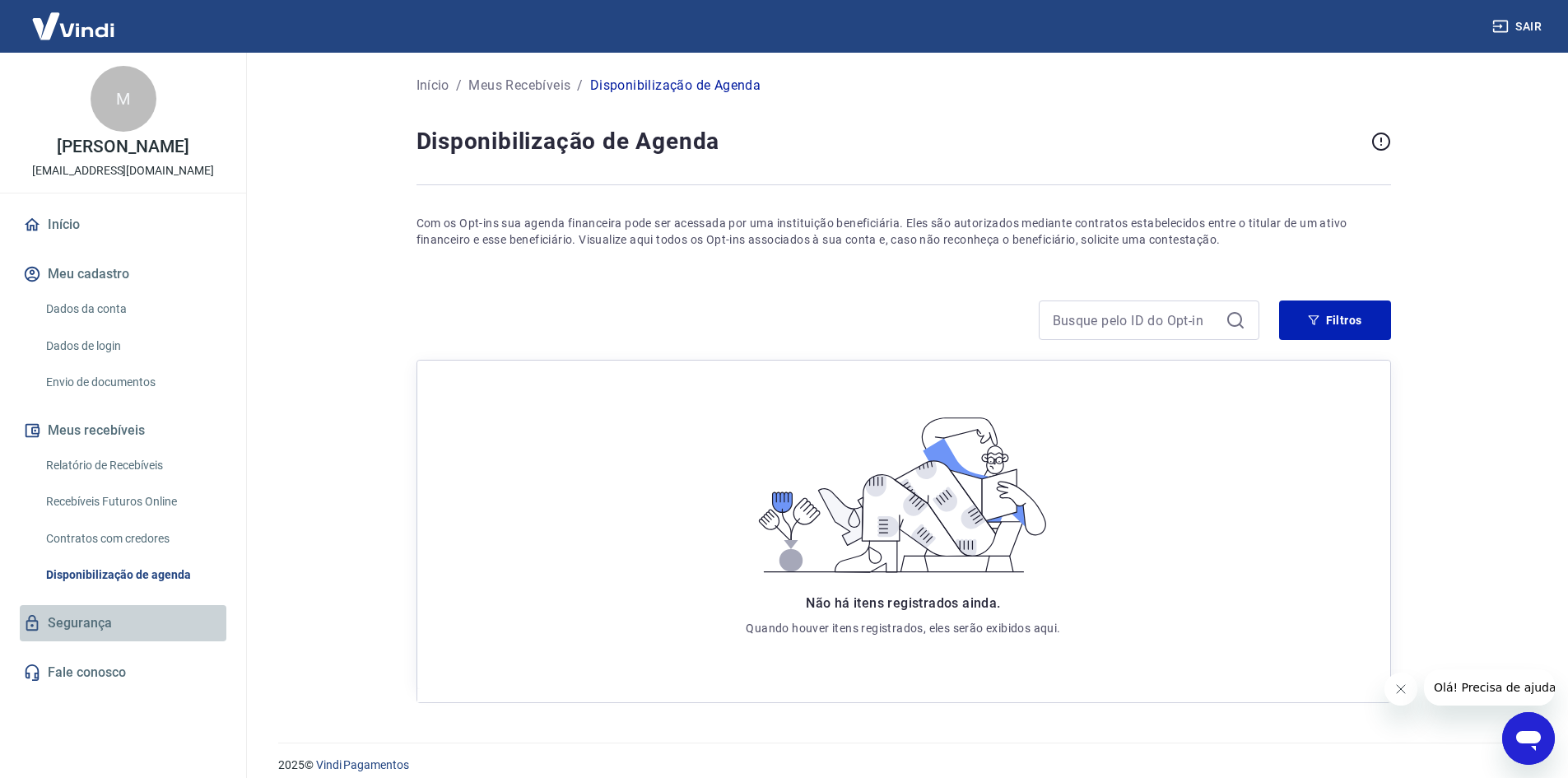
click at [122, 642] on link "Segurança" at bounding box center [123, 623] width 207 height 36
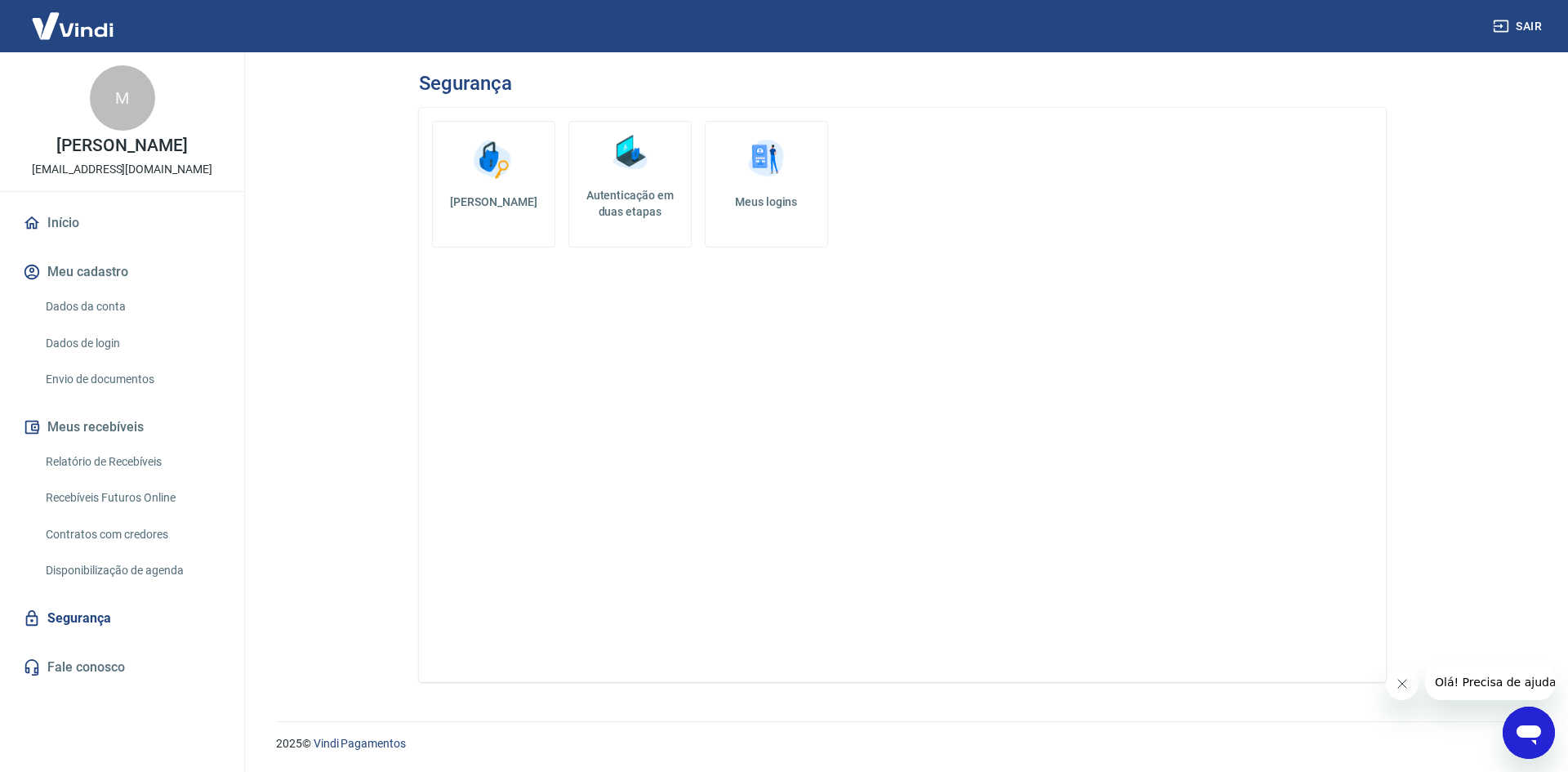
click at [82, 235] on link "Início" at bounding box center [122, 223] width 205 height 36
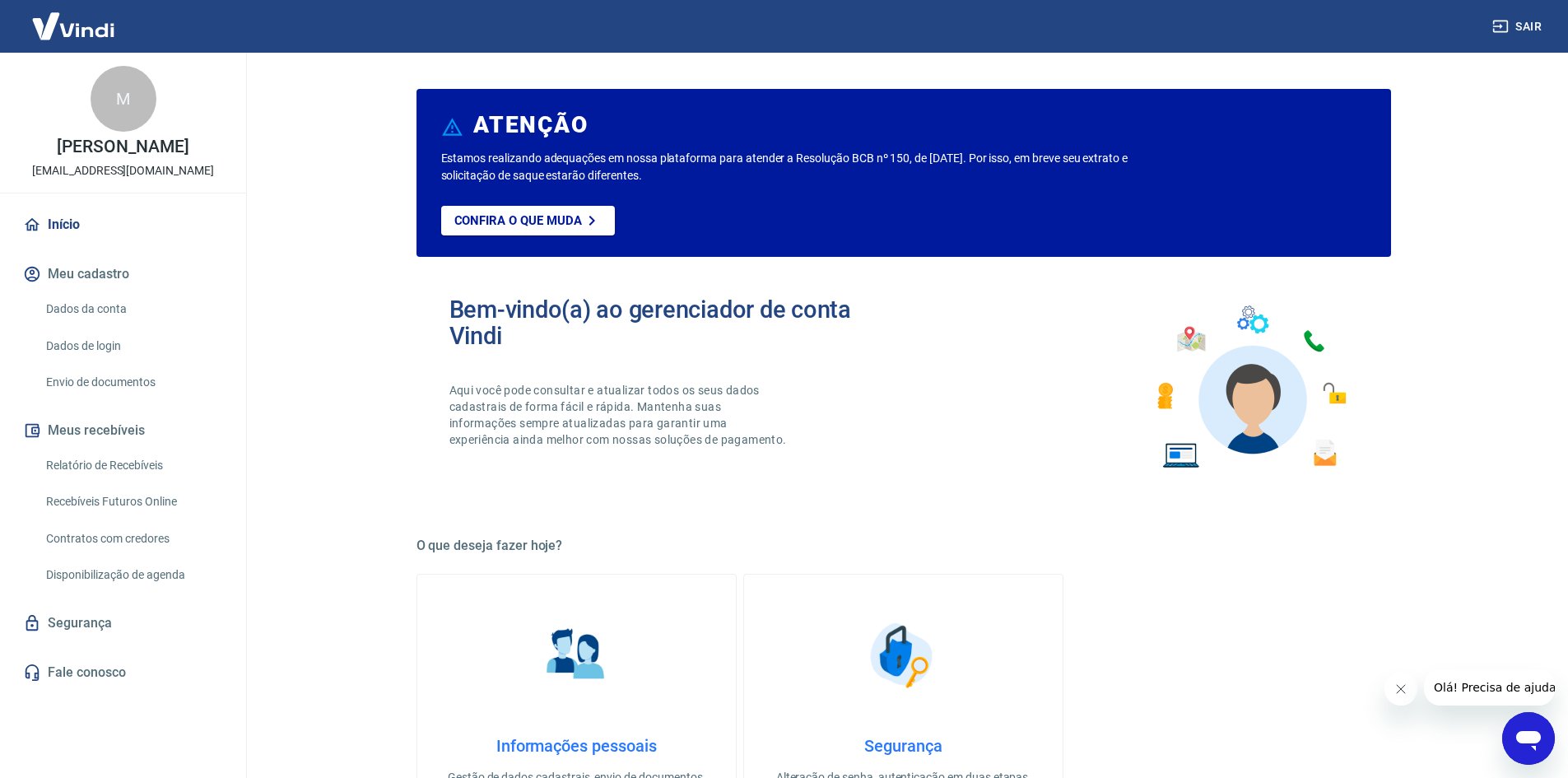
drag, startPoint x: 133, startPoint y: 96, endPoint x: 132, endPoint y: 111, distance: 15.0
click at [133, 99] on div "M" at bounding box center [123, 98] width 65 height 65
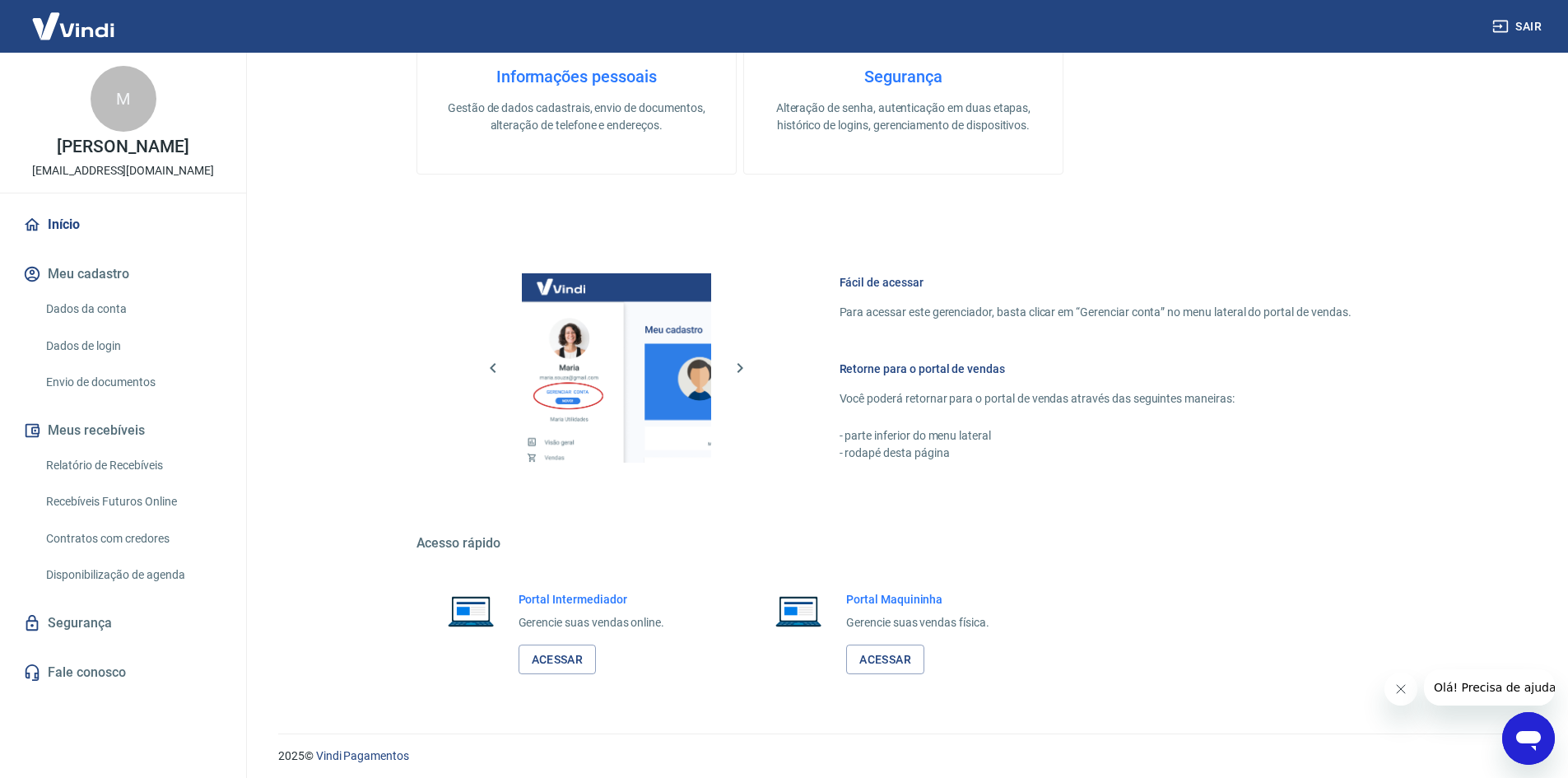
scroll to position [676, 0]
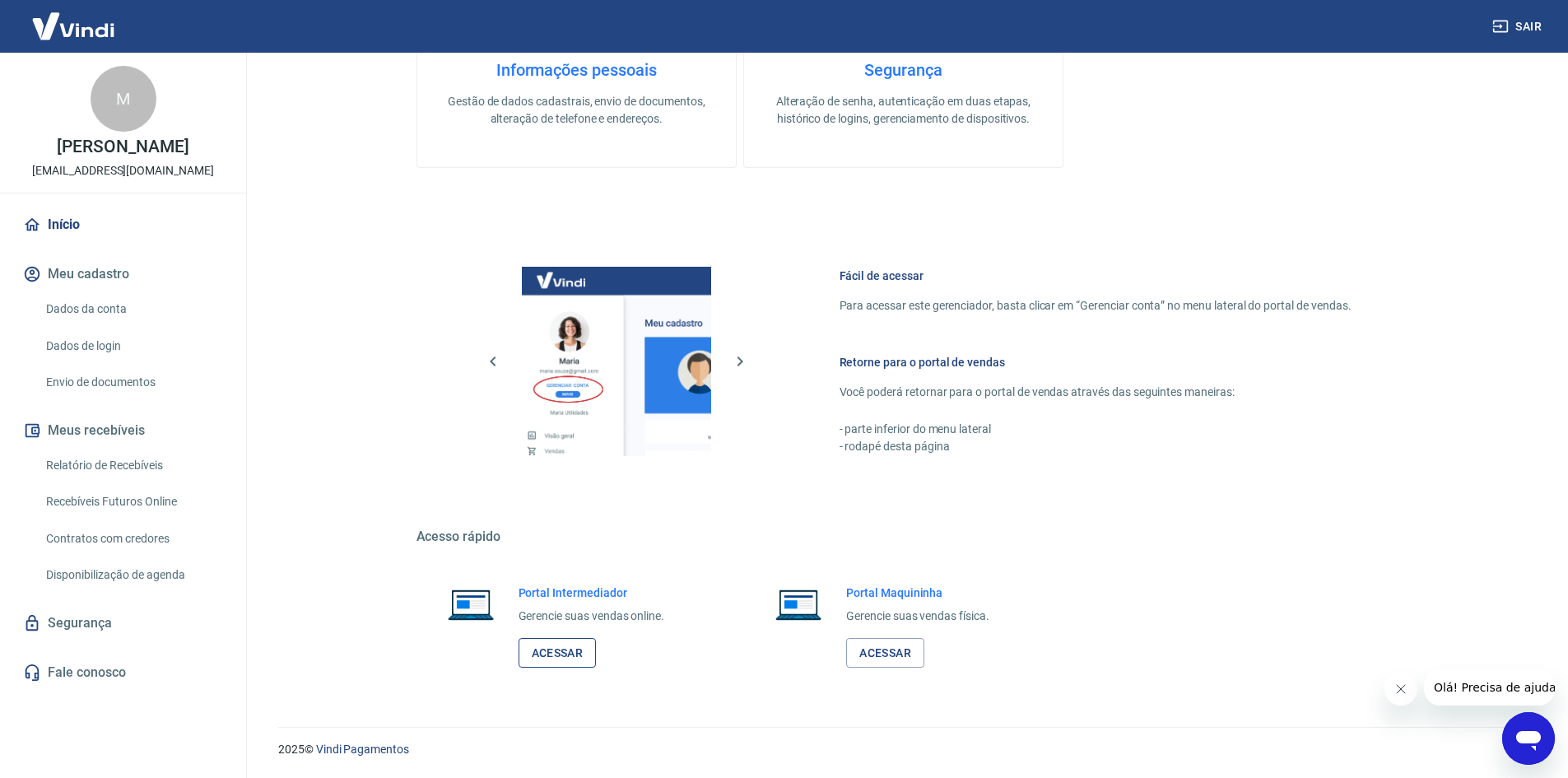
click at [584, 662] on link "Acessar" at bounding box center [558, 653] width 79 height 31
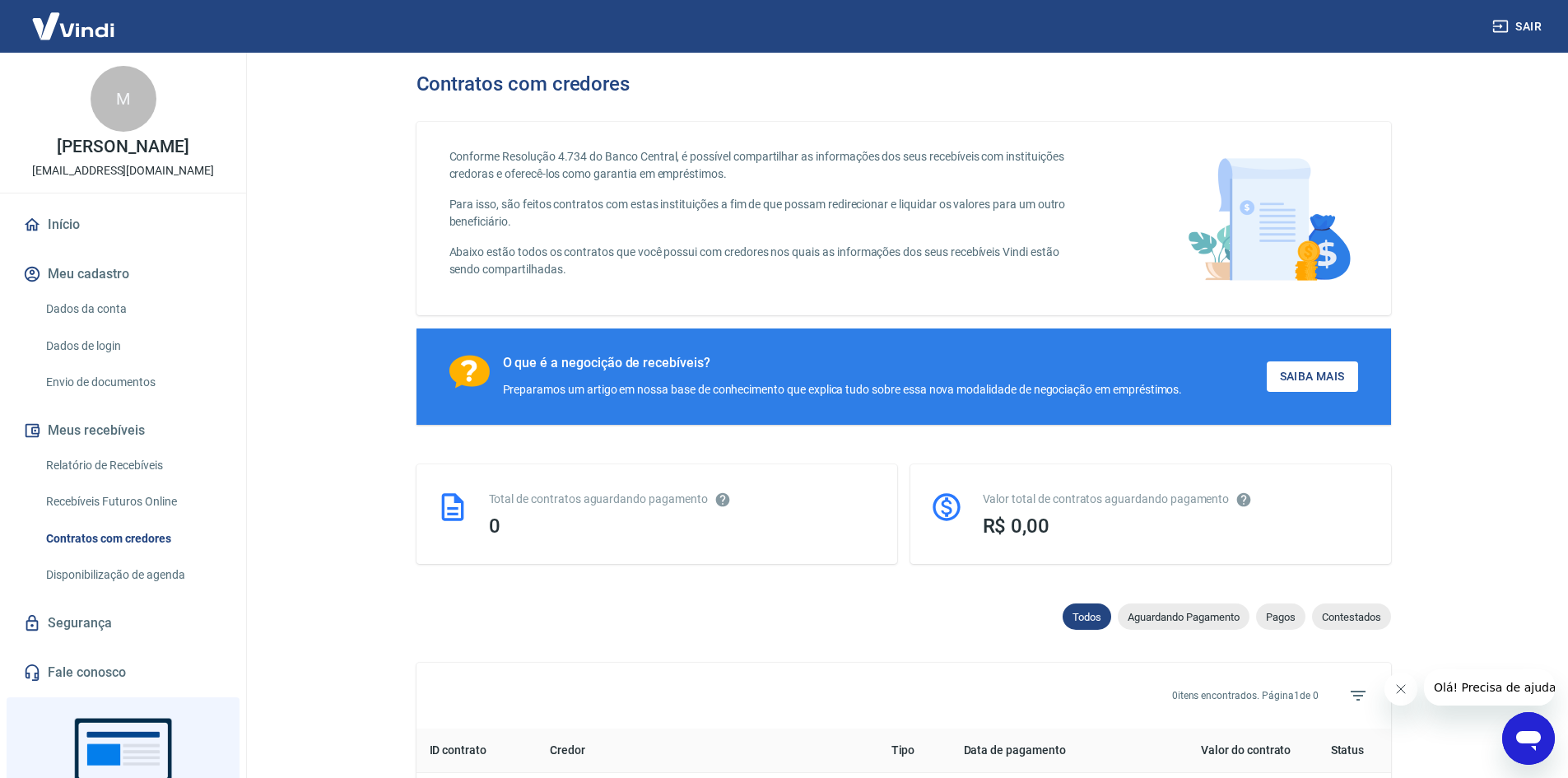
scroll to position [129, 0]
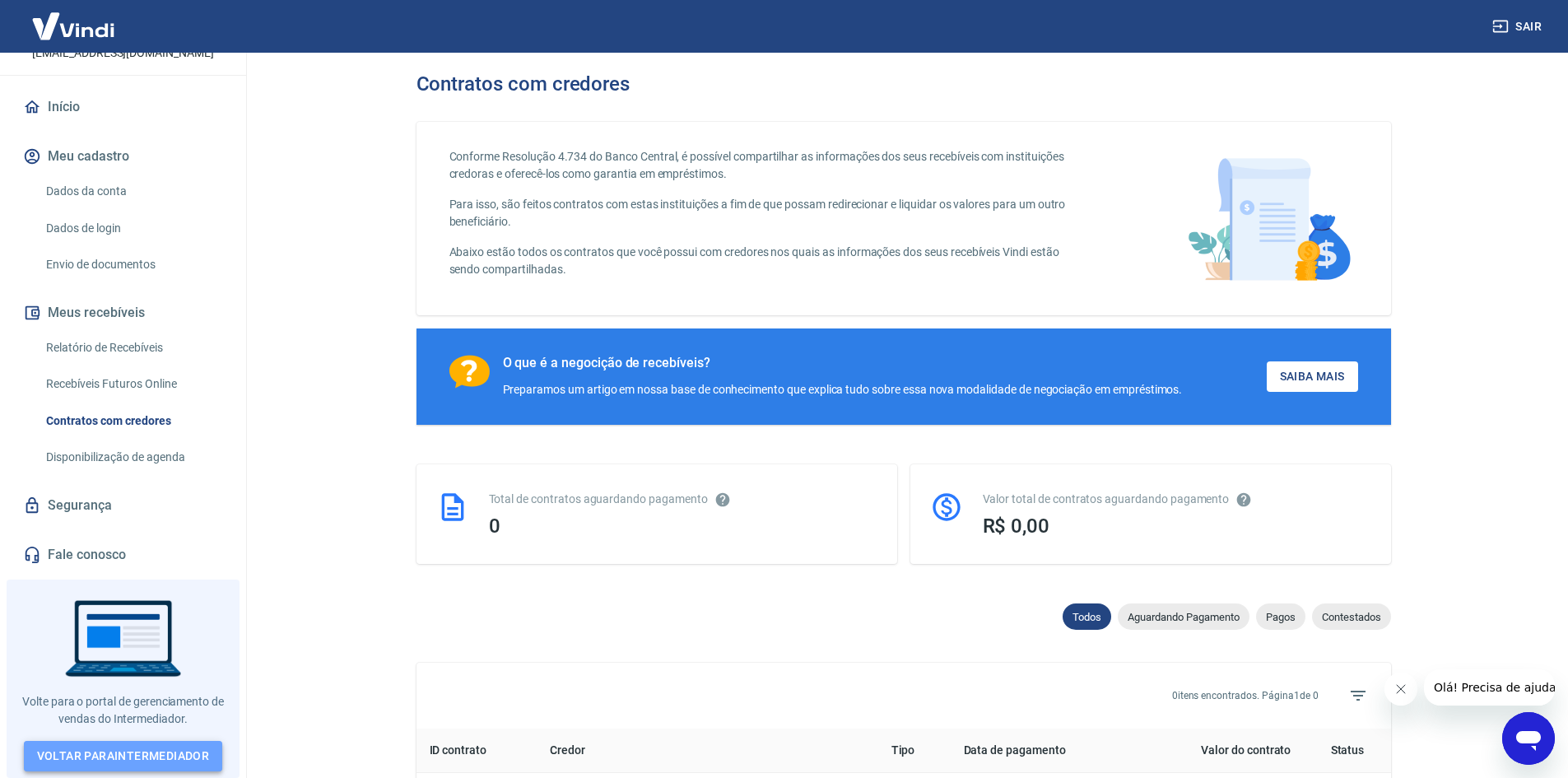
click at [200, 757] on link "Voltar para Intermediador" at bounding box center [123, 756] width 199 height 31
